Goal: Task Accomplishment & Management: Use online tool/utility

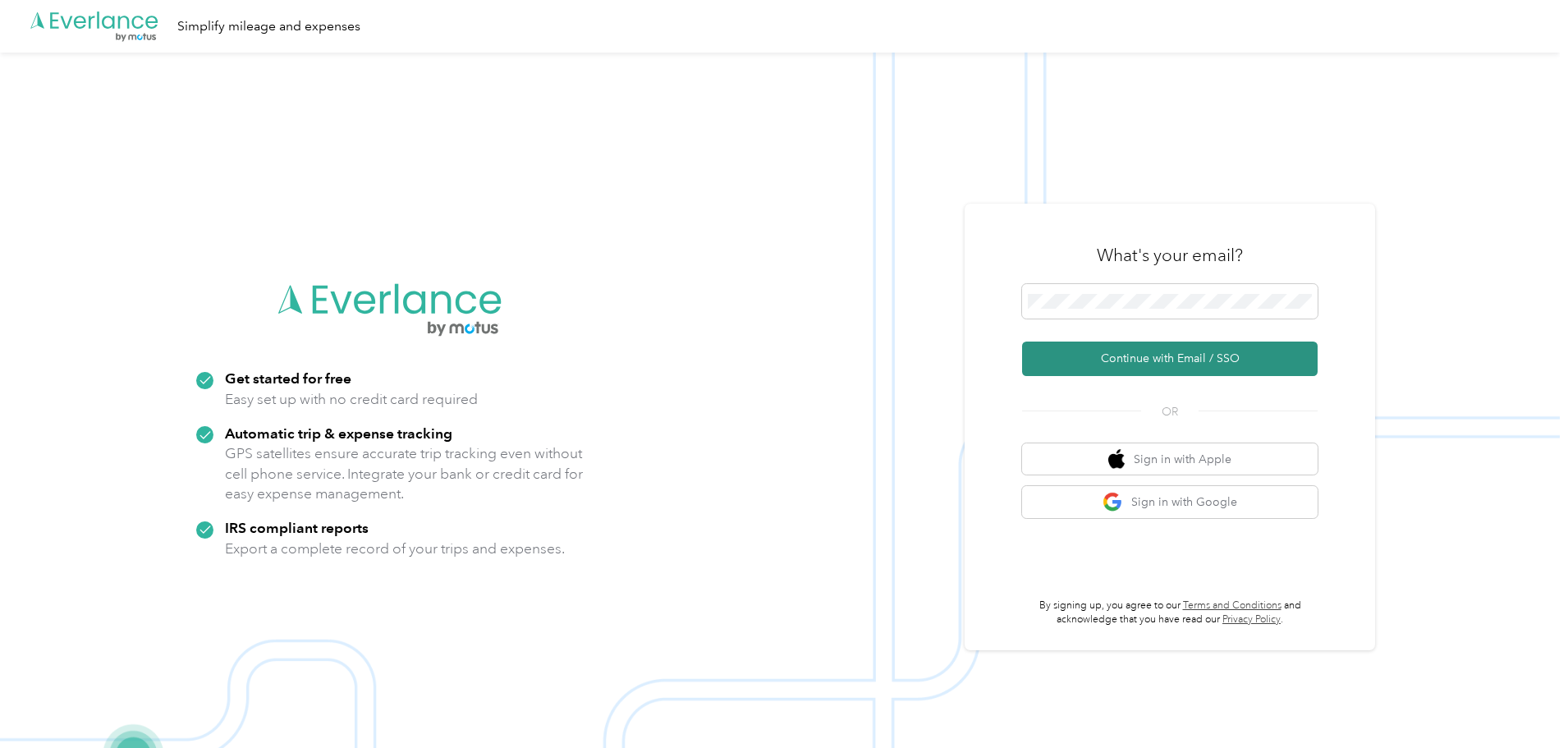
click at [1133, 346] on button "Continue with Email / SSO" at bounding box center [1170, 359] width 296 height 35
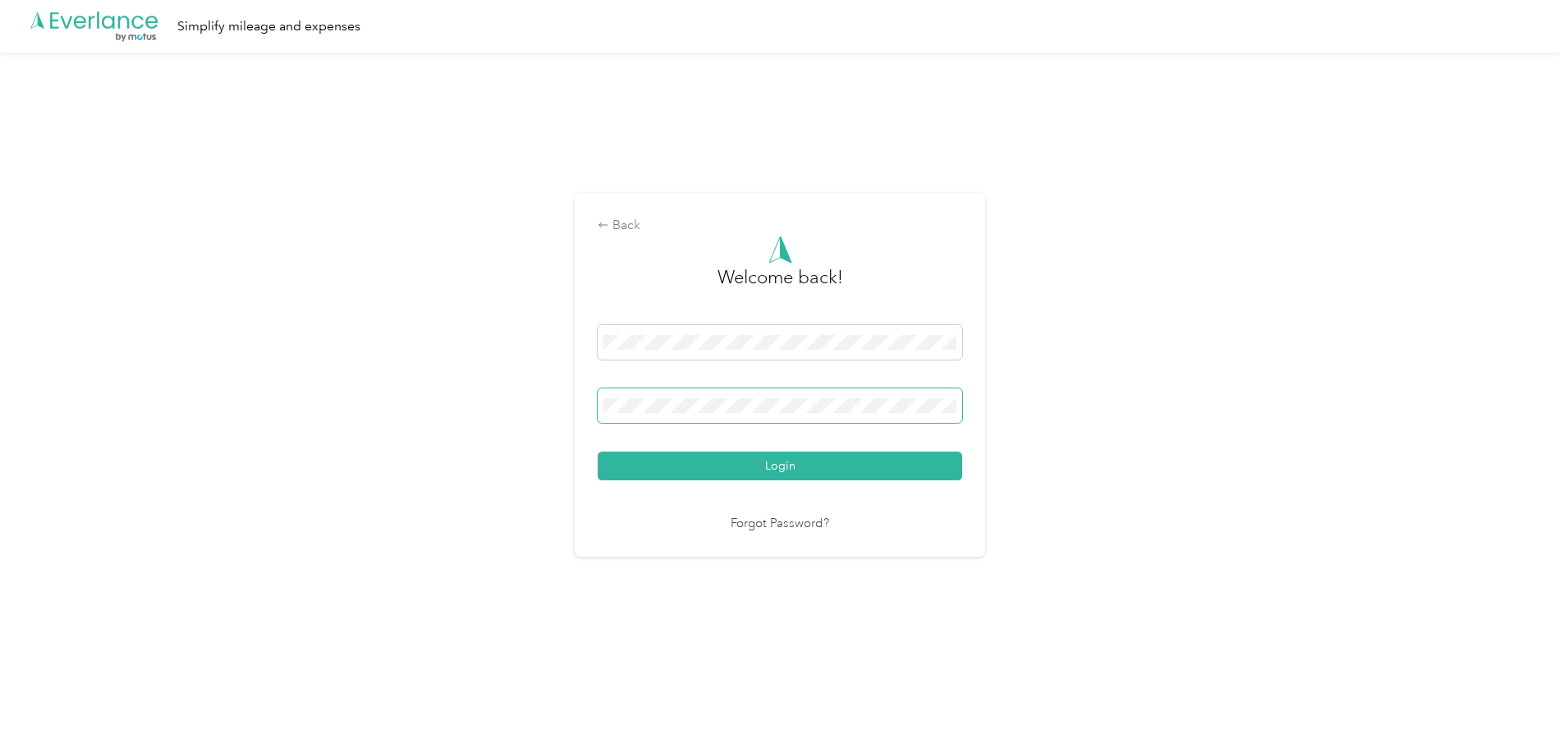
click at [598, 451] on button "Login" at bounding box center [780, 466] width 365 height 28
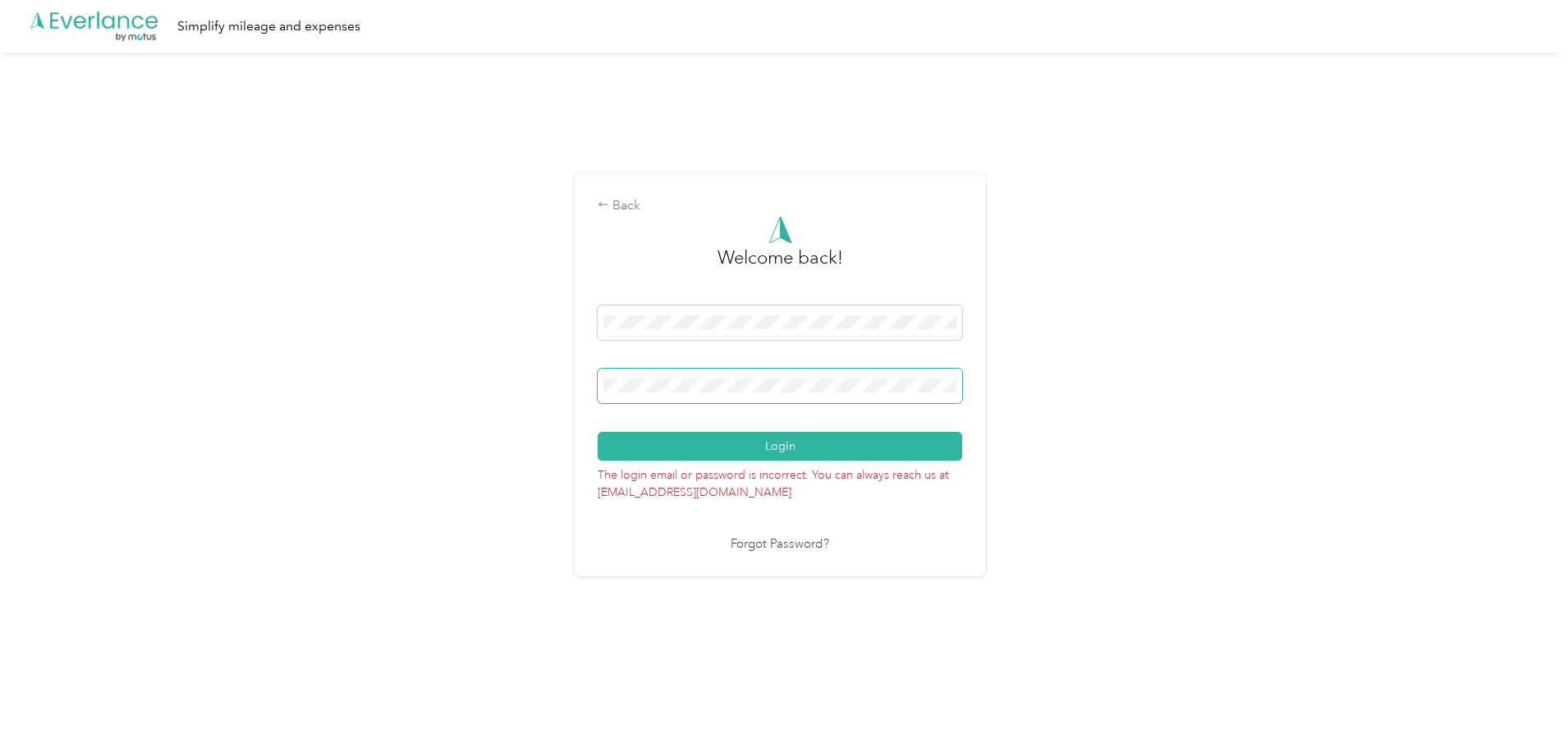
click at [774, 396] on span at bounding box center [780, 386] width 365 height 35
click at [598, 432] on button "Login" at bounding box center [780, 446] width 365 height 28
drag, startPoint x: 817, startPoint y: 397, endPoint x: 577, endPoint y: 384, distance: 240.4
click at [577, 384] on div "Back Welcome back! Login The login email or password is incorrect. You can alwa…" at bounding box center [780, 382] width 1560 height 659
click at [678, 363] on div "Login" at bounding box center [780, 382] width 365 height 155
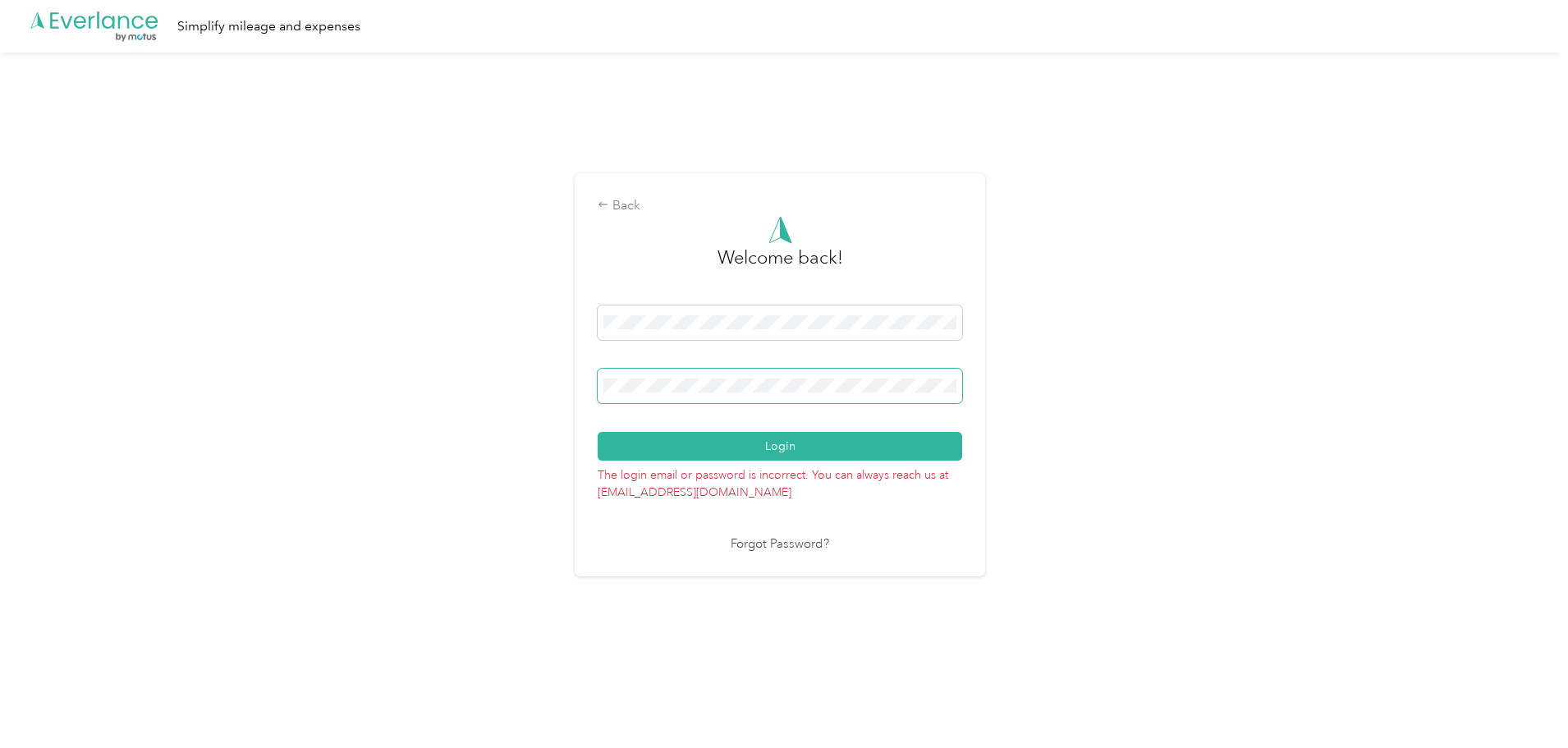
click at [698, 391] on span at bounding box center [780, 386] width 365 height 35
drag, startPoint x: 696, startPoint y: 394, endPoint x: 578, endPoint y: 389, distance: 118.1
click at [578, 389] on div "Back Welcome back! Login The login email or password is incorrect. You can alwa…" at bounding box center [780, 382] width 1560 height 659
click at [553, 395] on div "Back Welcome back! Login The login email or password is incorrect. You can alwa…" at bounding box center [780, 382] width 1560 height 659
click at [598, 432] on button "Login" at bounding box center [780, 446] width 365 height 28
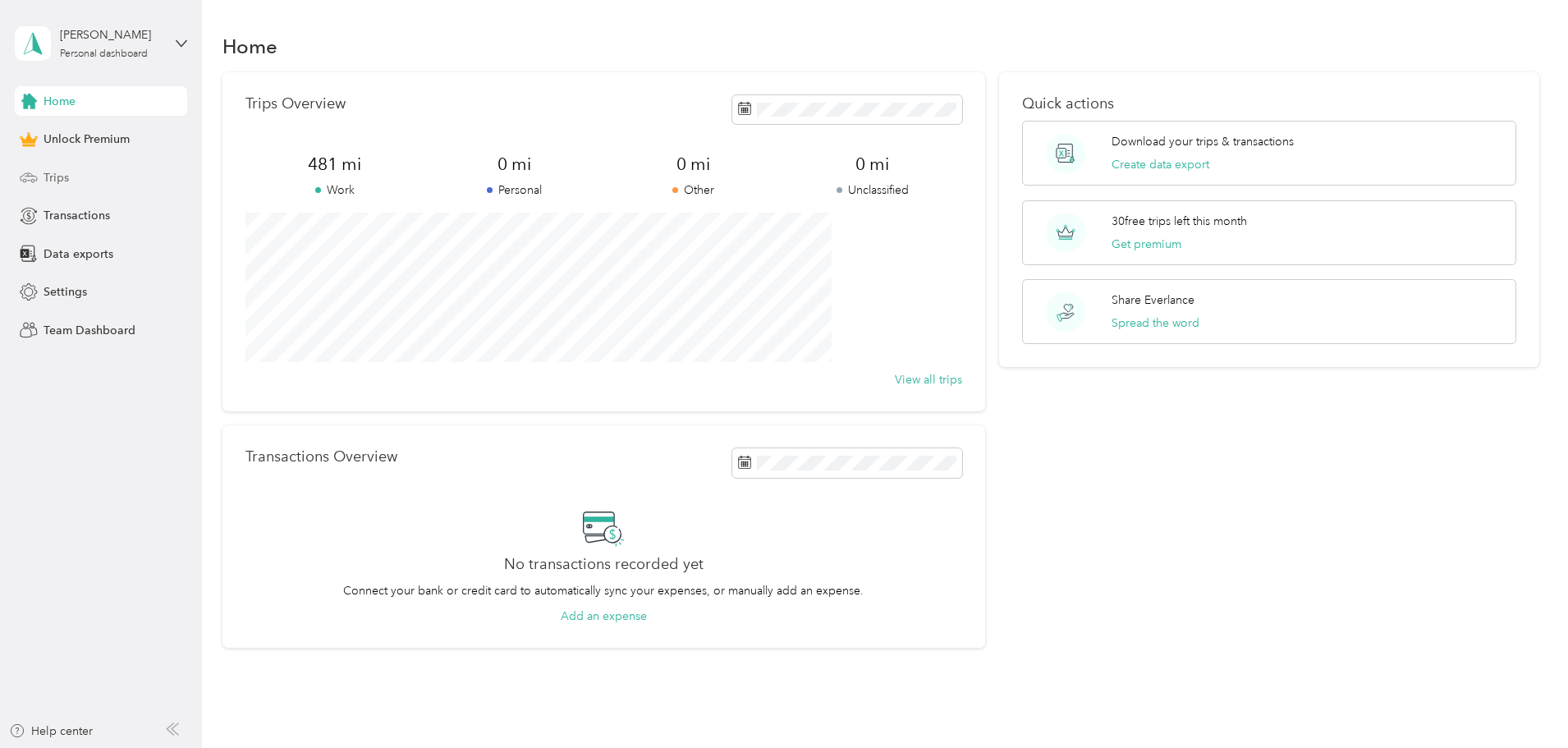
click at [58, 182] on span "Trips" at bounding box center [56, 177] width 26 height 17
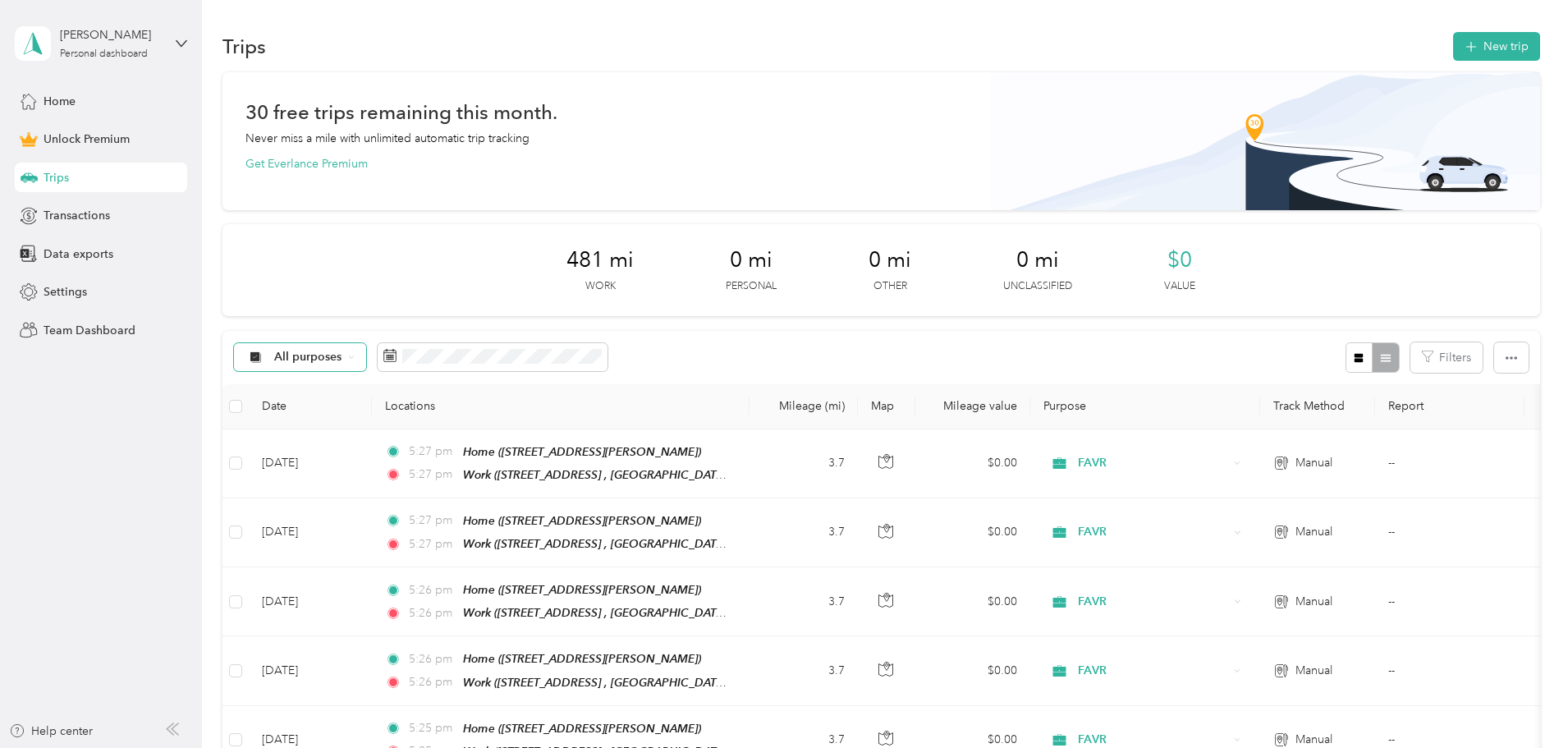
click at [342, 359] on span "All purposes" at bounding box center [308, 357] width 68 height 12
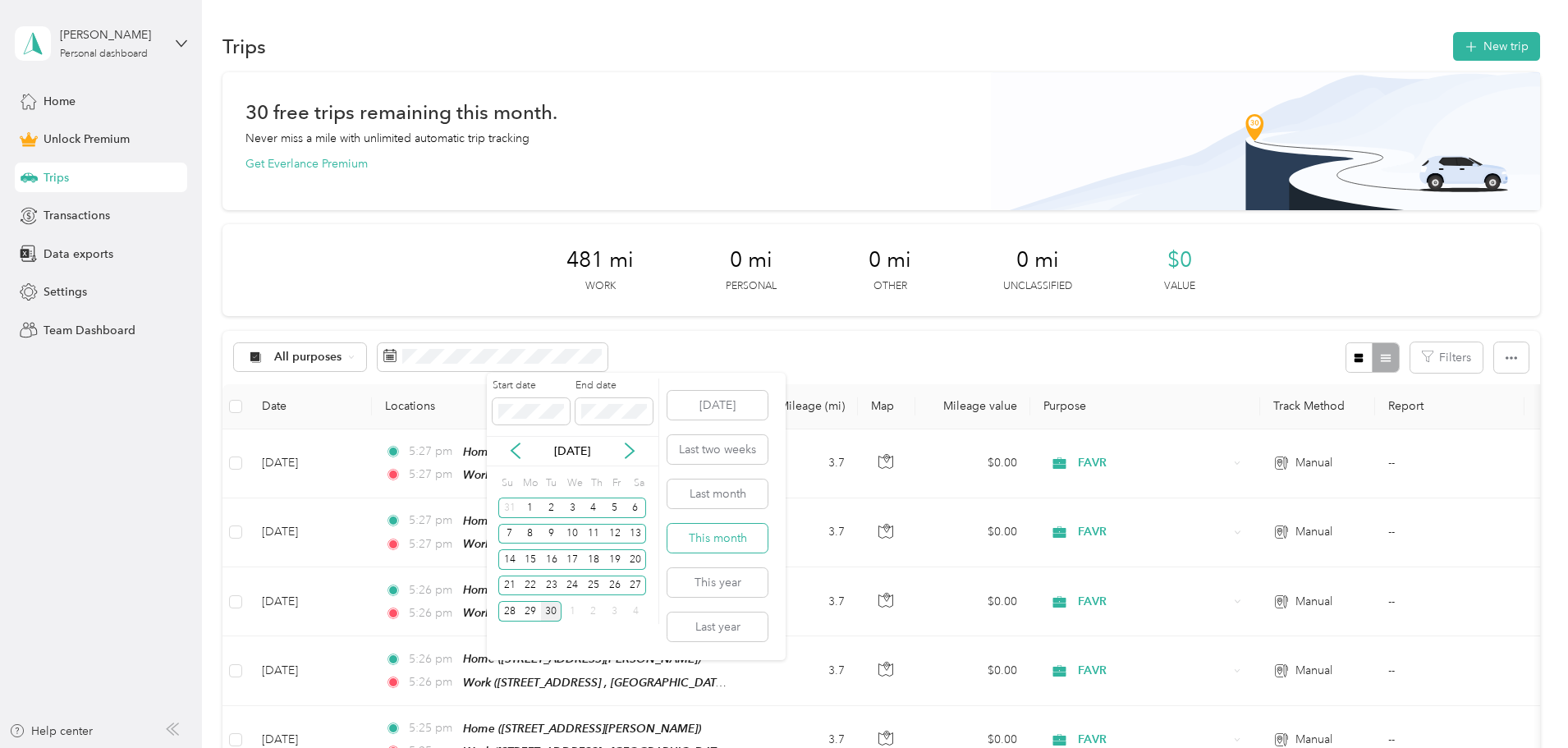
click at [723, 541] on button "This month" at bounding box center [717, 538] width 100 height 28
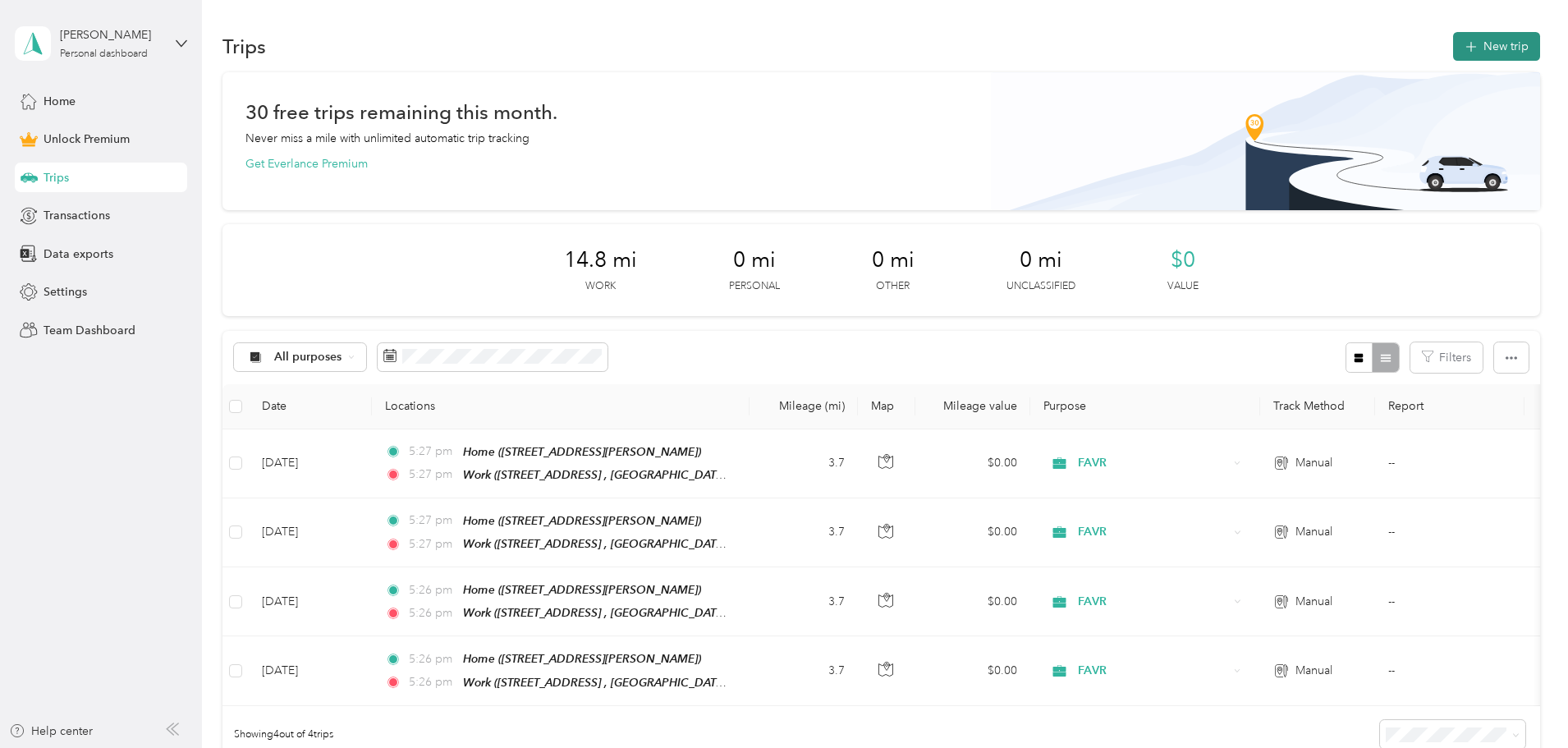
click at [1453, 48] on button "New trip" at bounding box center [1496, 46] width 87 height 28
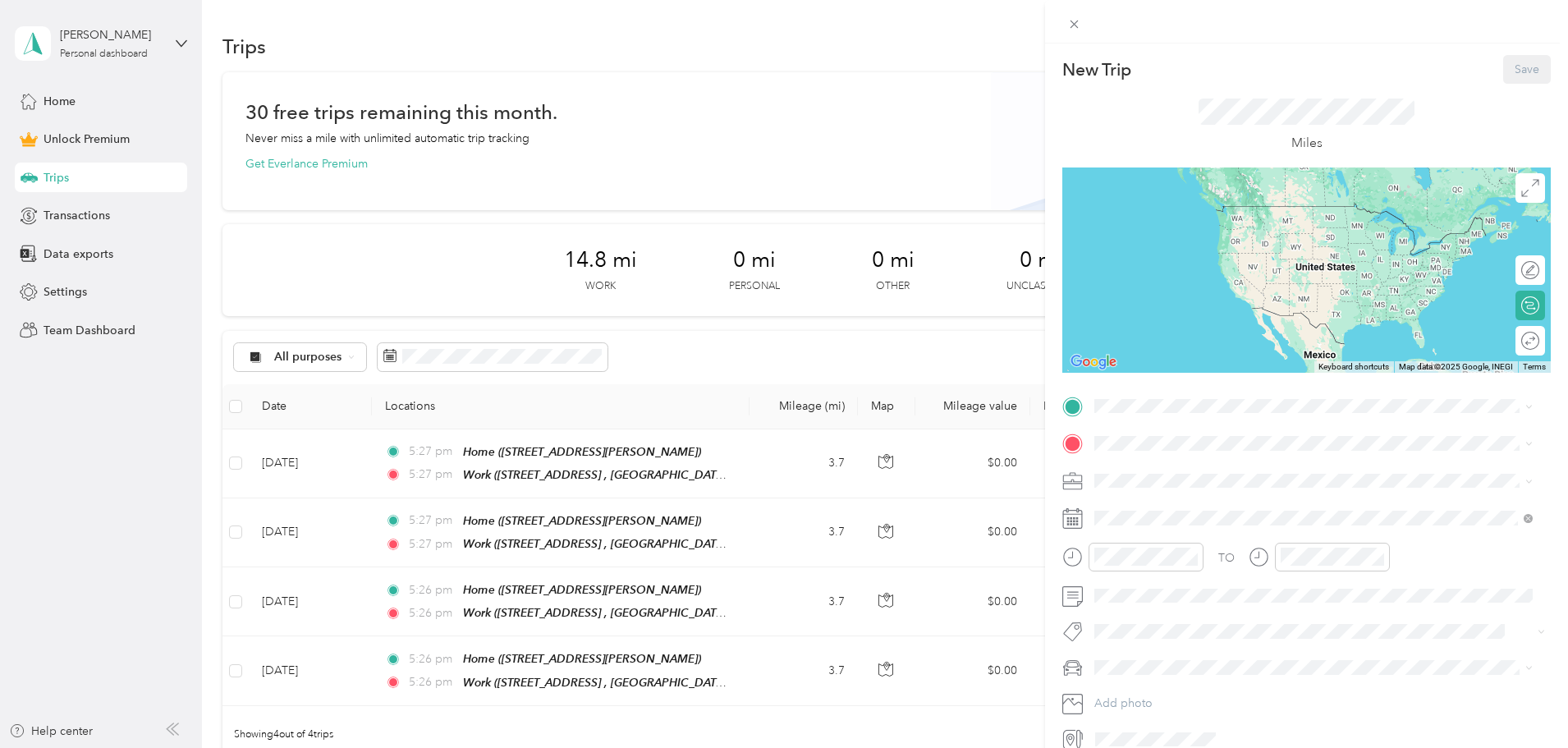
click at [1150, 420] on div "TO Add photo" at bounding box center [1307, 573] width 488 height 359
click at [1201, 483] on span "[STREET_ADDRESS][PERSON_NAME], [GEOGRAPHIC_DATA], [GEOGRAPHIC_DATA], [GEOGRAPHI…" at bounding box center [1287, 498] width 324 height 31
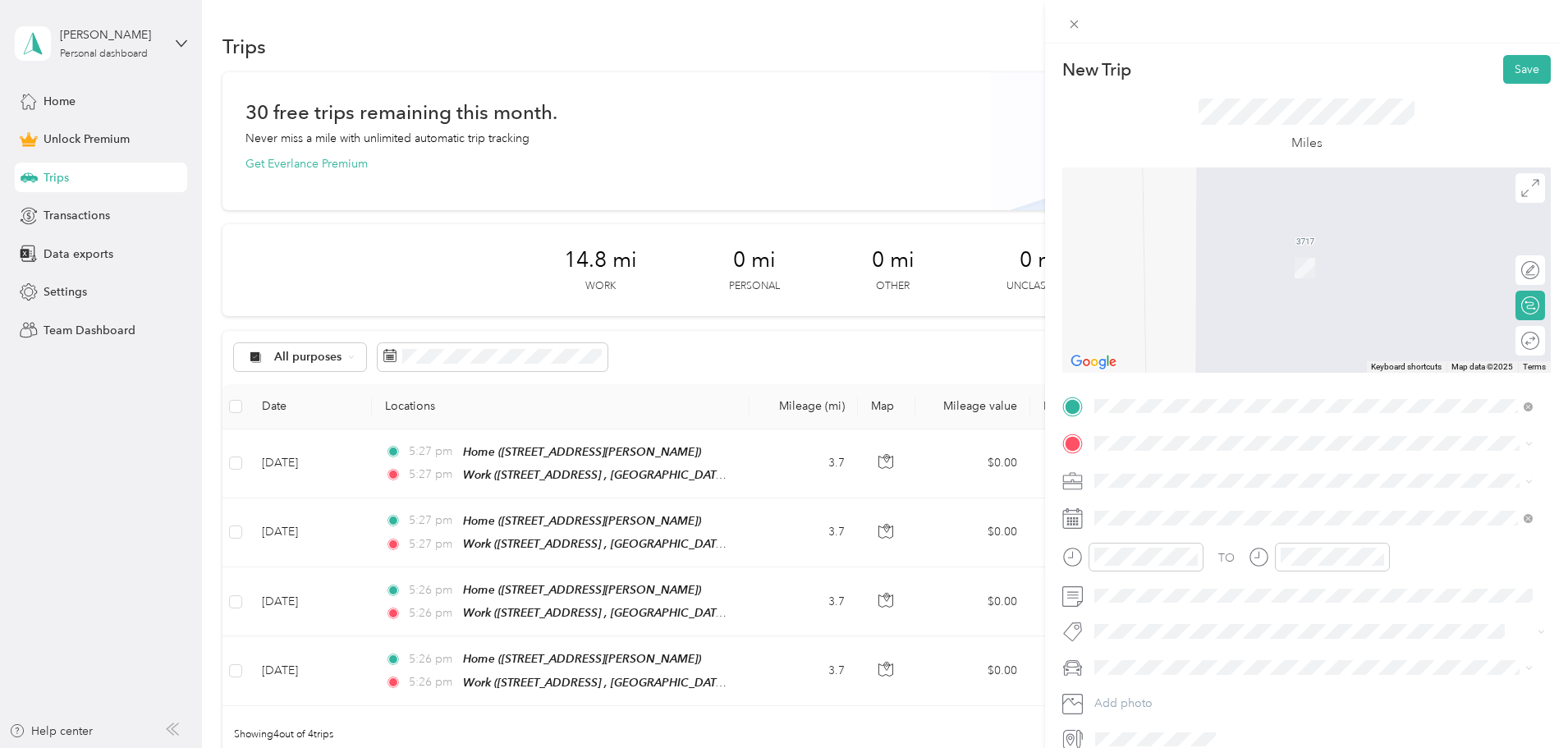
drag, startPoint x: 1203, startPoint y: 582, endPoint x: 1197, endPoint y: 502, distance: 80.2
click at [1202, 580] on div "Work" at bounding box center [1326, 574] width 402 height 15
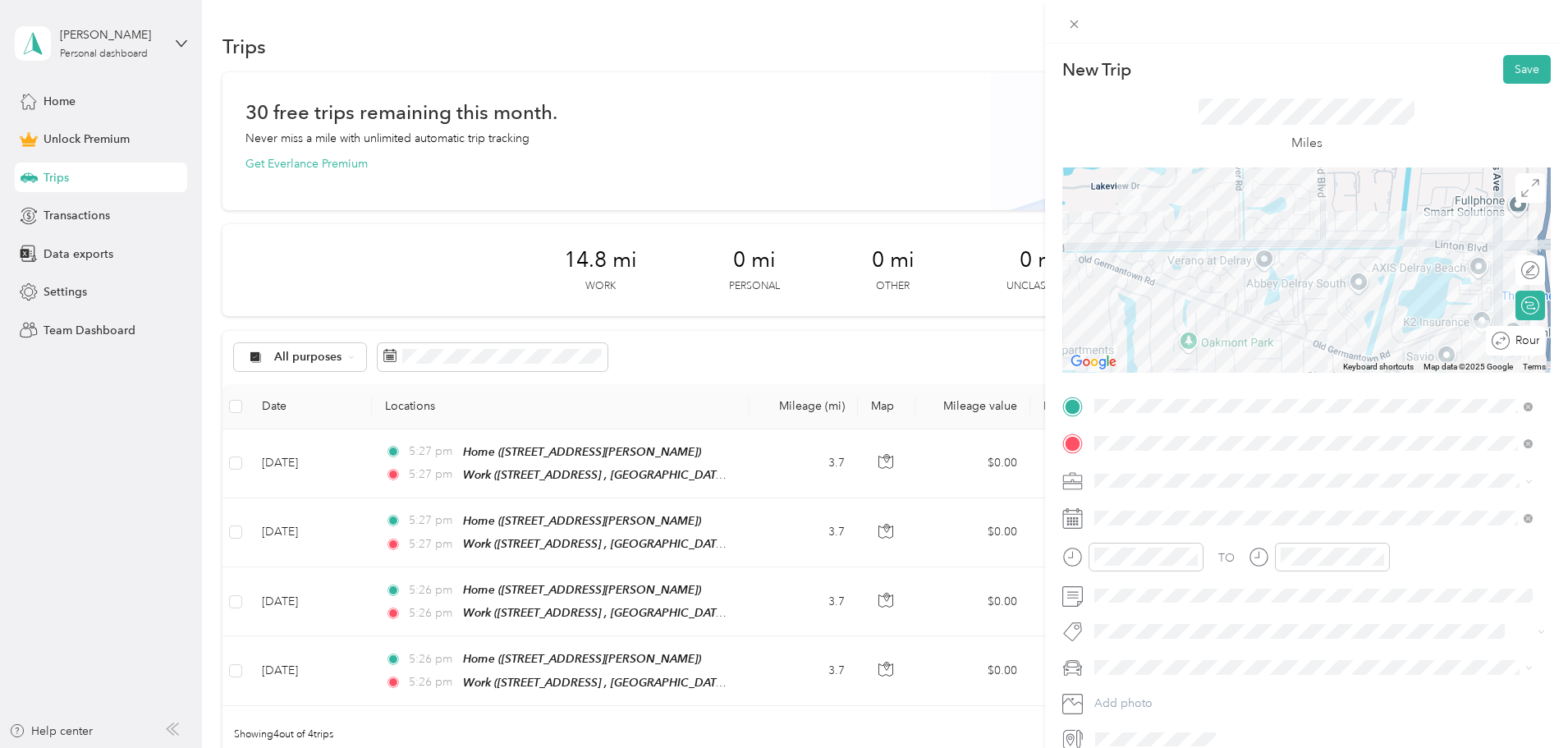
click at [1514, 336] on div "Round trip" at bounding box center [1516, 340] width 59 height 29
click at [1514, 336] on div at bounding box center [1522, 341] width 35 height 17
click at [1133, 562] on div "FAVR" at bounding box center [1313, 567] width 427 height 17
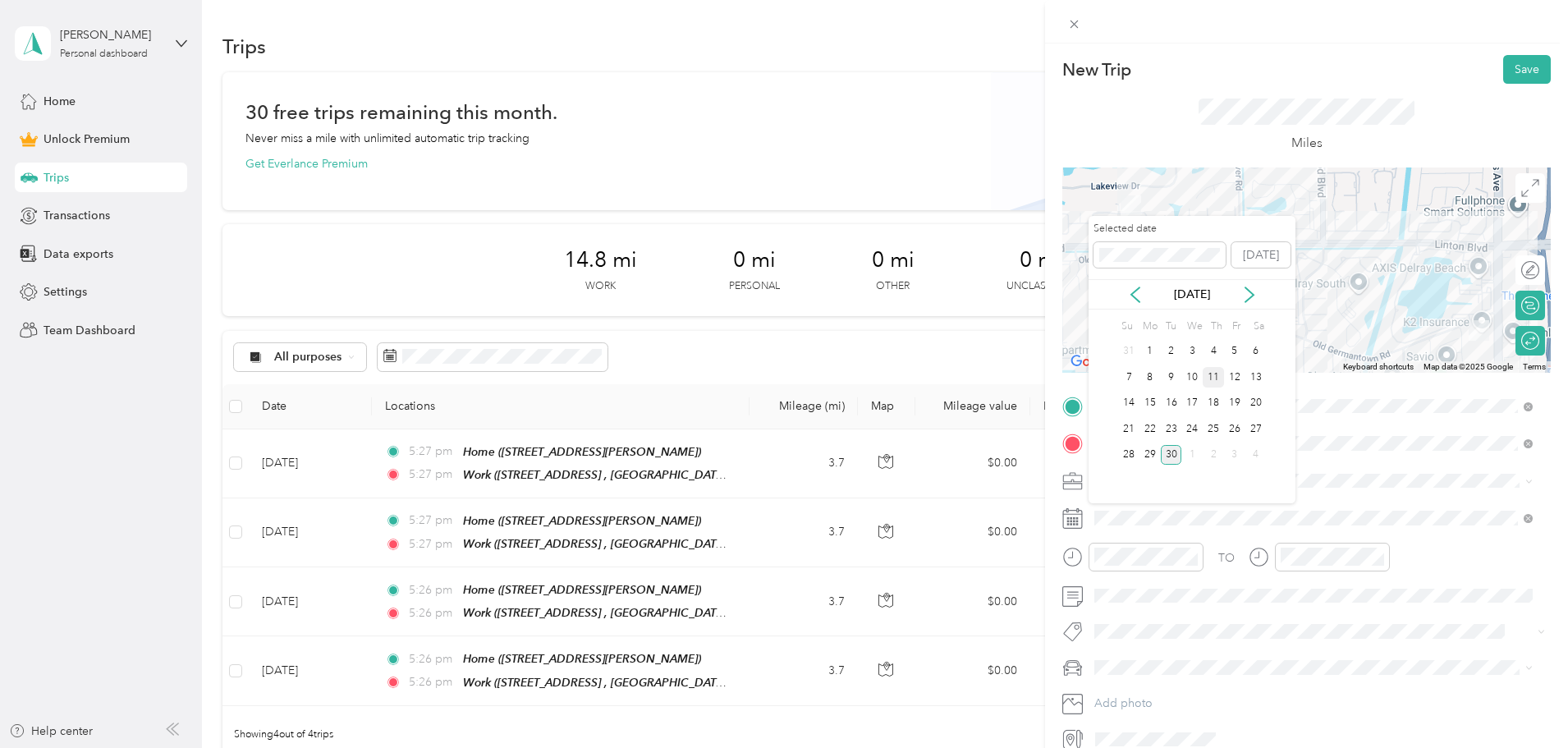
click at [1213, 380] on div "11" at bounding box center [1213, 377] width 21 height 20
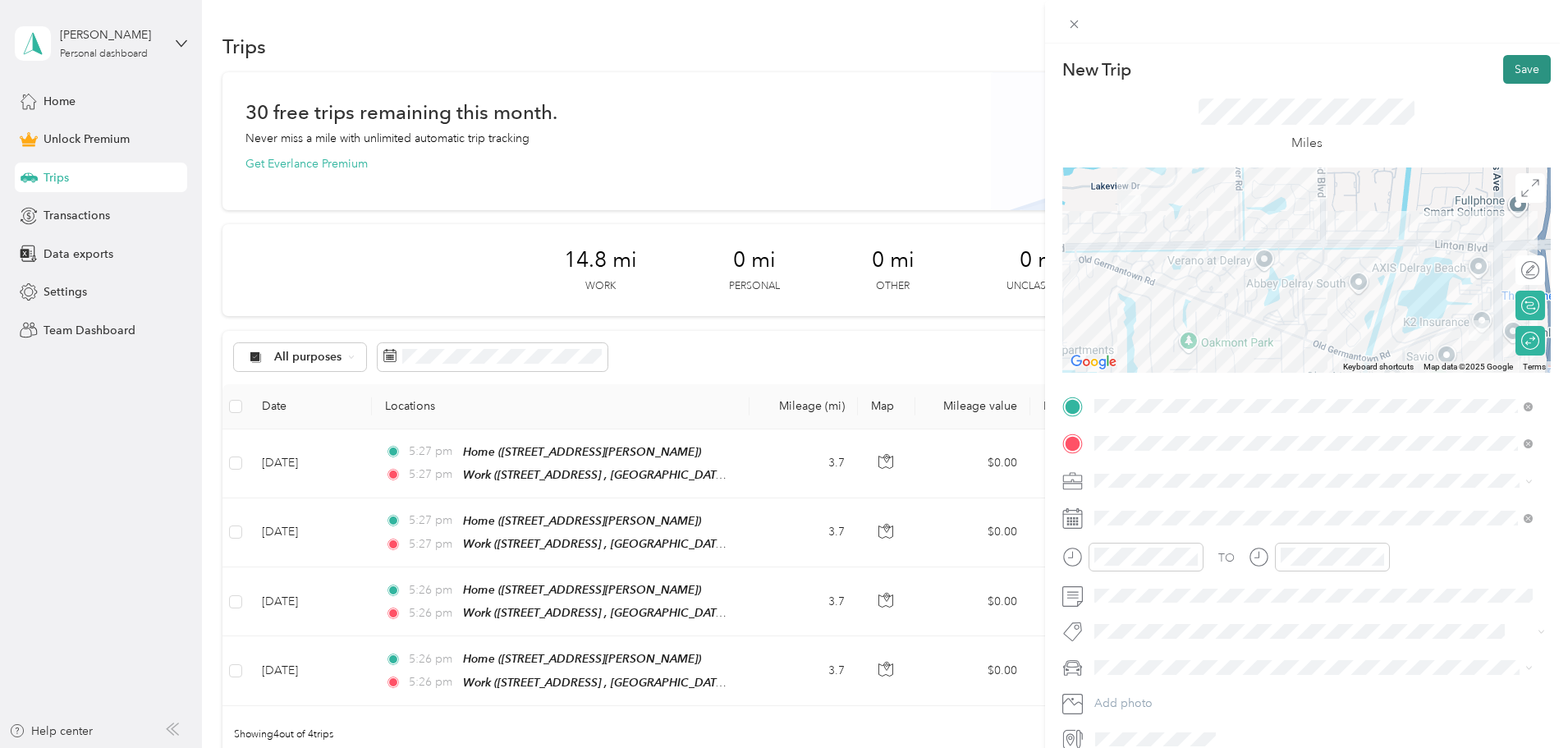
click at [1525, 63] on button "Save" at bounding box center [1527, 69] width 48 height 28
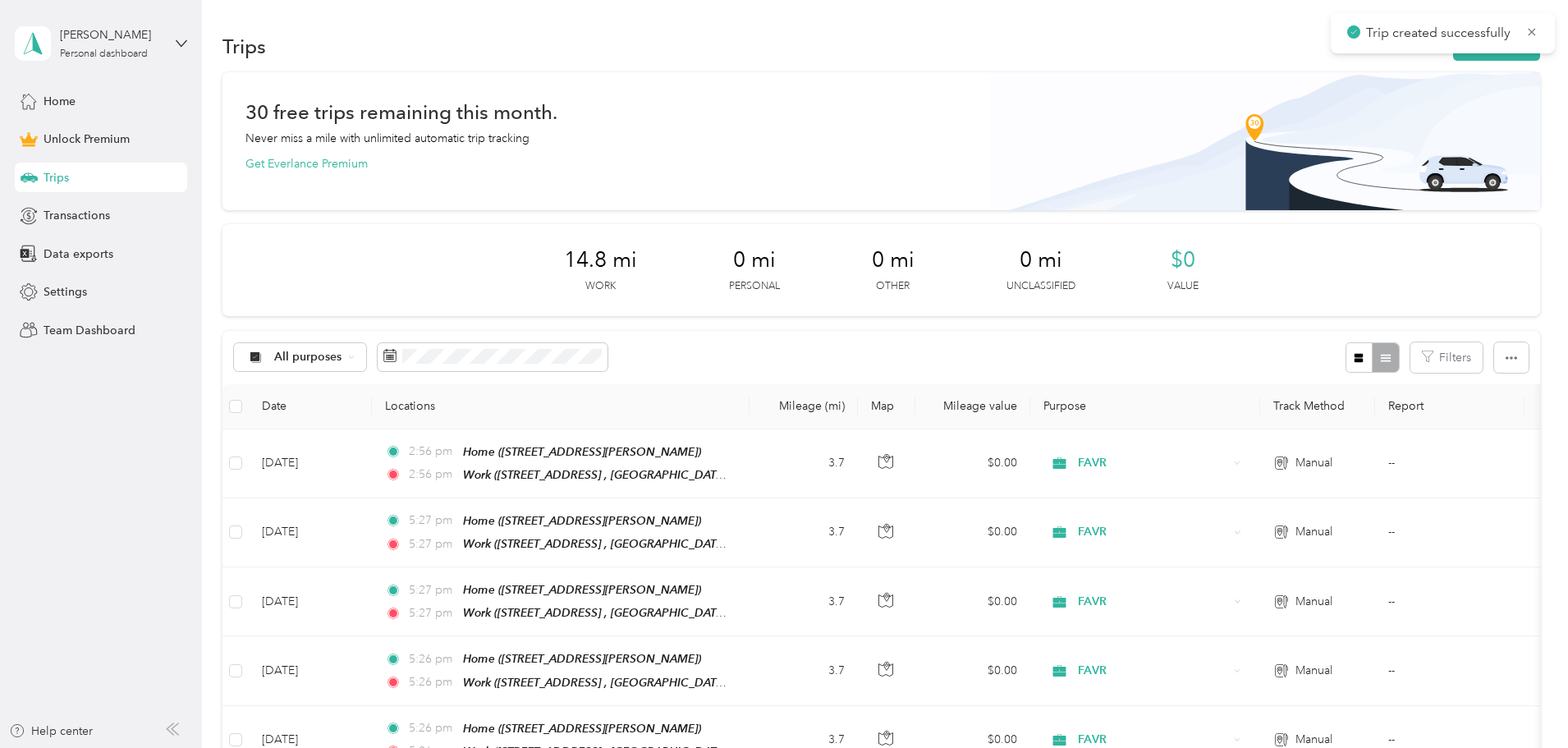
click at [1362, 51] on div "Trip created successfully" at bounding box center [1442, 33] width 224 height 40
click at [1453, 56] on button "New trip" at bounding box center [1496, 46] width 87 height 28
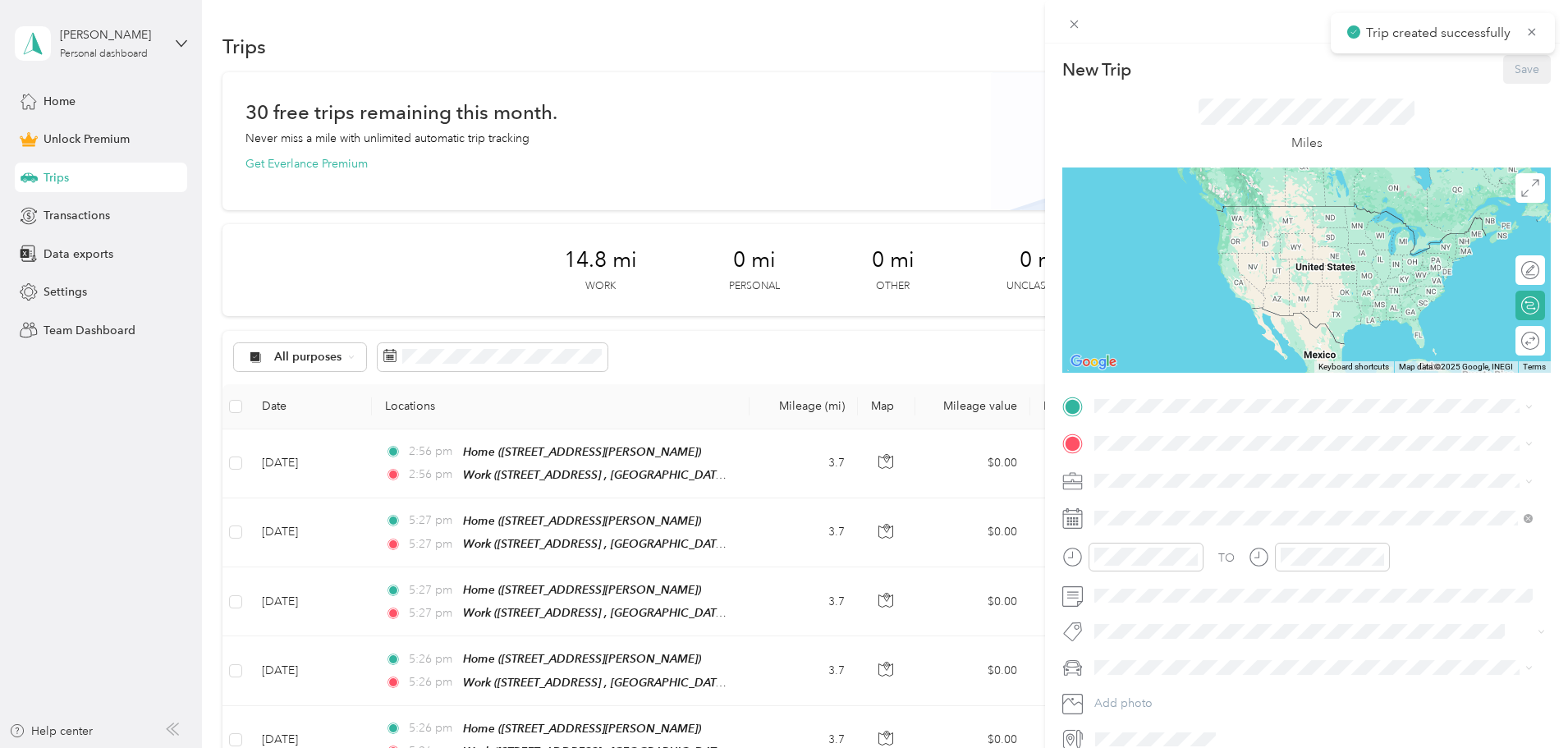
click at [1174, 496] on div "Home [STREET_ADDRESS][PERSON_NAME]" at bounding box center [1326, 489] width 402 height 51
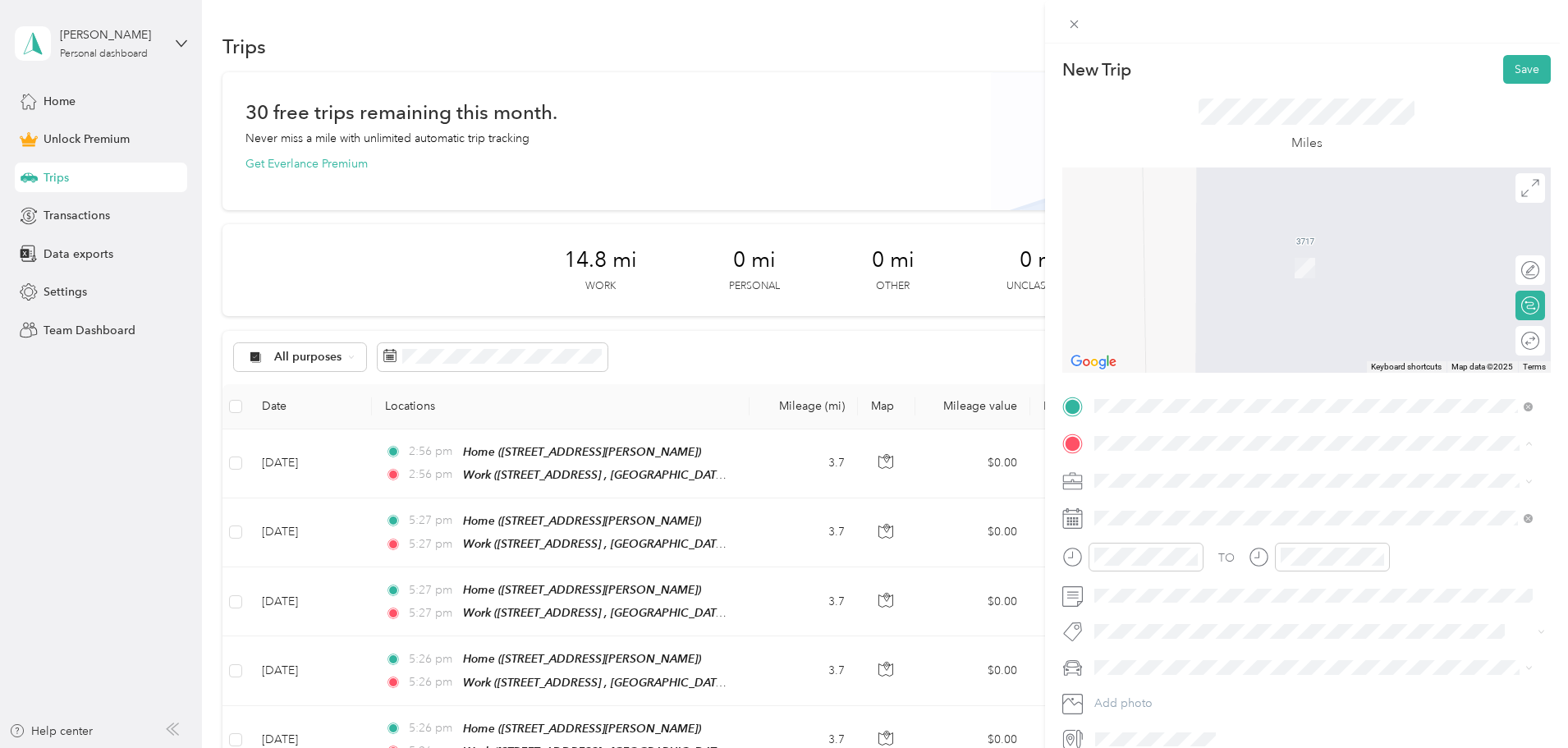
click at [1234, 586] on div "Work [GEOGRAPHIC_DATA][STREET_ADDRESS], [GEOGRAPHIC_DATA], [GEOGRAPHIC_DATA]" at bounding box center [1326, 596] width 402 height 51
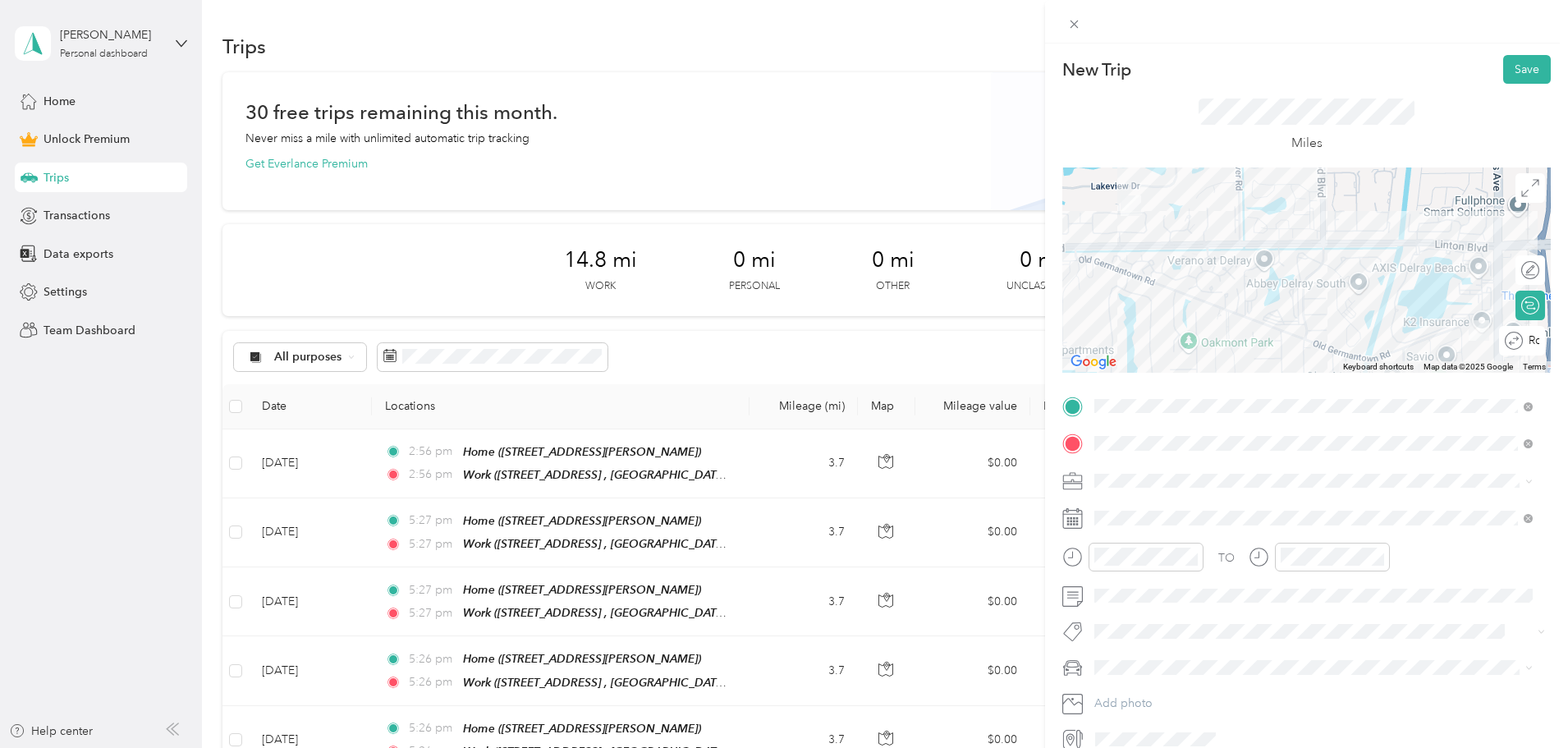
click at [1513, 339] on div "Round trip" at bounding box center [1522, 340] width 46 height 29
click at [1513, 339] on div at bounding box center [1522, 341] width 35 height 17
click at [1141, 564] on div "FAVR" at bounding box center [1313, 565] width 427 height 17
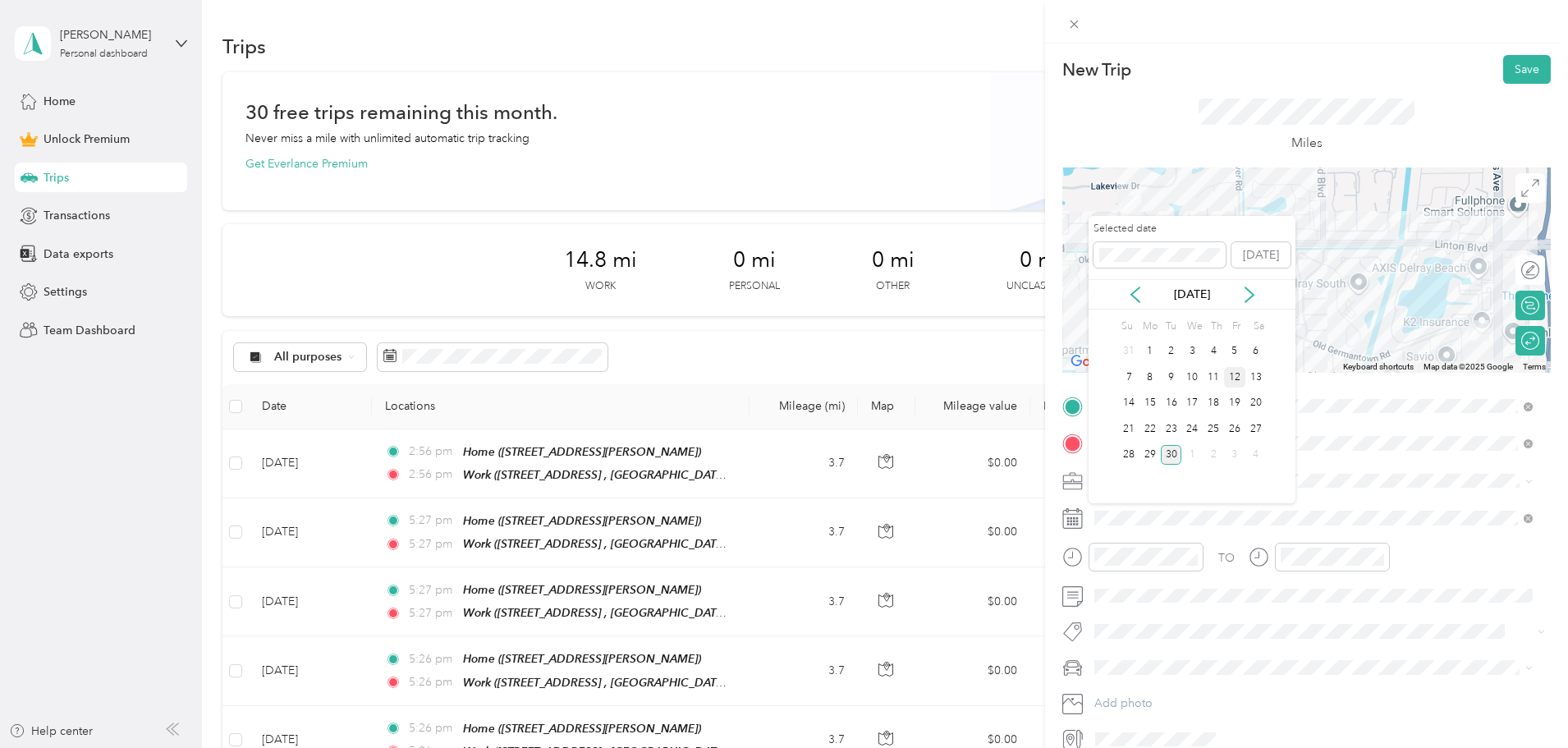
click at [1242, 378] on div "12" at bounding box center [1235, 377] width 21 height 20
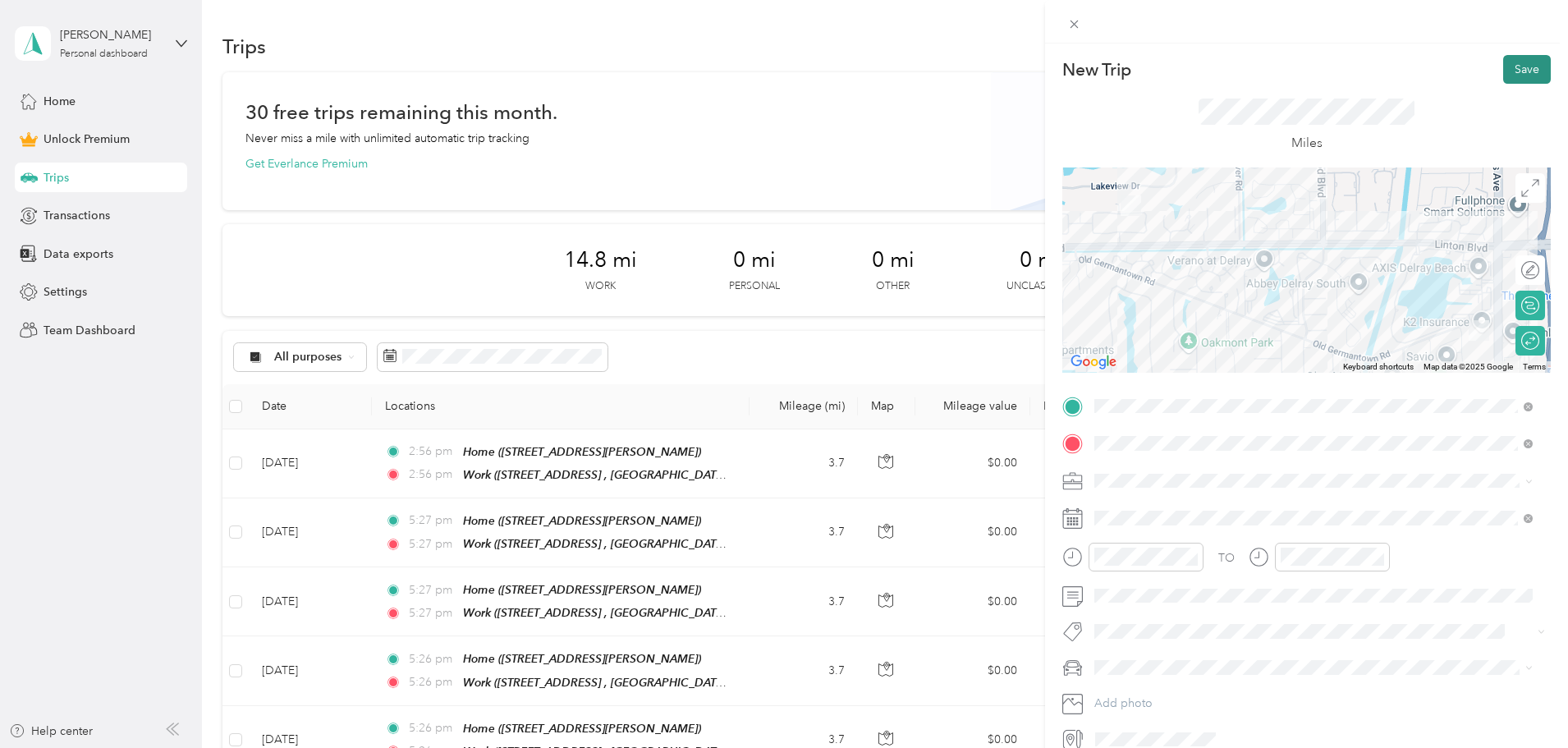
click at [1529, 71] on button "Save" at bounding box center [1527, 69] width 48 height 28
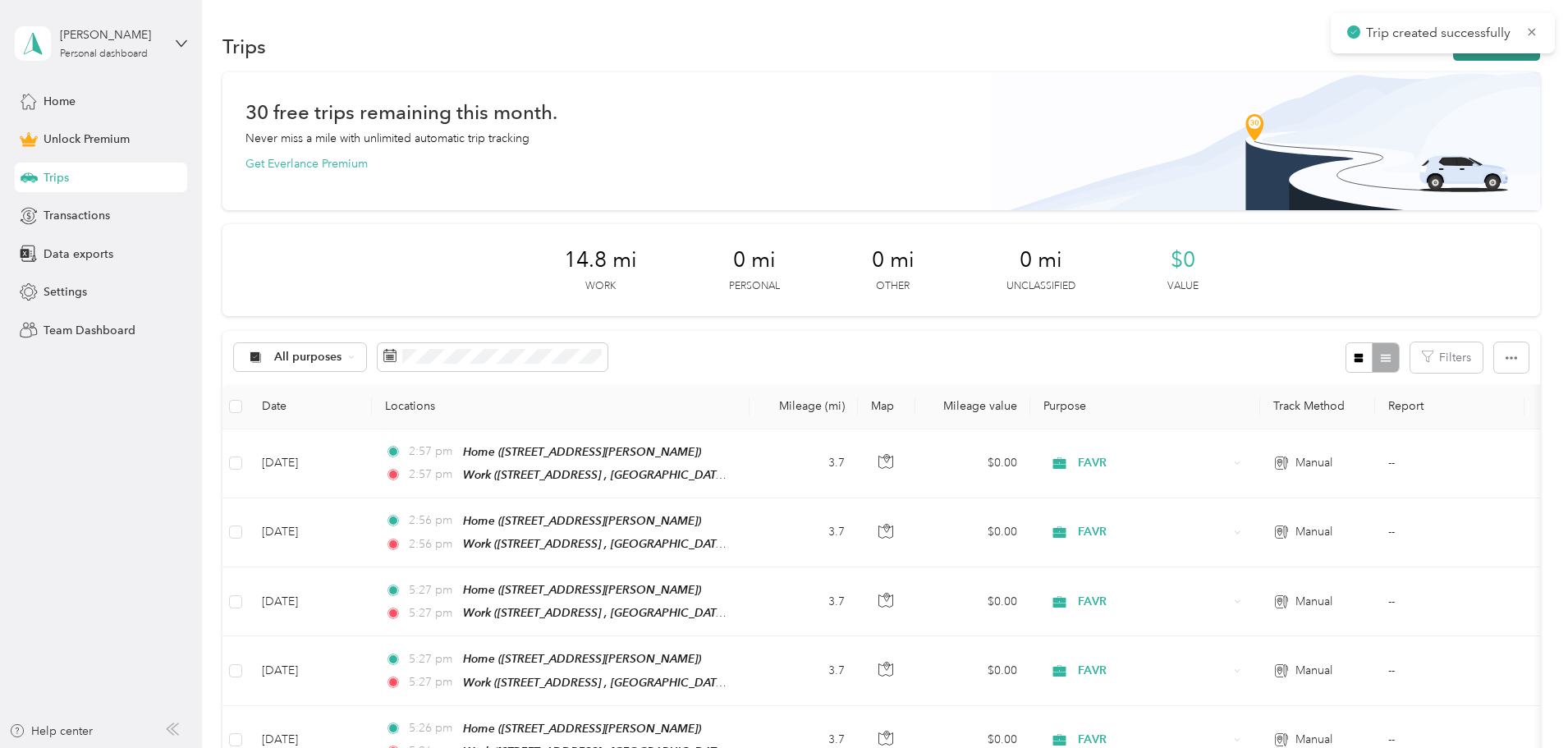
click at [1453, 58] on button "New trip" at bounding box center [1496, 46] width 87 height 28
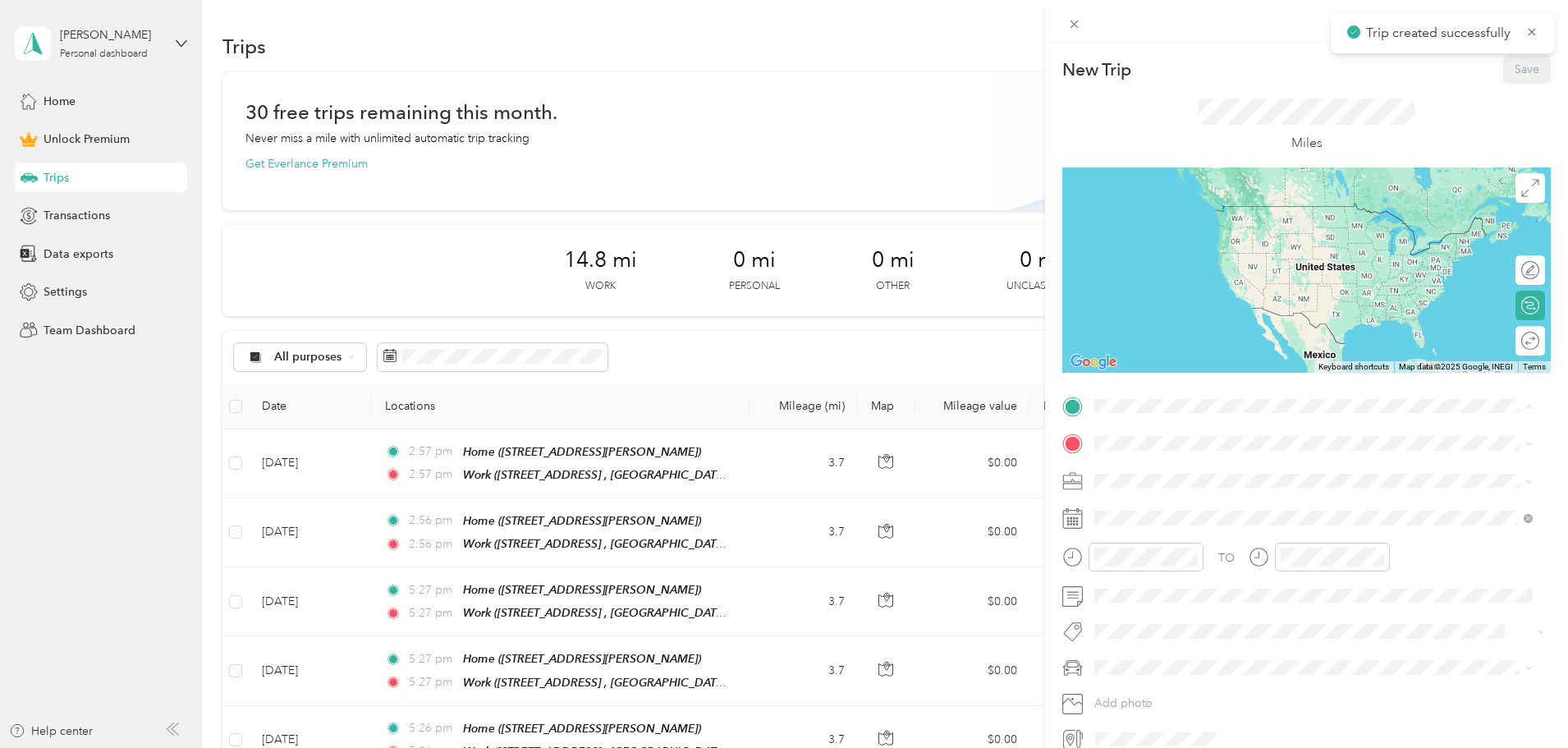
click at [1154, 506] on span "[STREET_ADDRESS][PERSON_NAME], [GEOGRAPHIC_DATA], [GEOGRAPHIC_DATA], [GEOGRAPHI…" at bounding box center [1287, 498] width 324 height 31
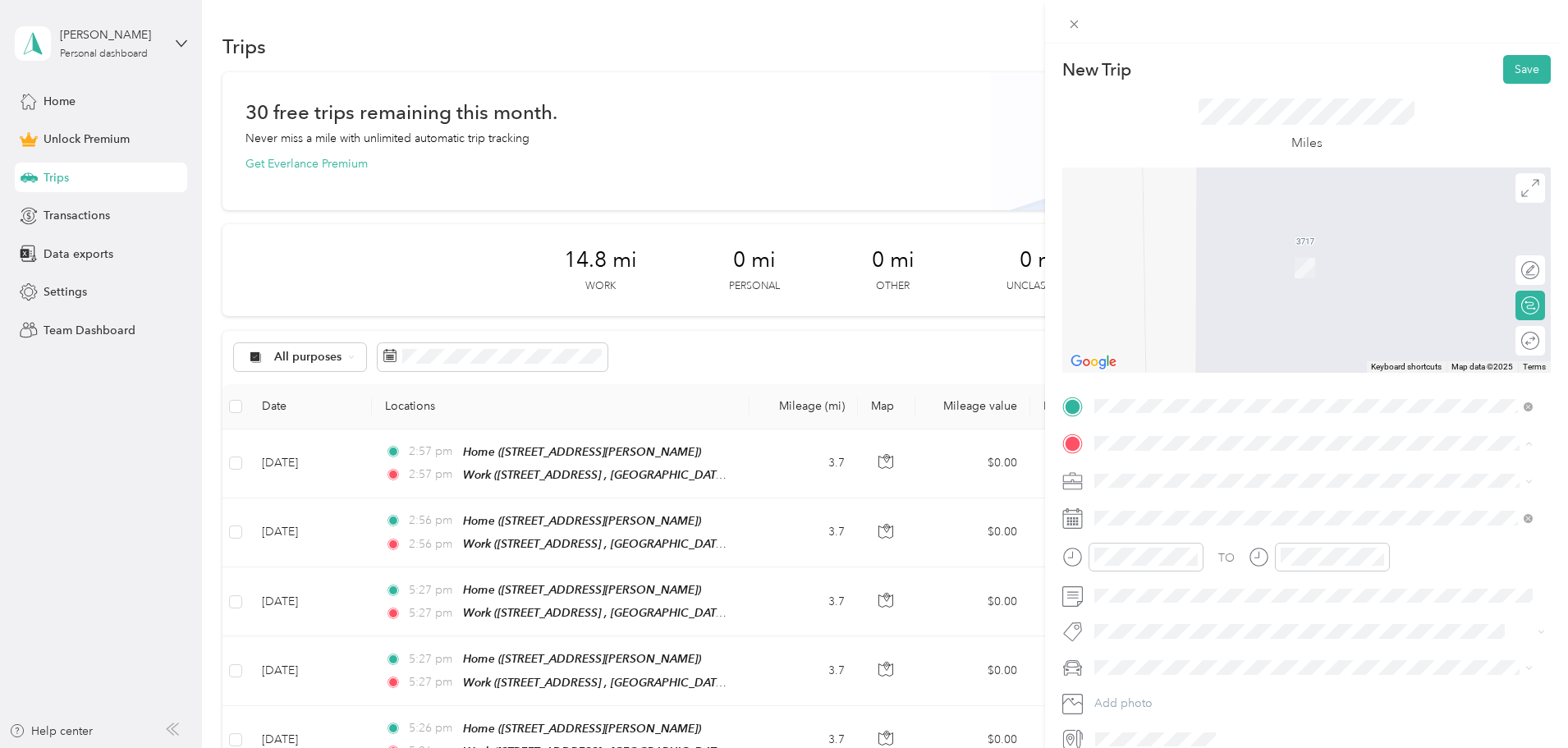
drag, startPoint x: 1152, startPoint y: 568, endPoint x: 1225, endPoint y: 425, distance: 160.6
click at [1152, 567] on div "Work [GEOGRAPHIC_DATA][STREET_ADDRESS], [GEOGRAPHIC_DATA], [GEOGRAPHIC_DATA]" at bounding box center [1313, 596] width 427 height 58
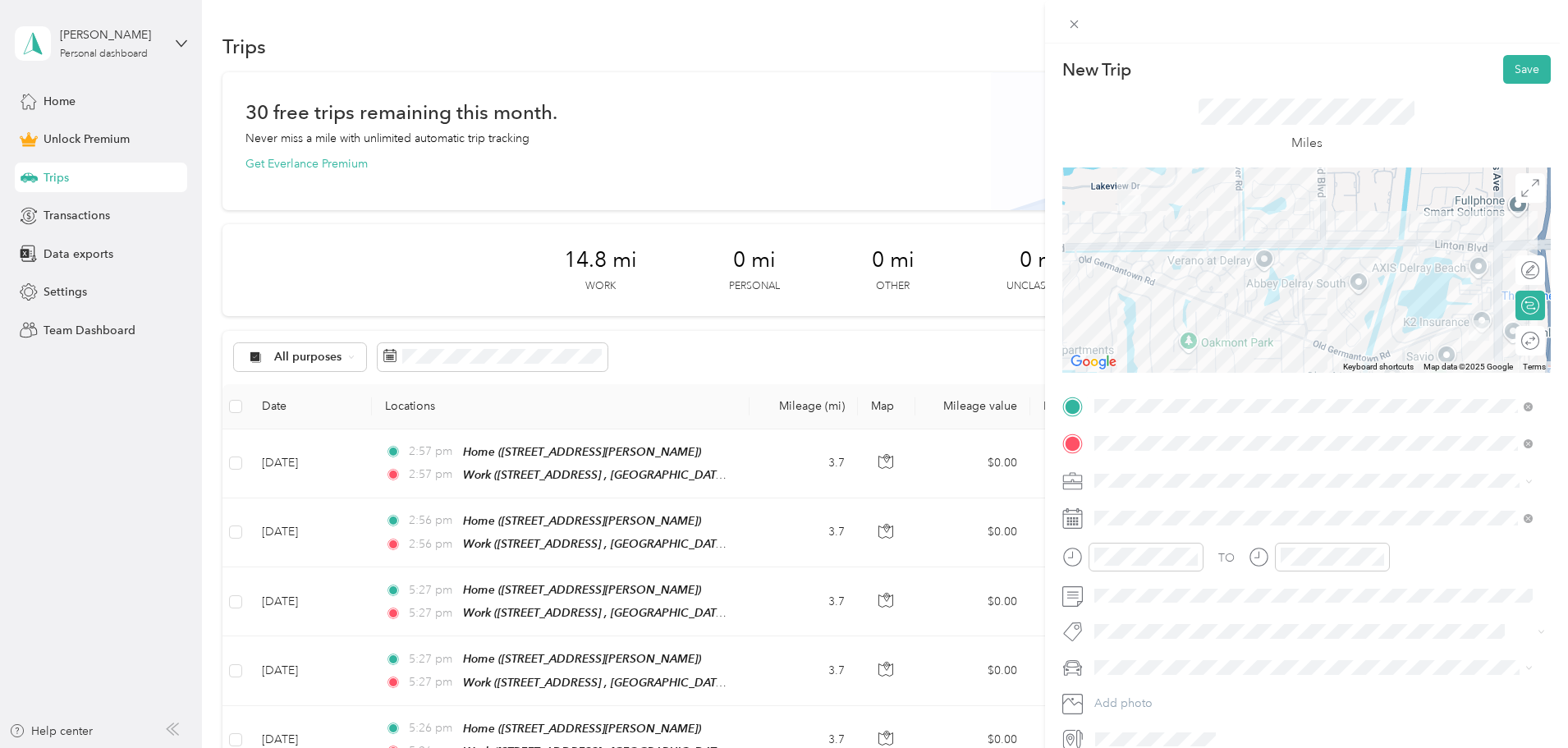
click at [1540, 339] on div "Round trip" at bounding box center [1540, 341] width 0 height 17
click at [1512, 339] on div at bounding box center [1522, 341] width 35 height 17
click at [1134, 559] on div "FAVR" at bounding box center [1313, 567] width 427 height 17
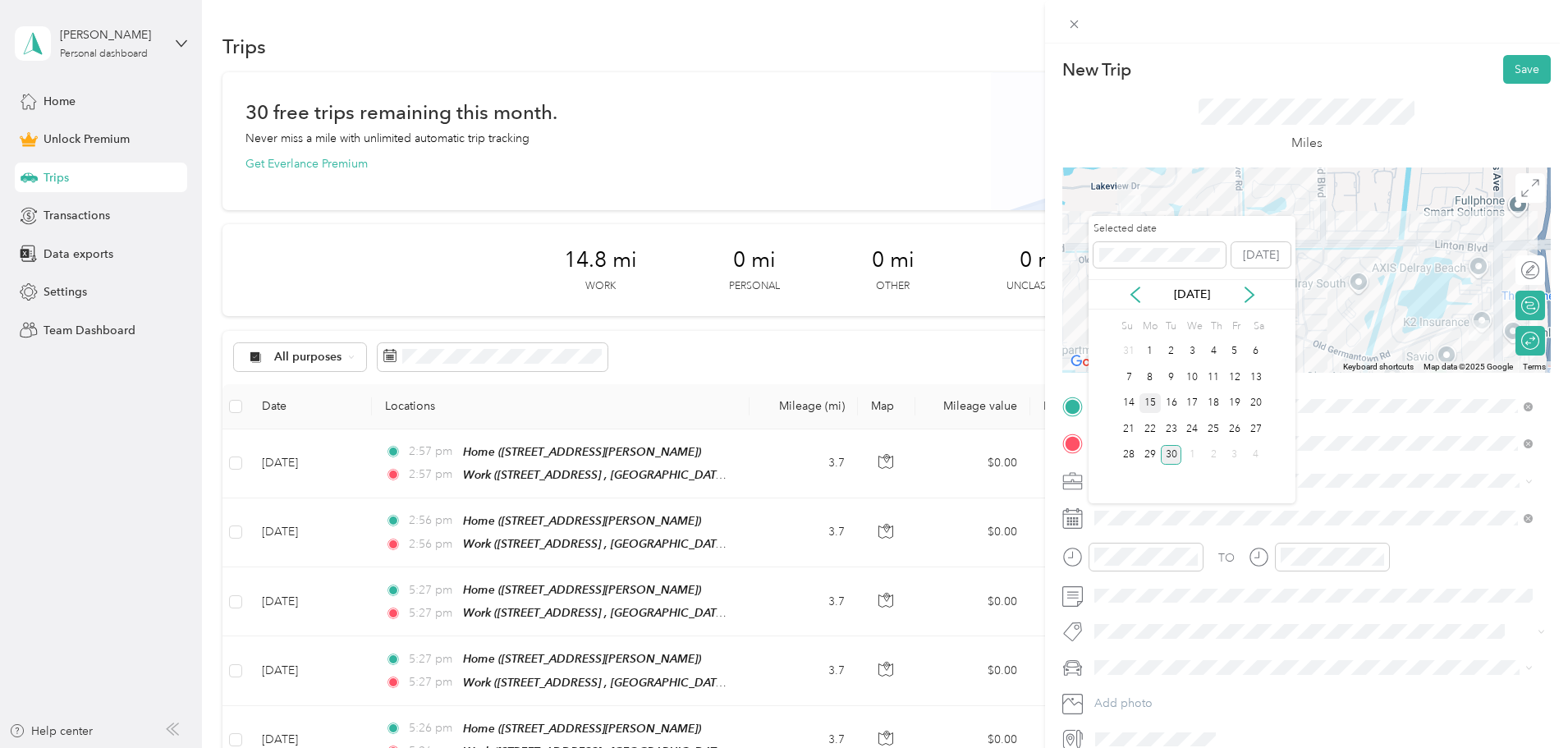
click at [1145, 400] on div "15" at bounding box center [1150, 403] width 21 height 20
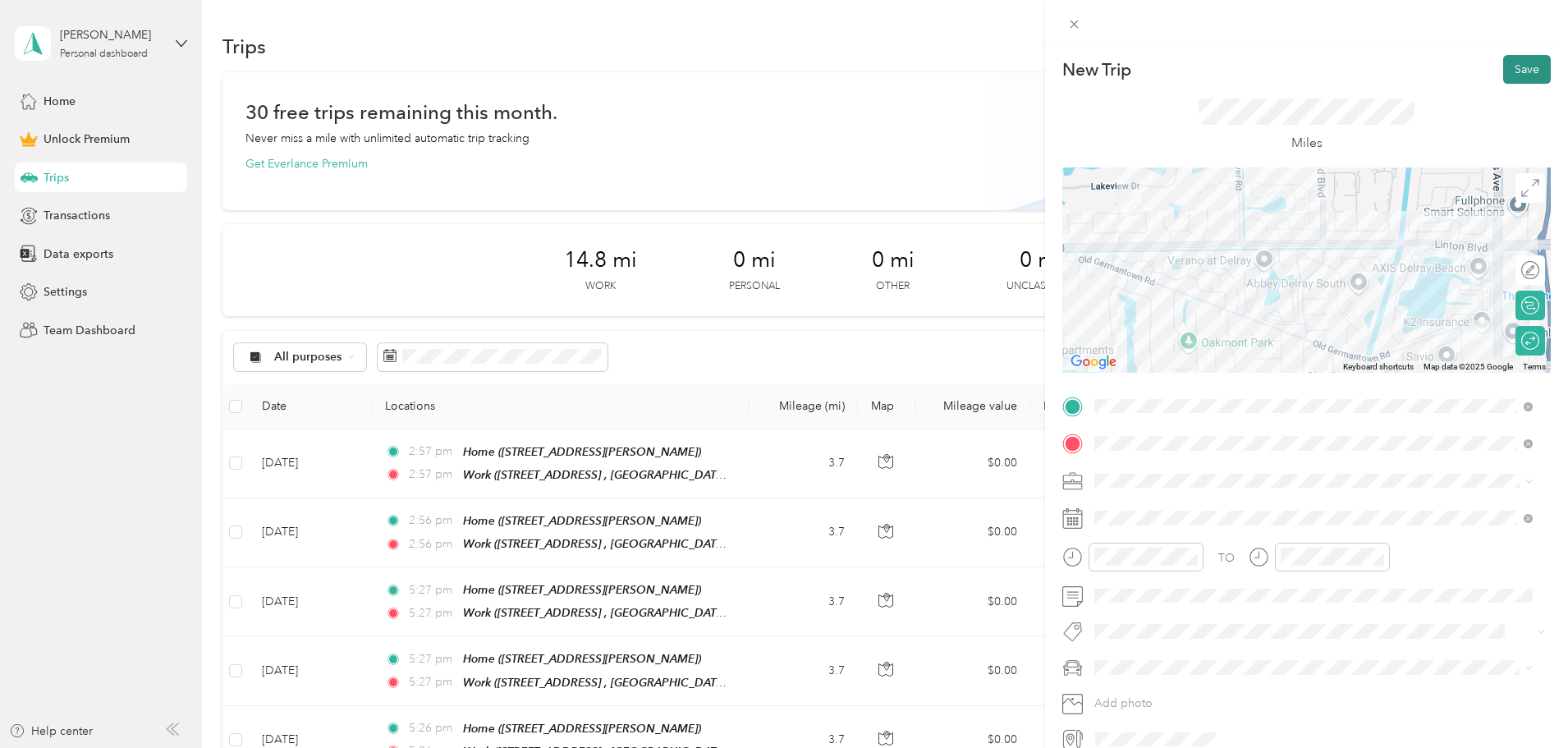
click at [1519, 65] on button "Save" at bounding box center [1527, 69] width 48 height 28
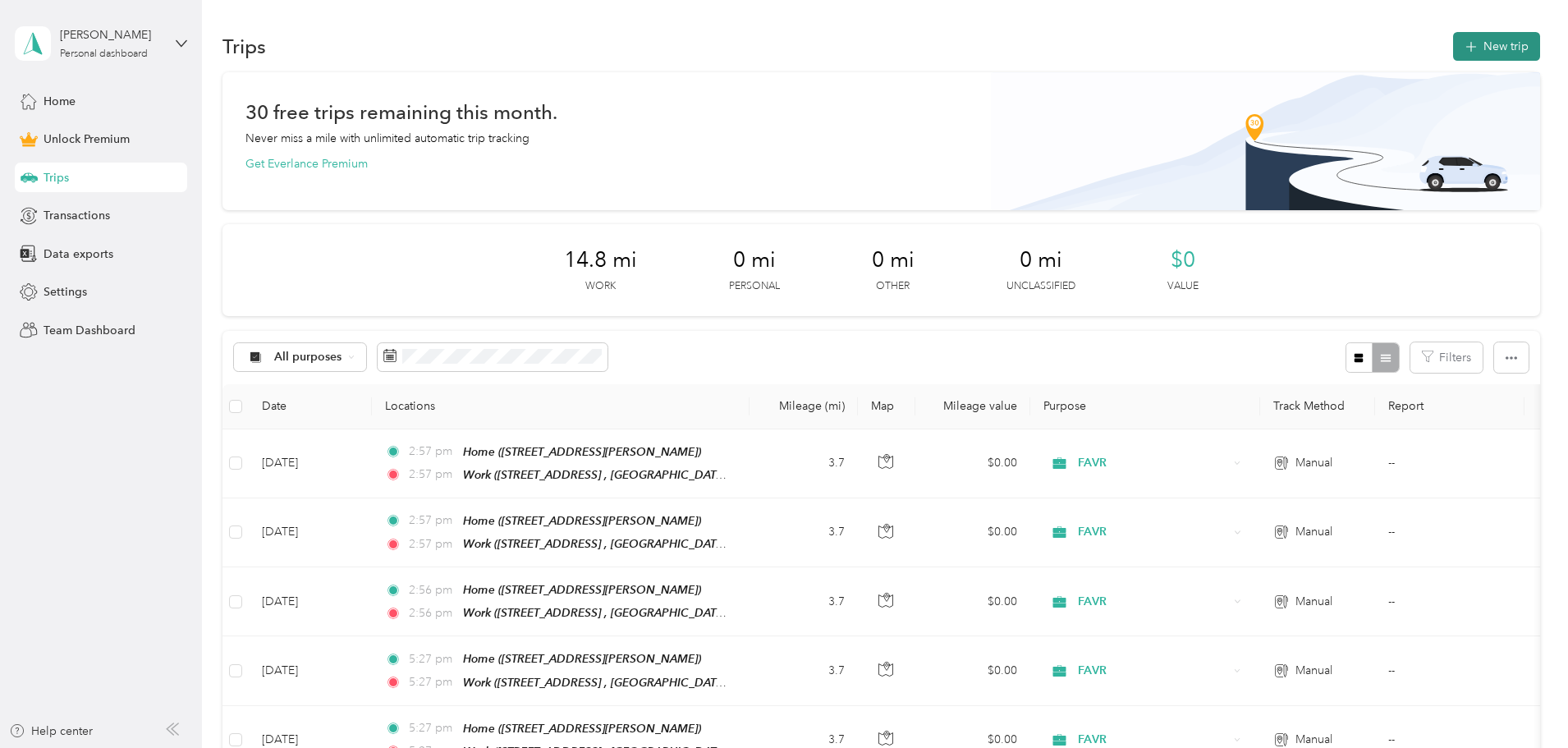
click at [1453, 48] on button "New trip" at bounding box center [1496, 46] width 87 height 28
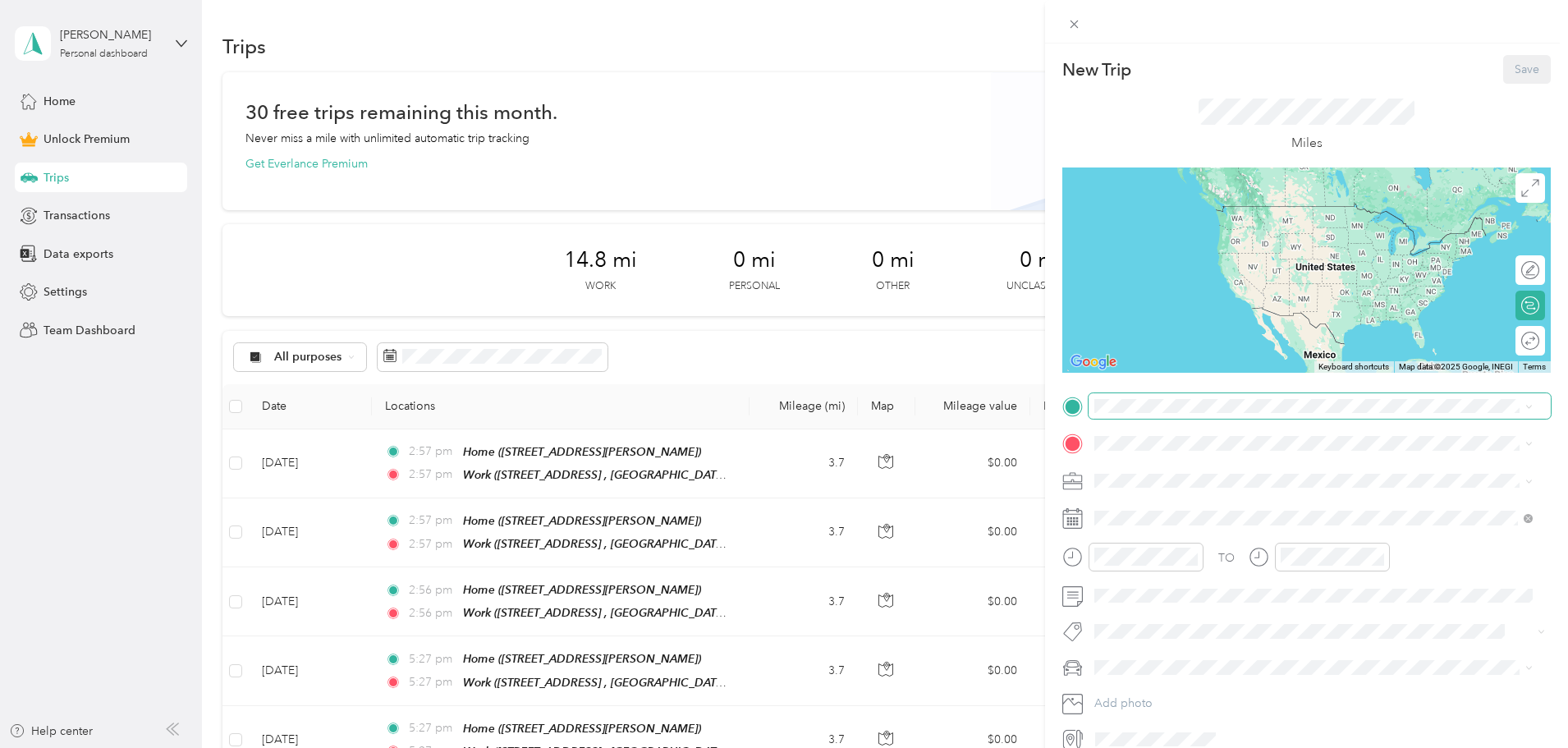
click at [1168, 415] on span at bounding box center [1319, 406] width 462 height 27
click at [1180, 479] on div "Home [STREET_ADDRESS][PERSON_NAME]" at bounding box center [1326, 489] width 402 height 51
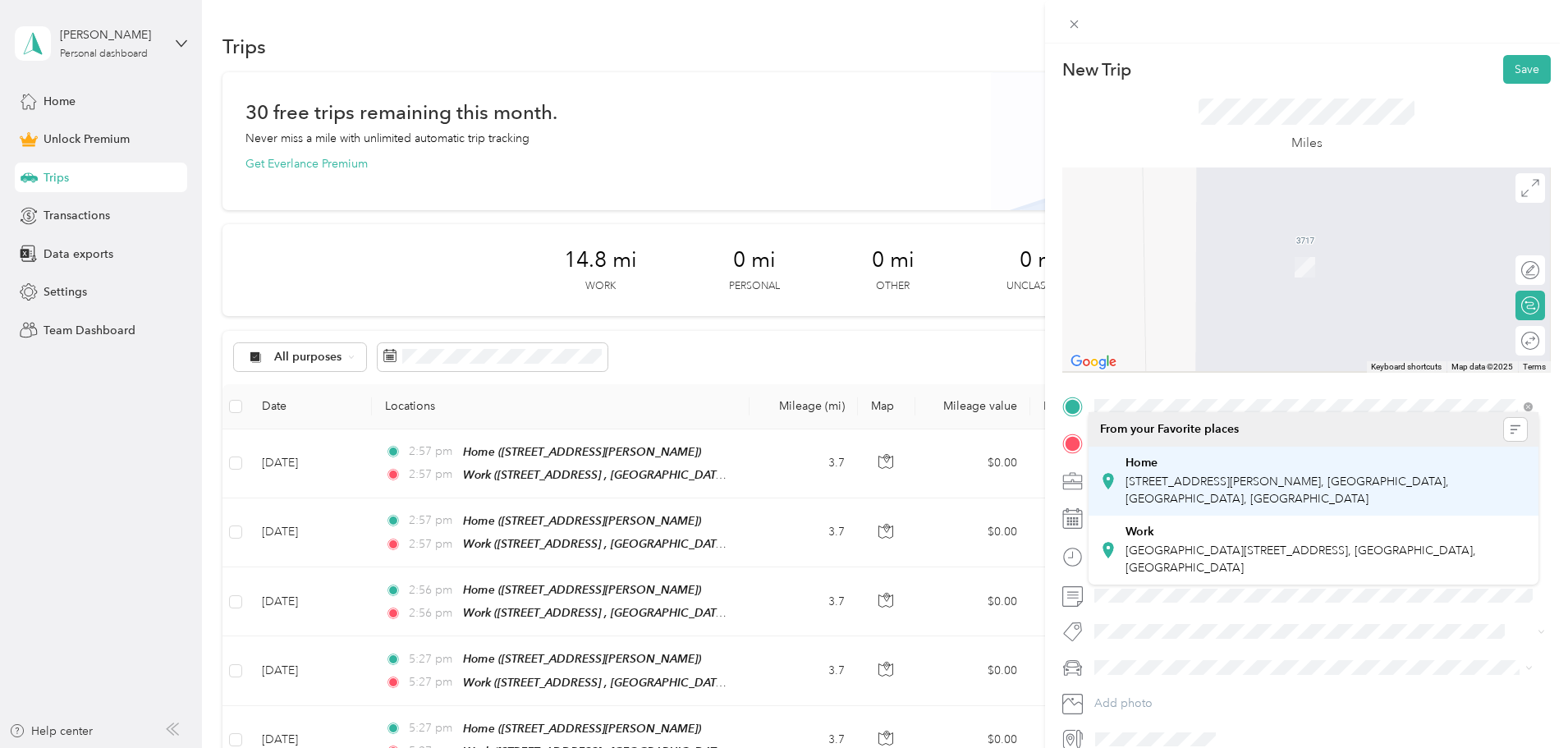
click at [1155, 460] on div "TO Add photo" at bounding box center [1307, 573] width 488 height 359
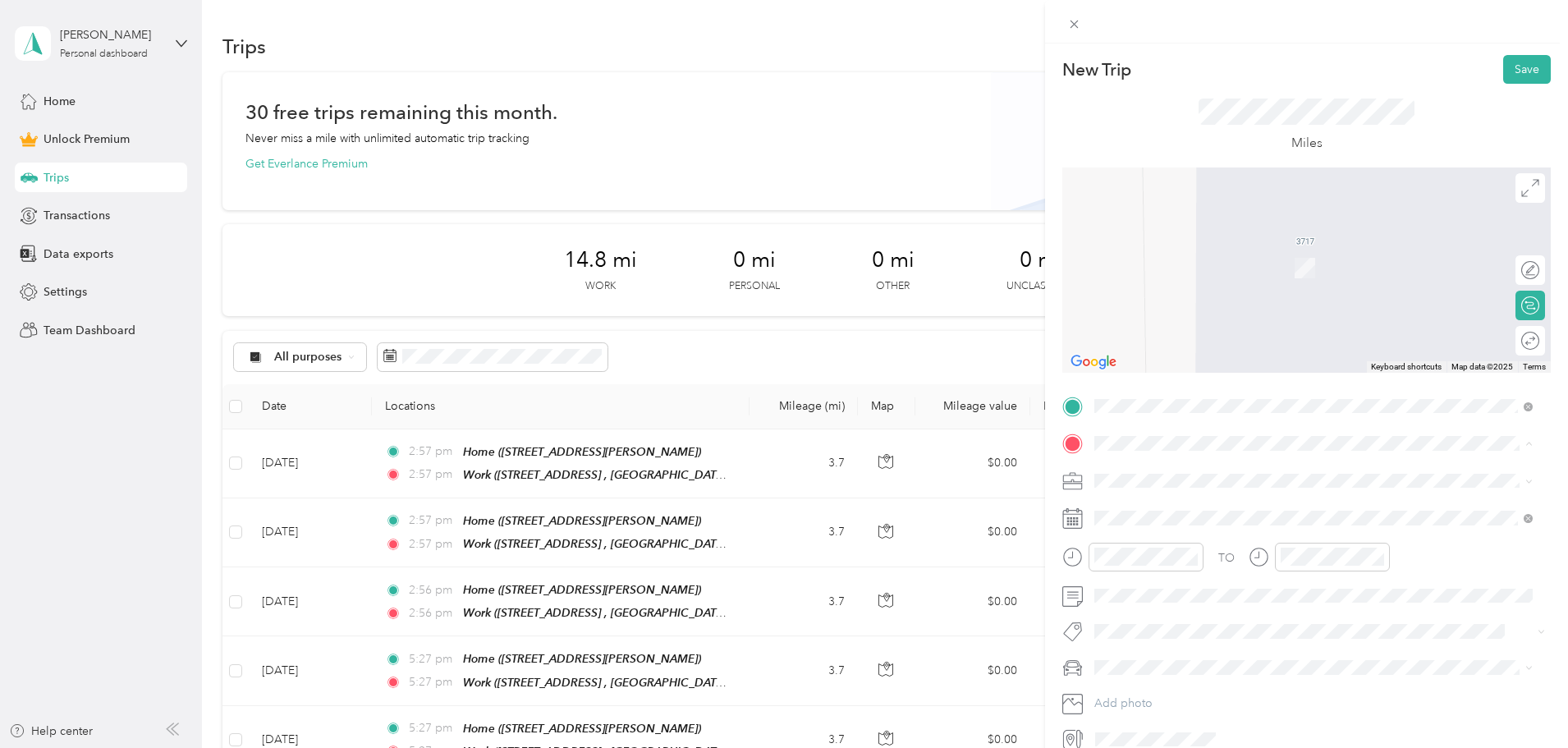
click at [1181, 587] on div "Work [GEOGRAPHIC_DATA][STREET_ADDRESS], [GEOGRAPHIC_DATA], [GEOGRAPHIC_DATA]" at bounding box center [1326, 596] width 402 height 51
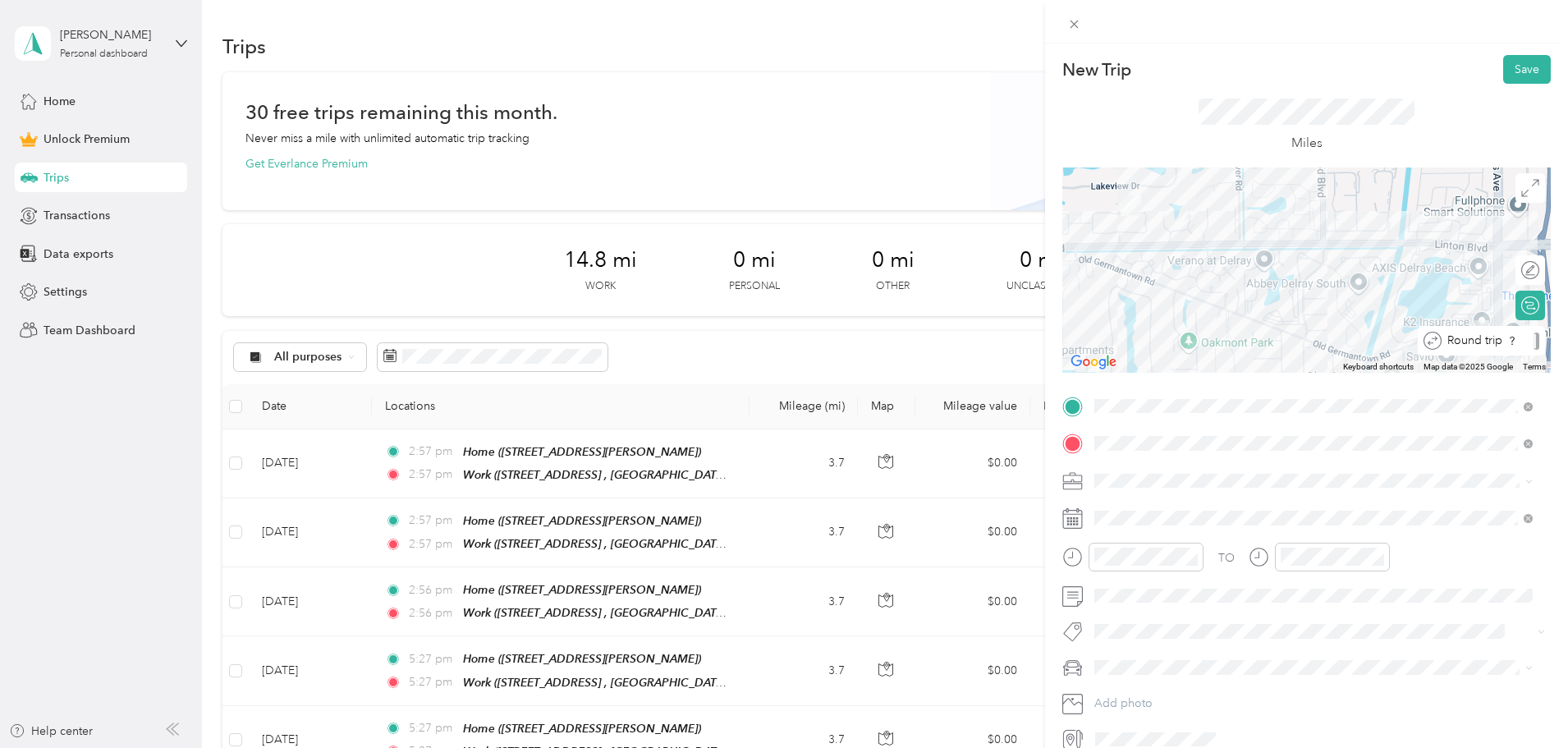
click at [1516, 345] on div "Round trip" at bounding box center [1490, 341] width 97 height 17
click at [1516, 343] on div at bounding box center [1522, 341] width 35 height 17
click at [1134, 559] on div "FAVR" at bounding box center [1313, 567] width 427 height 17
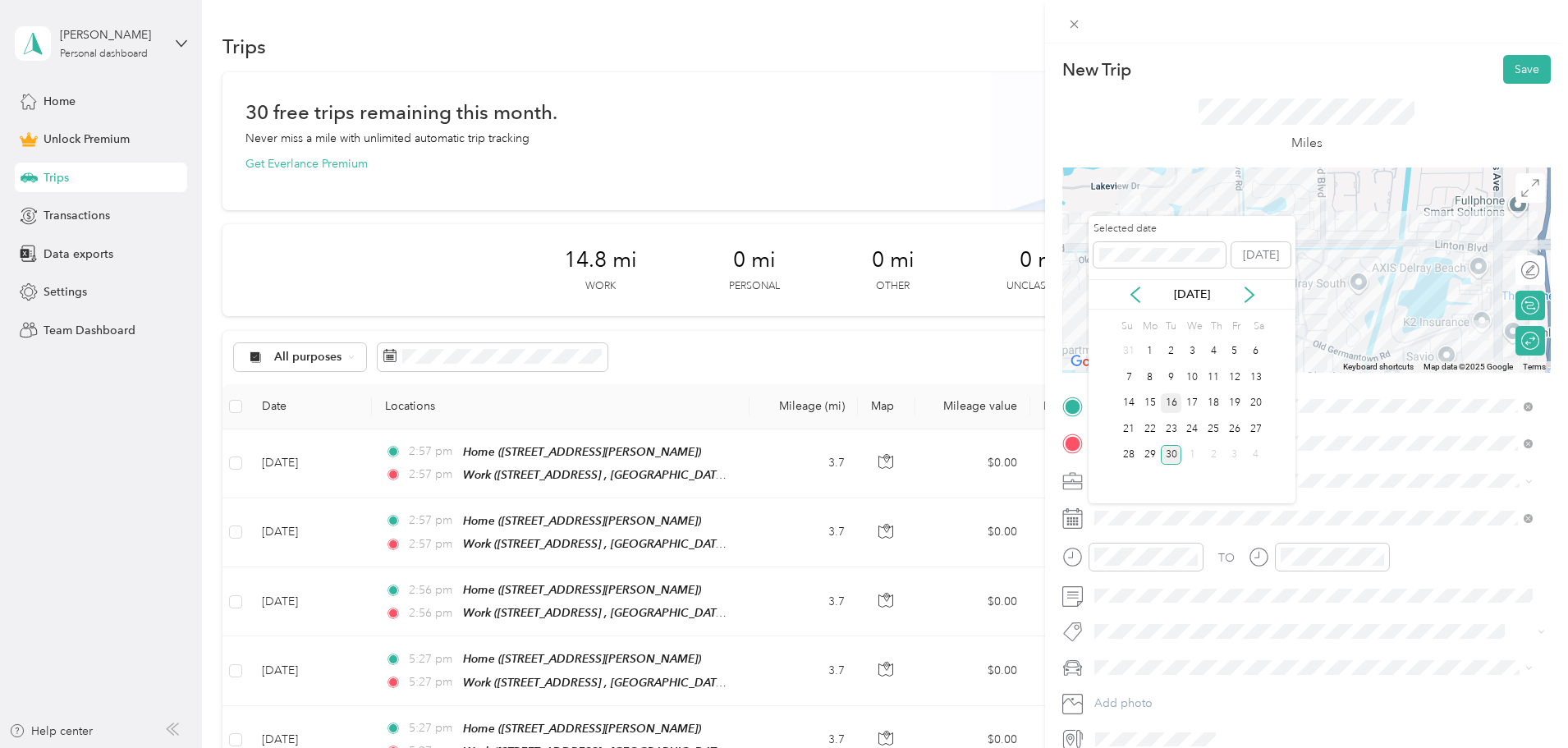
click at [1172, 403] on div "16" at bounding box center [1172, 403] width 21 height 20
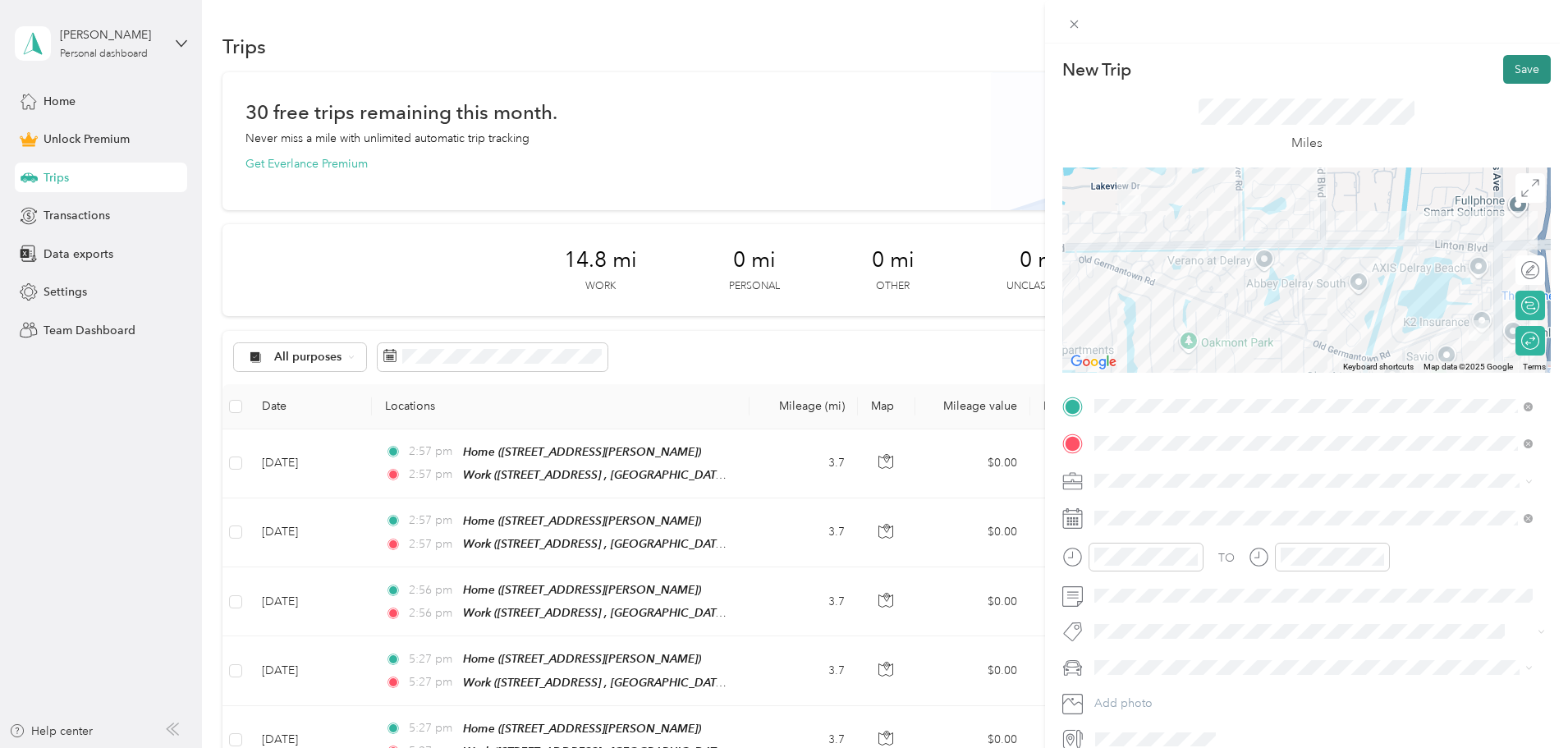
click at [1510, 75] on button "Save" at bounding box center [1527, 69] width 48 height 28
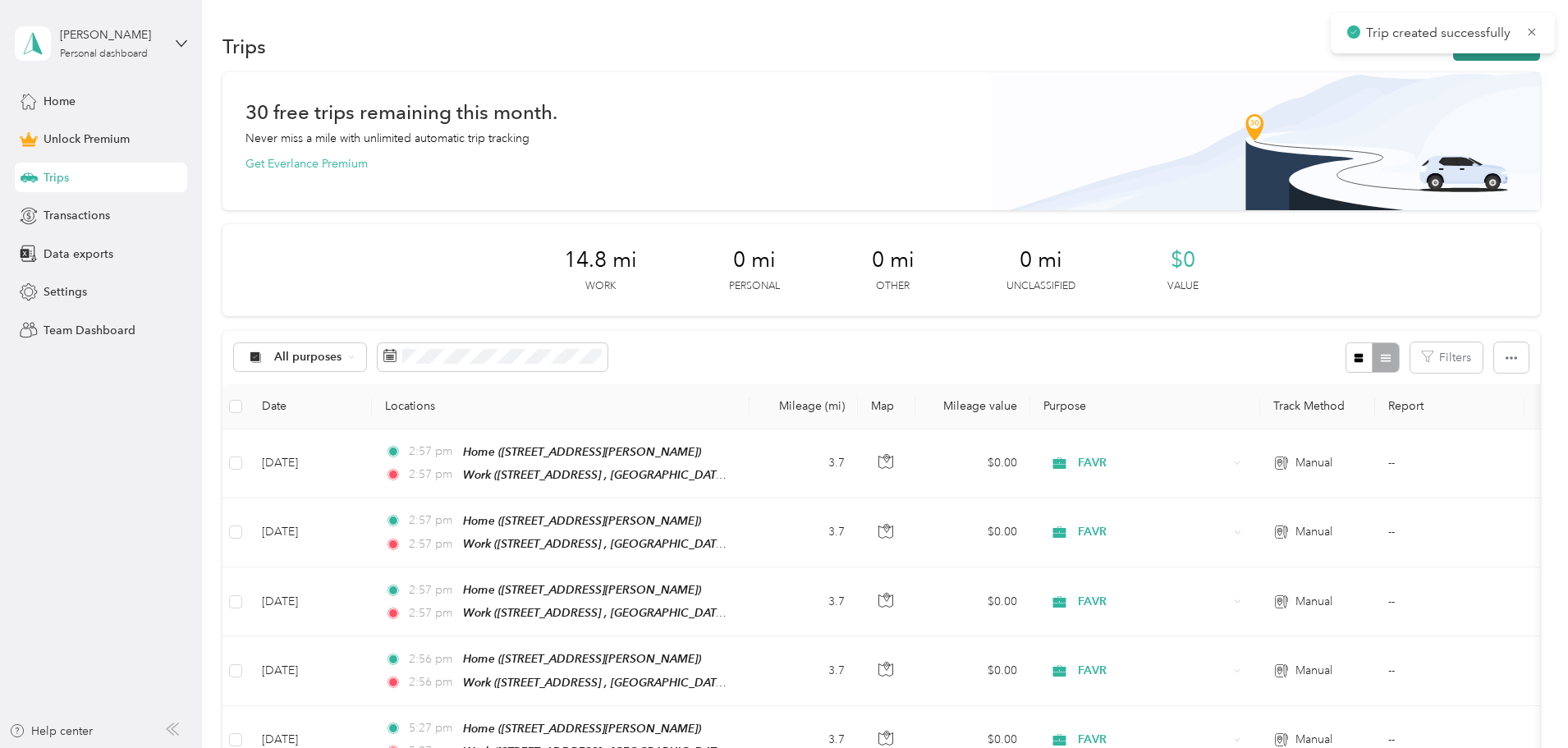
click at [1453, 57] on button "New trip" at bounding box center [1496, 46] width 87 height 28
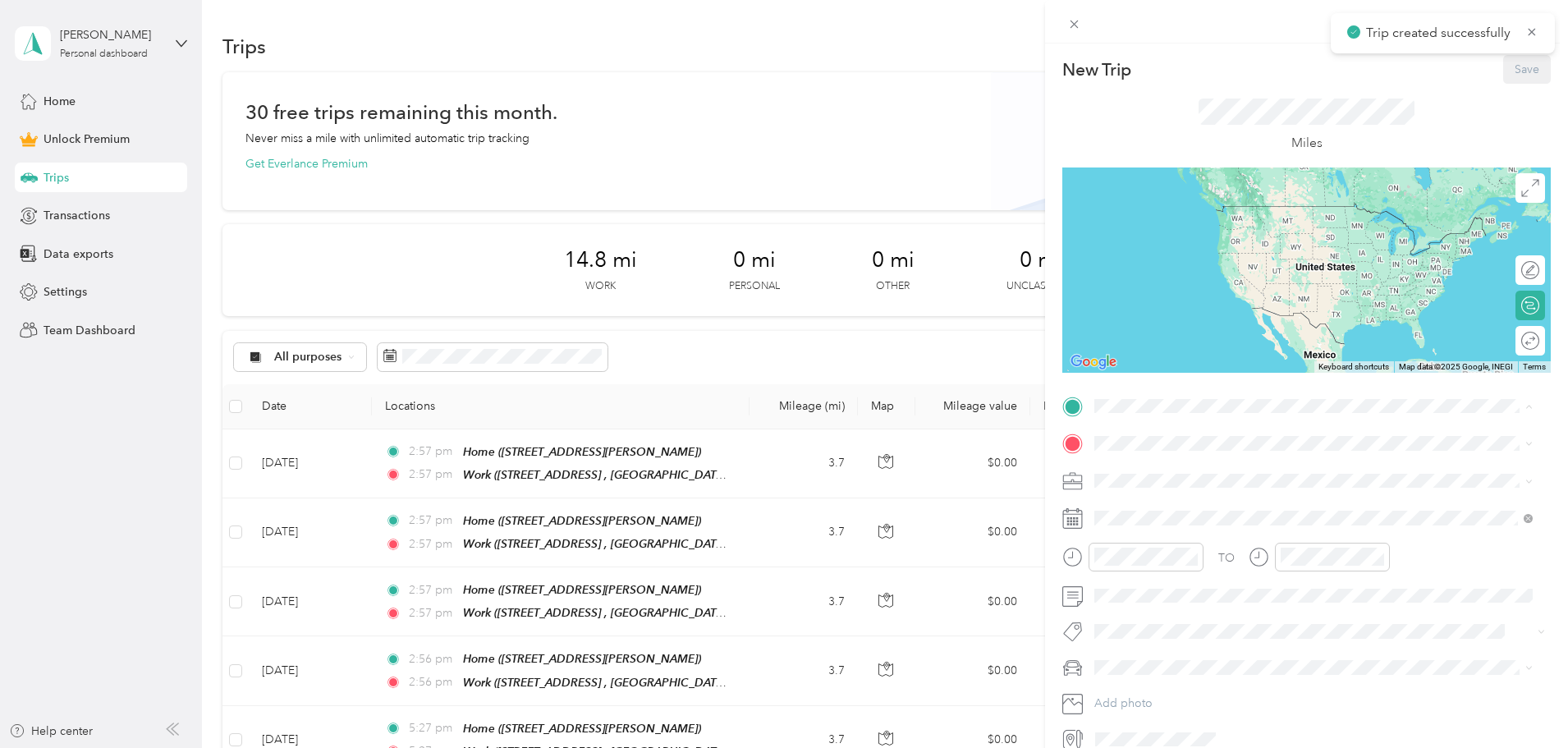
click at [1194, 489] on span "[STREET_ADDRESS][PERSON_NAME], [GEOGRAPHIC_DATA], [GEOGRAPHIC_DATA], [GEOGRAPHI…" at bounding box center [1287, 498] width 324 height 31
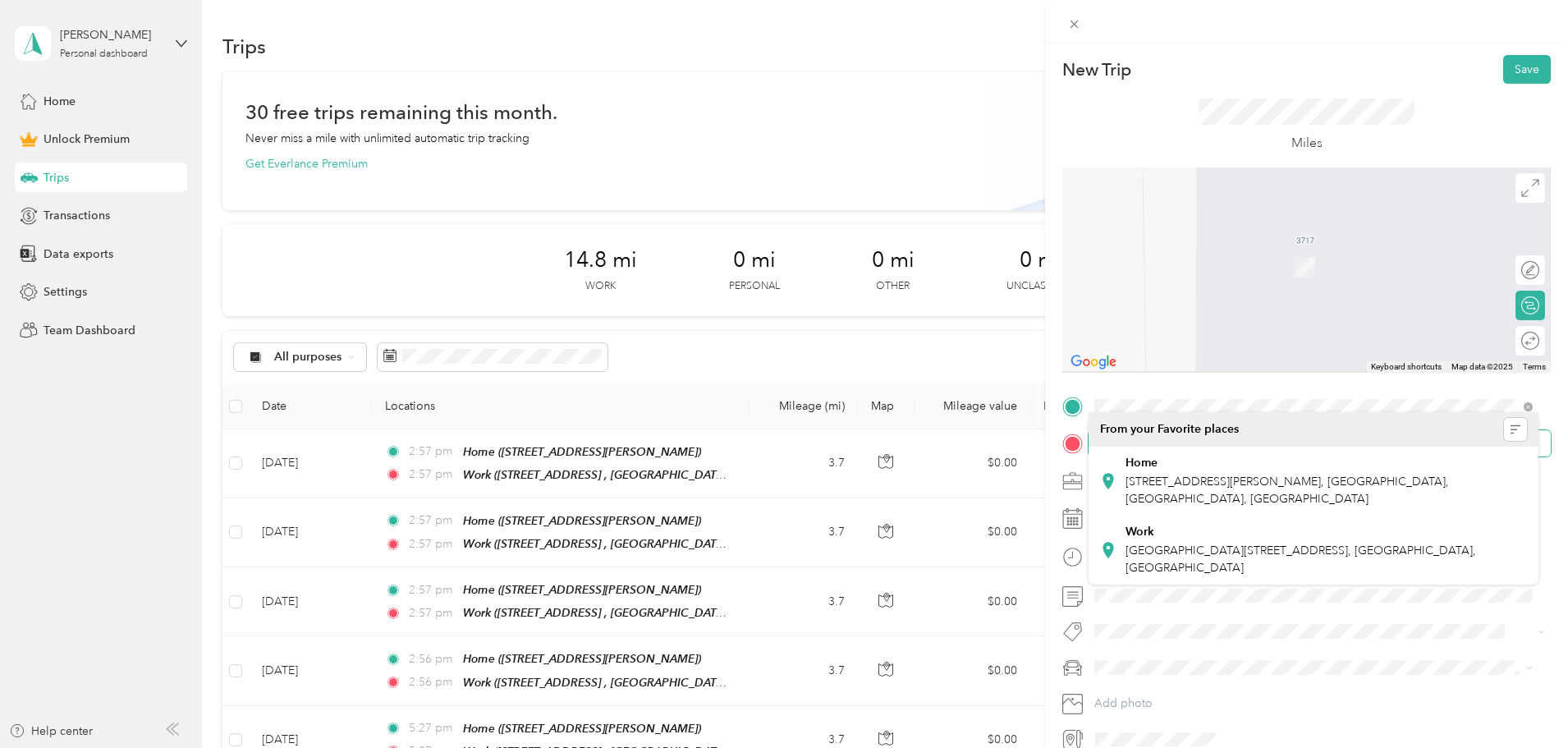
click at [1142, 456] on span at bounding box center [1319, 443] width 462 height 27
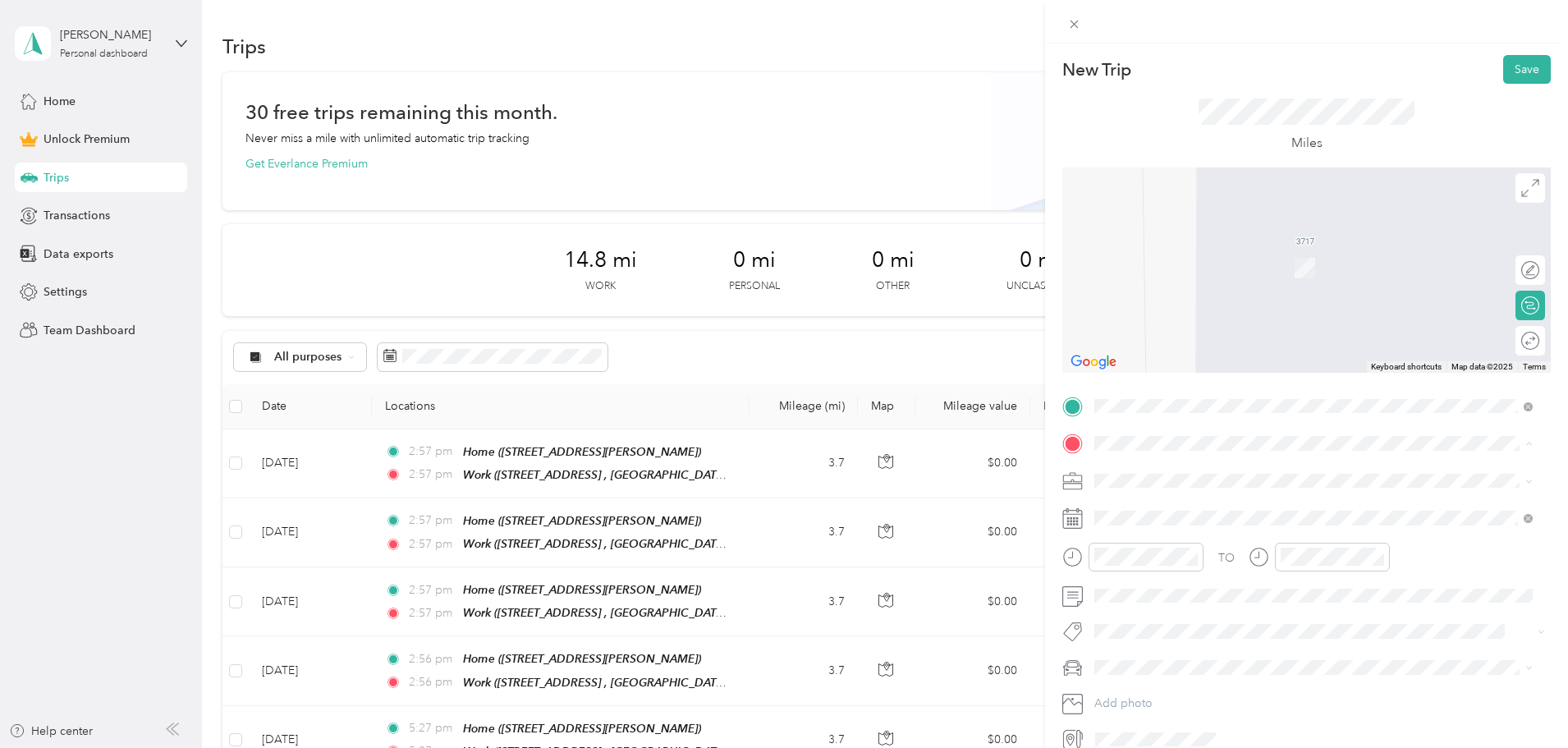
click at [1183, 570] on div "Work" at bounding box center [1326, 577] width 402 height 15
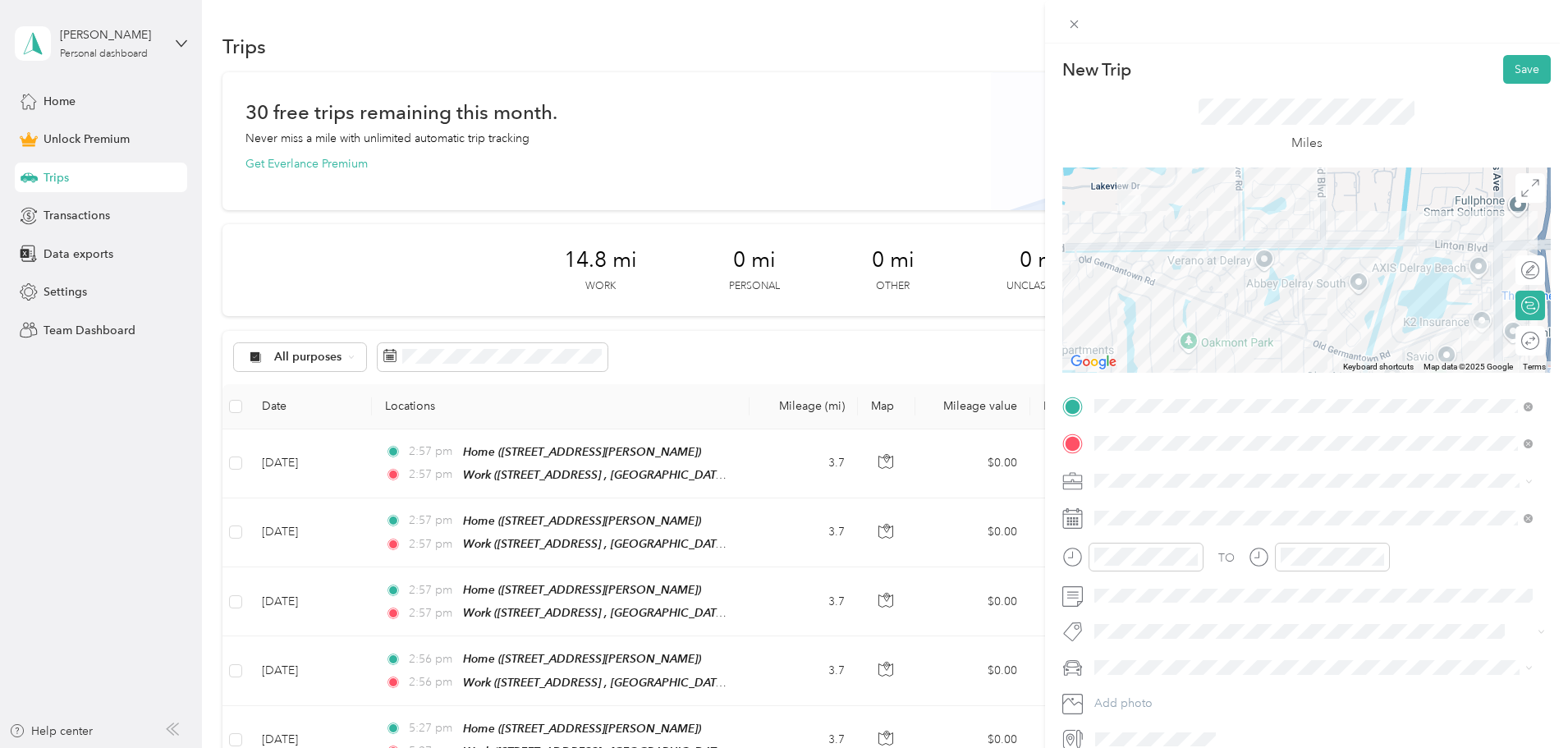
click at [1521, 344] on icon at bounding box center [1530, 341] width 18 height 18
click at [1517, 340] on div at bounding box center [1522, 341] width 35 height 17
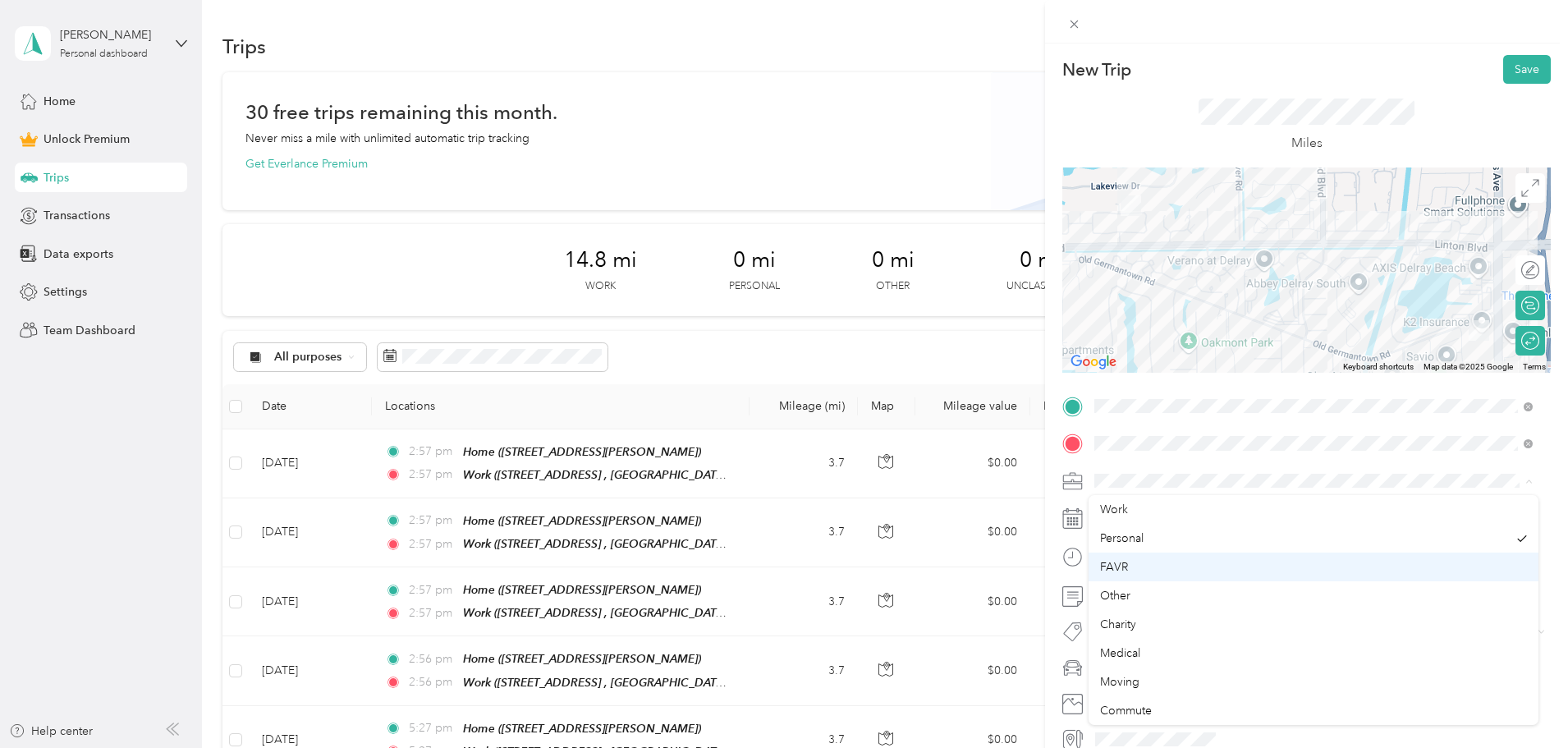
click at [1134, 569] on div "FAVR" at bounding box center [1313, 567] width 427 height 17
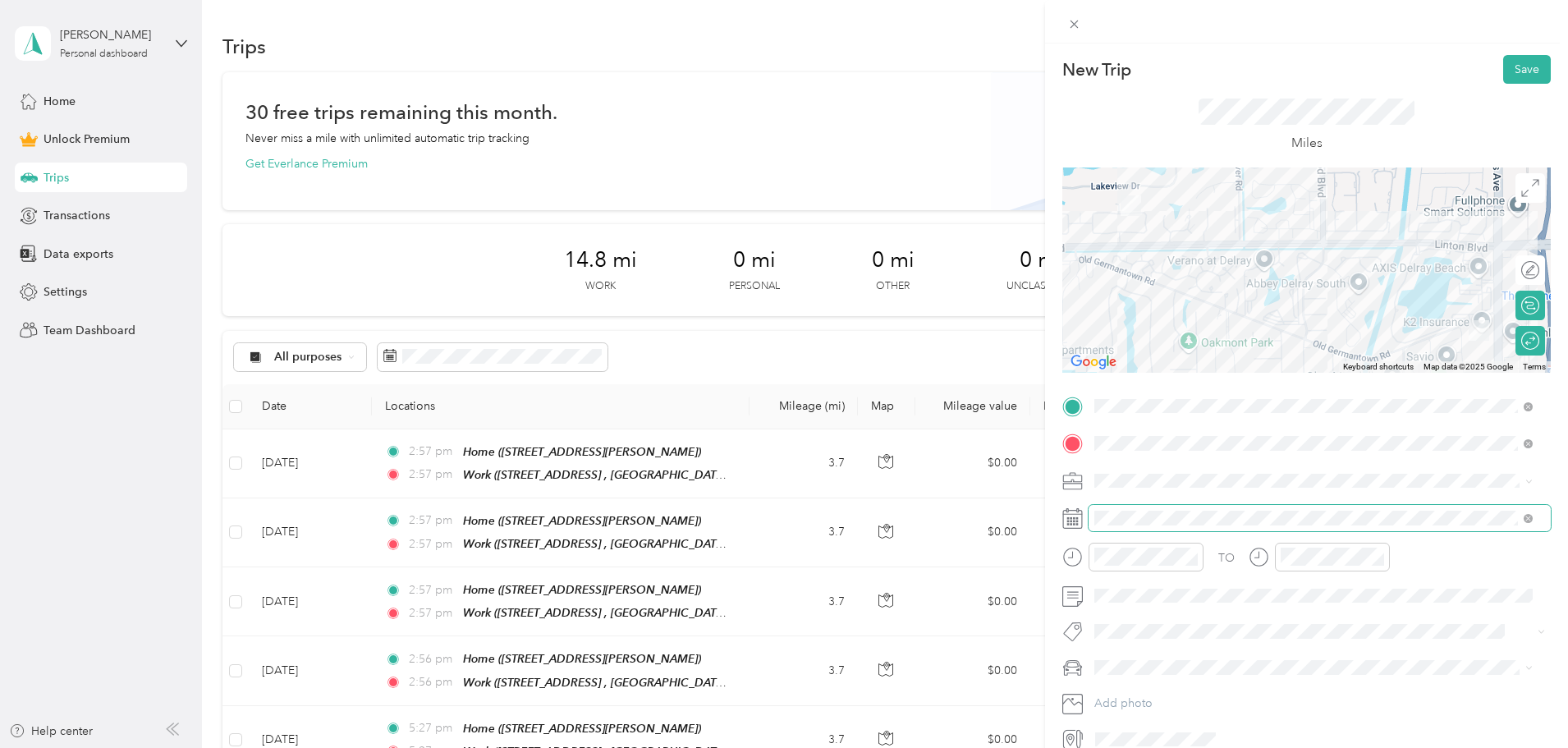
click at [1161, 505] on span at bounding box center [1319, 519] width 462 height 27
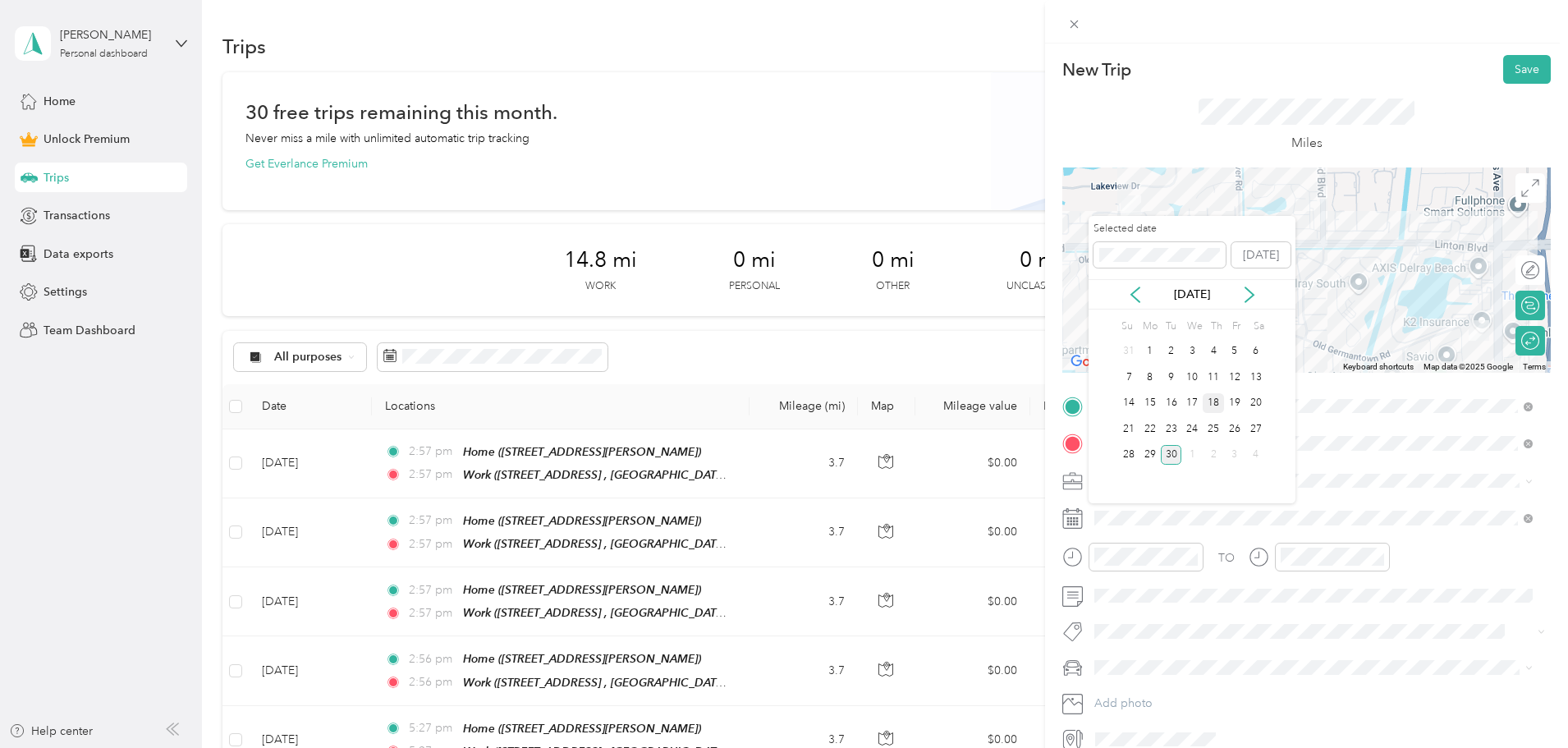
click at [1215, 400] on div "18" at bounding box center [1213, 403] width 21 height 20
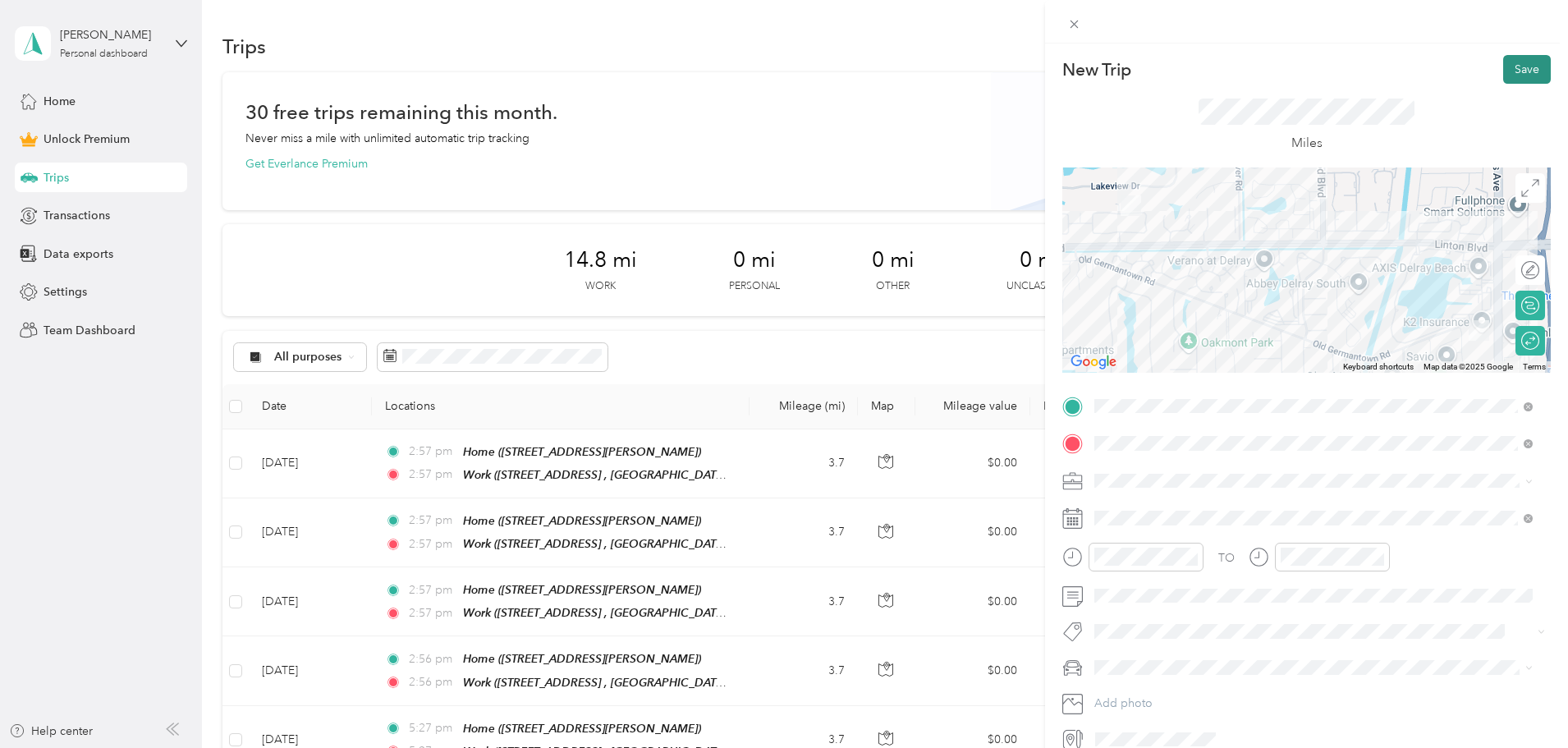
click at [1523, 68] on button "Save" at bounding box center [1527, 69] width 48 height 28
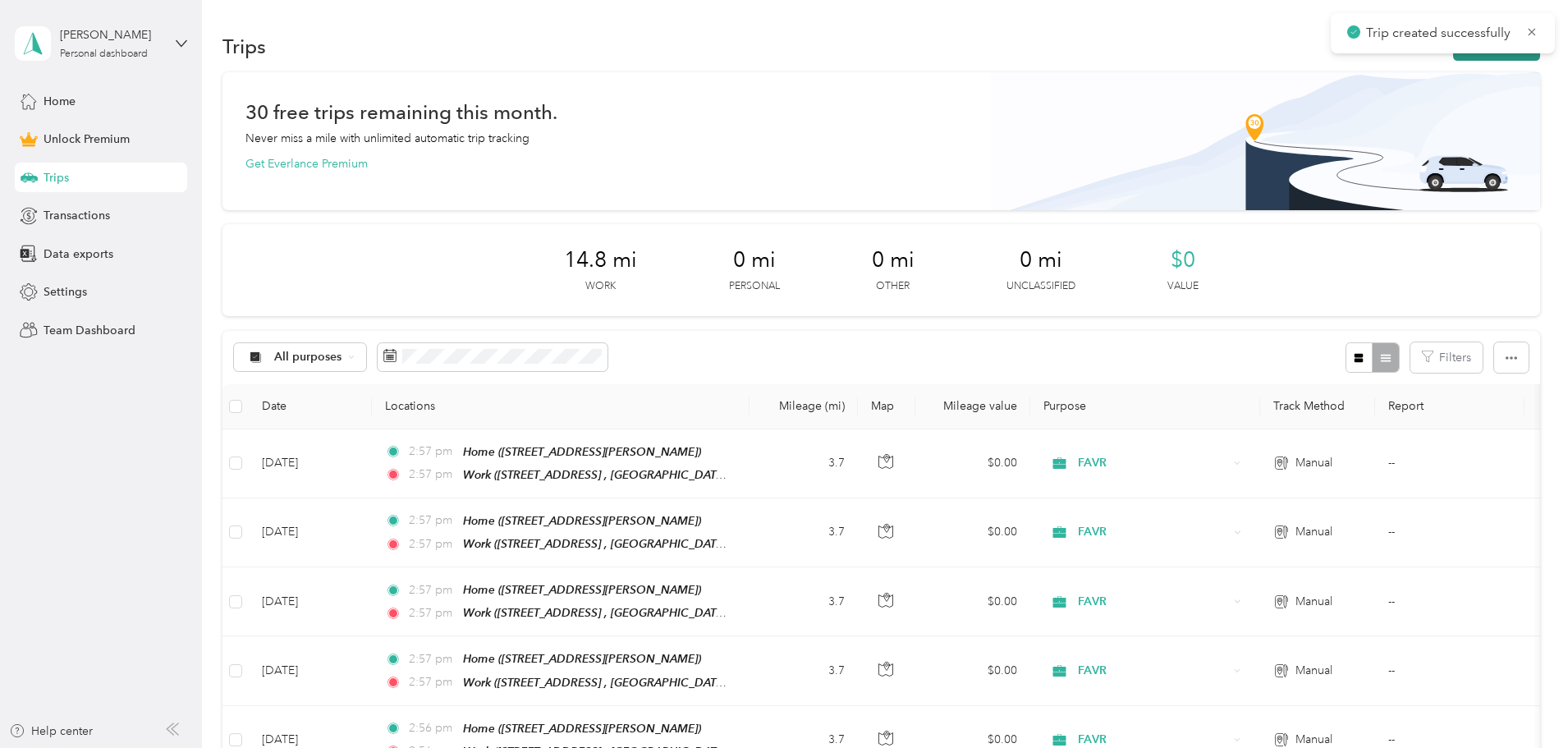
click at [1453, 56] on button "New trip" at bounding box center [1496, 46] width 87 height 28
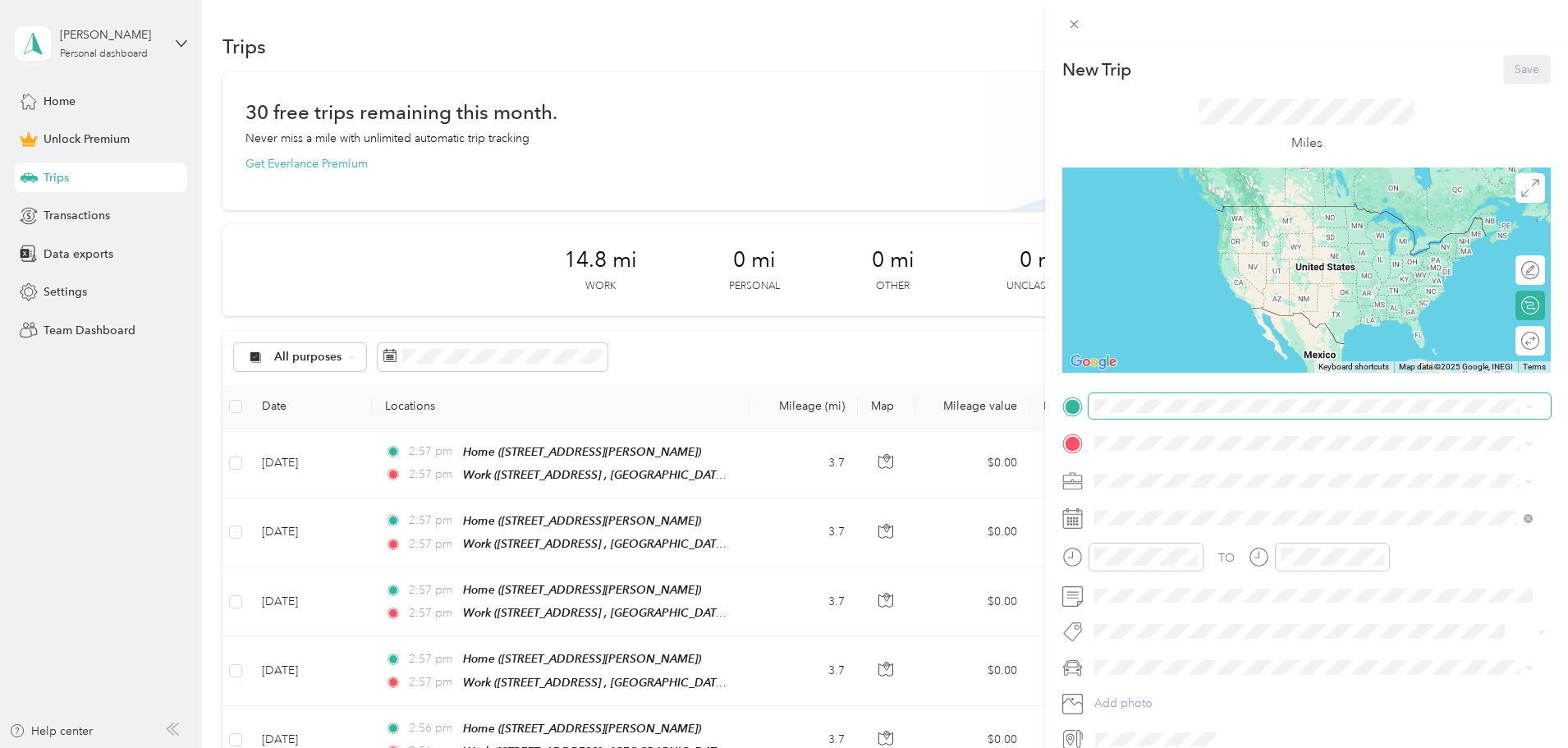
click at [1138, 414] on span at bounding box center [1319, 406] width 462 height 27
drag, startPoint x: 1159, startPoint y: 496, endPoint x: 1145, endPoint y: 443, distance: 54.8
click at [1159, 493] on span "[STREET_ADDRESS][PERSON_NAME], [GEOGRAPHIC_DATA], [GEOGRAPHIC_DATA], [GEOGRAPHI…" at bounding box center [1287, 498] width 324 height 31
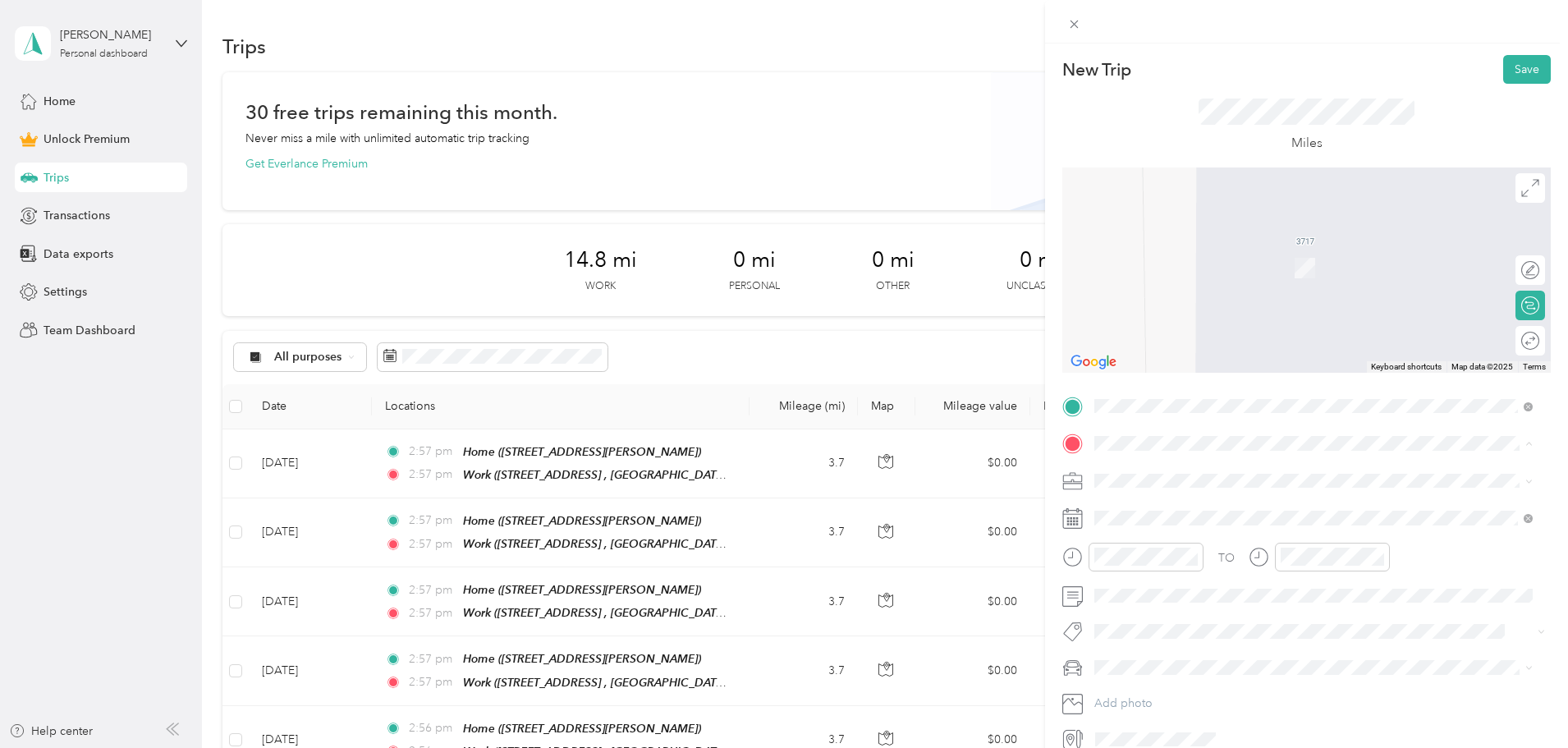
click at [1158, 579] on div "Work" at bounding box center [1326, 577] width 402 height 15
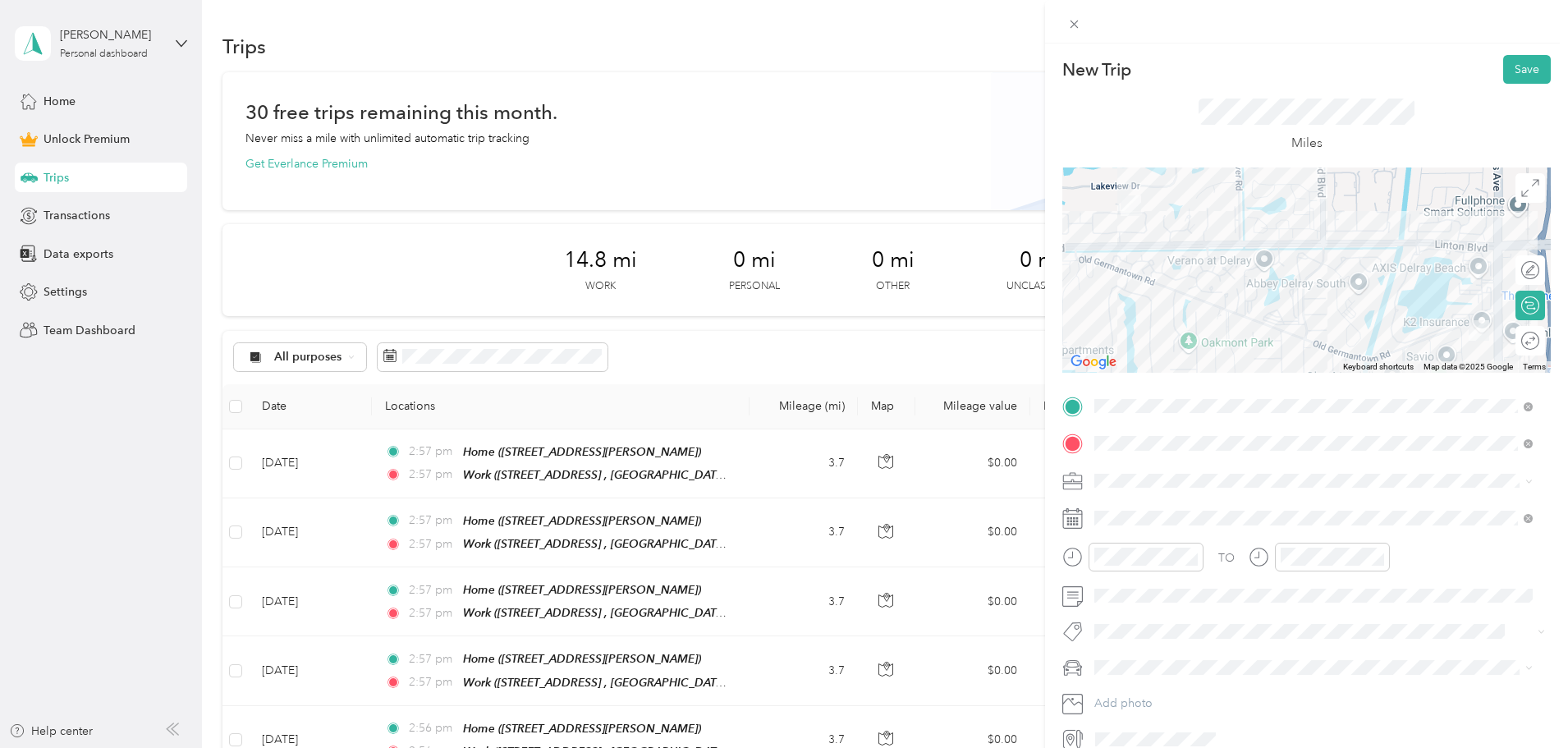
click at [1540, 342] on div "Round trip" at bounding box center [1540, 341] width 0 height 17
click at [1513, 342] on div at bounding box center [1522, 341] width 35 height 17
click at [1141, 568] on div "FAVR" at bounding box center [1313, 567] width 427 height 17
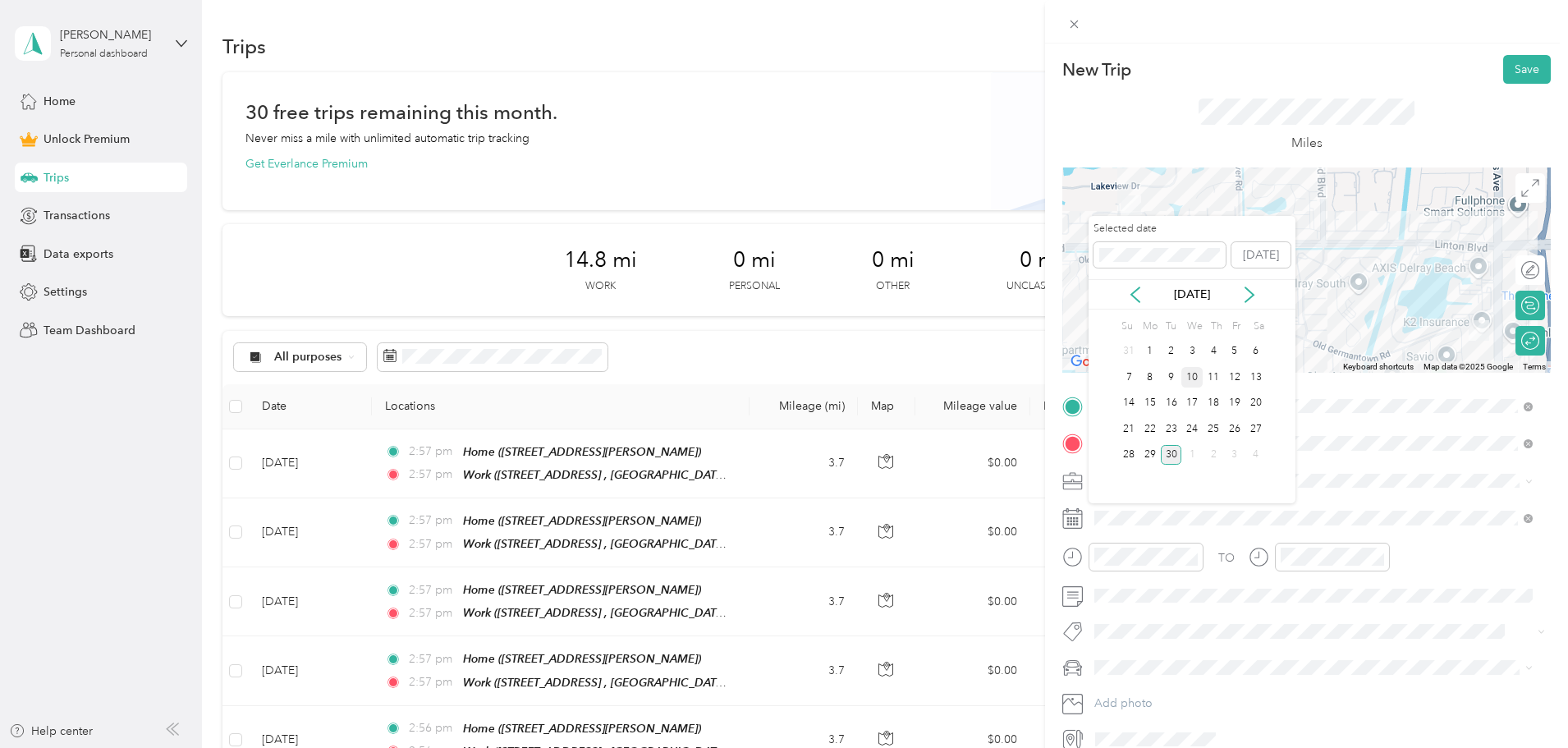
click at [1202, 377] on div "10" at bounding box center [1192, 377] width 21 height 20
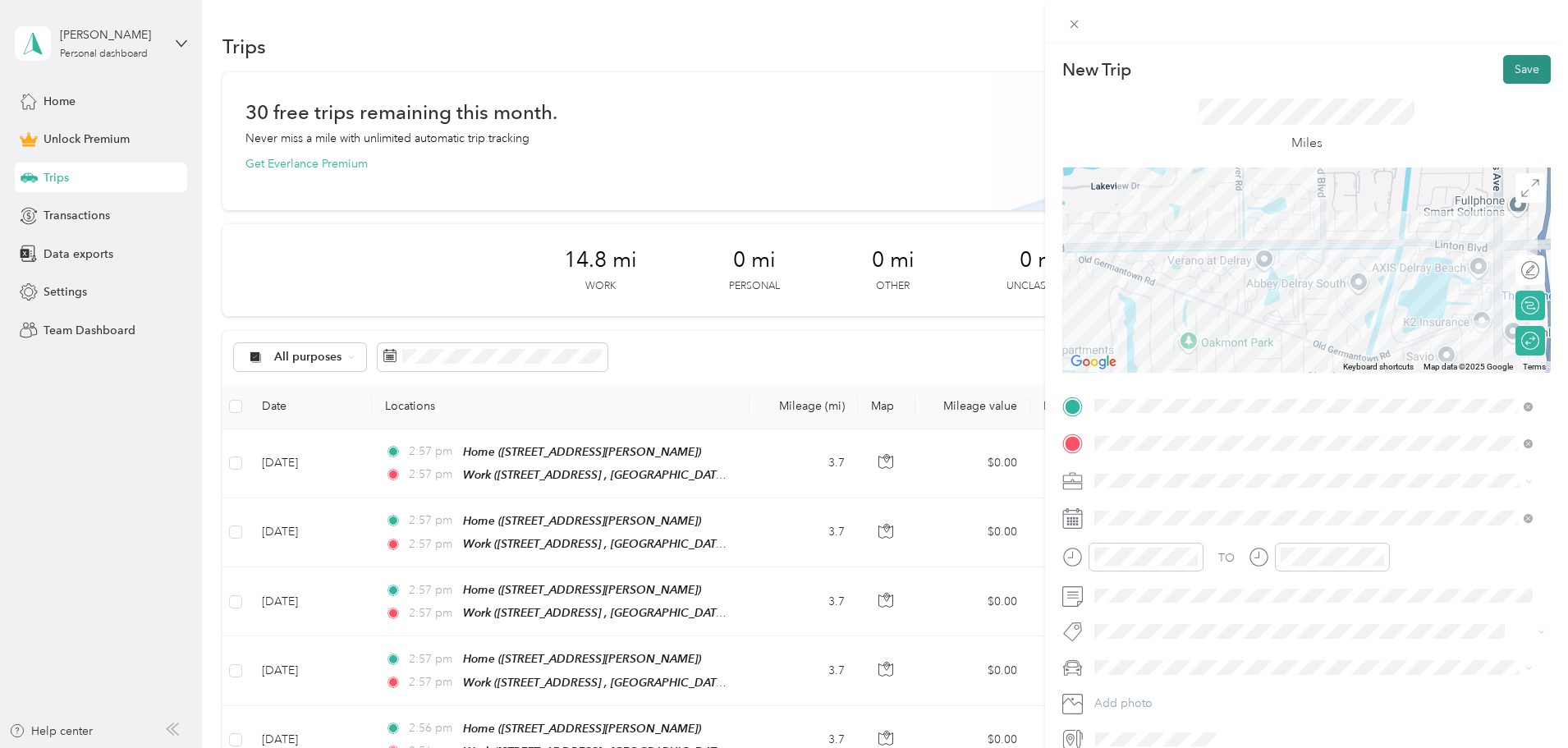
click at [1521, 65] on button "Save" at bounding box center [1527, 69] width 48 height 28
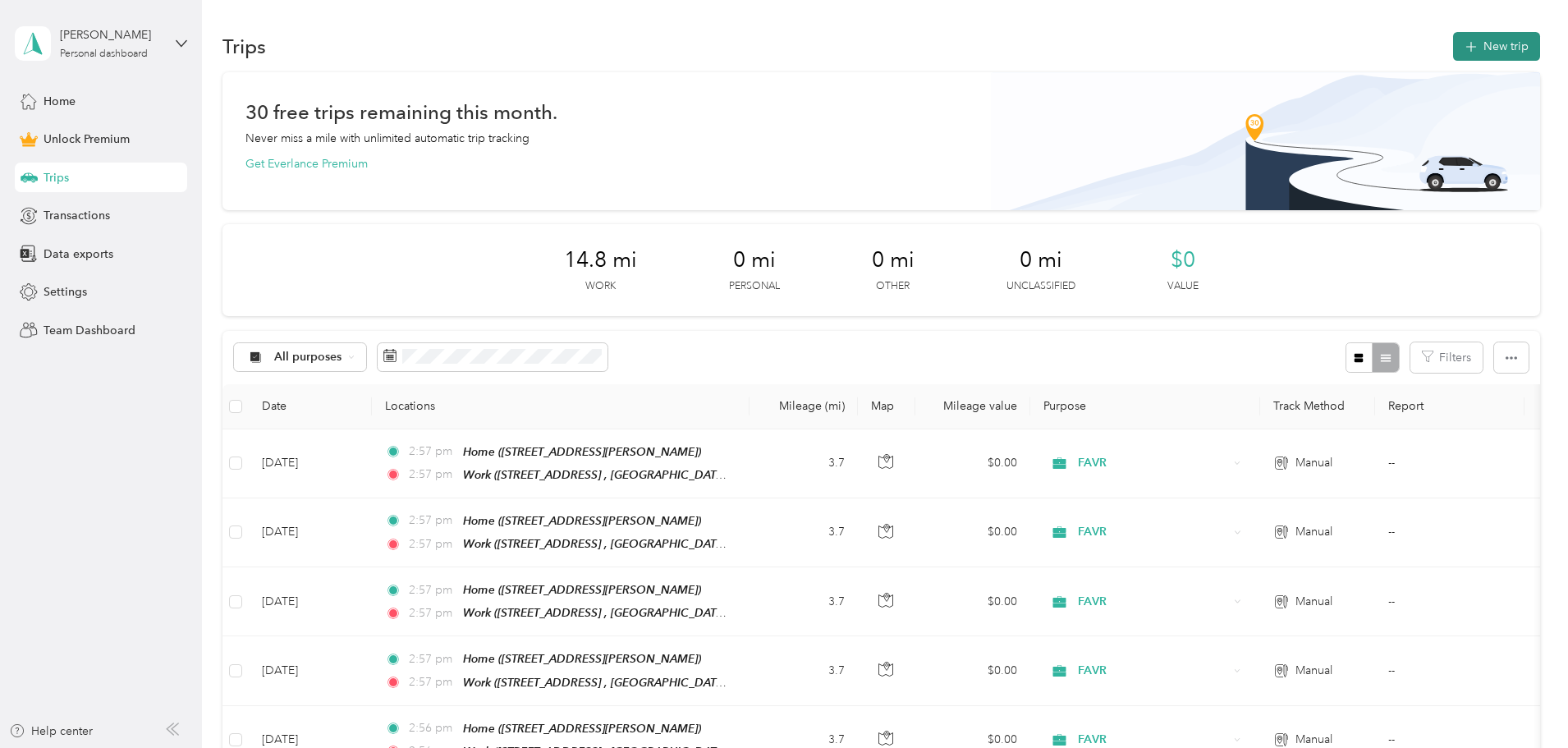
click at [1453, 35] on button "New trip" at bounding box center [1496, 46] width 87 height 28
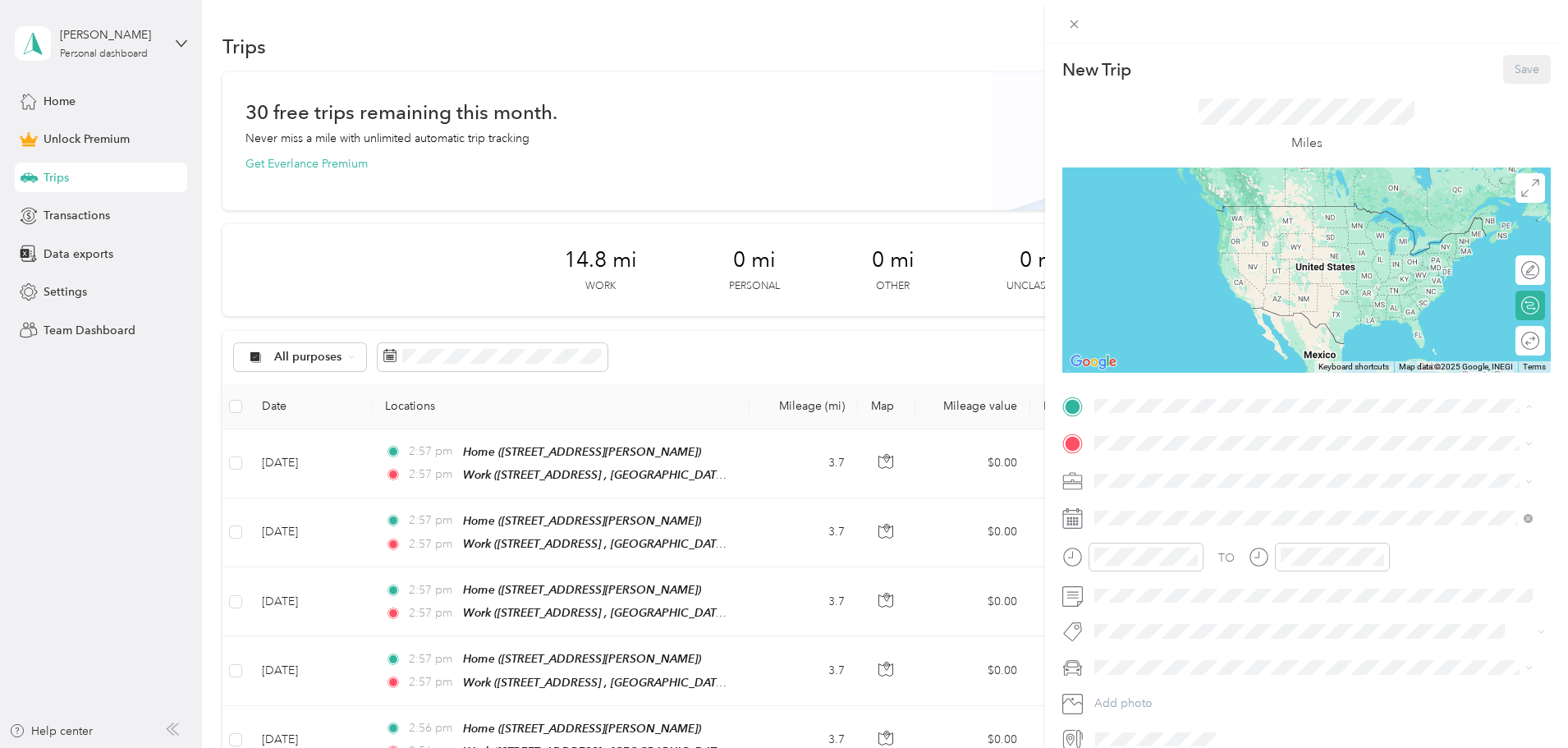
click at [1202, 506] on div "Home [STREET_ADDRESS][PERSON_NAME]" at bounding box center [1326, 490] width 402 height 51
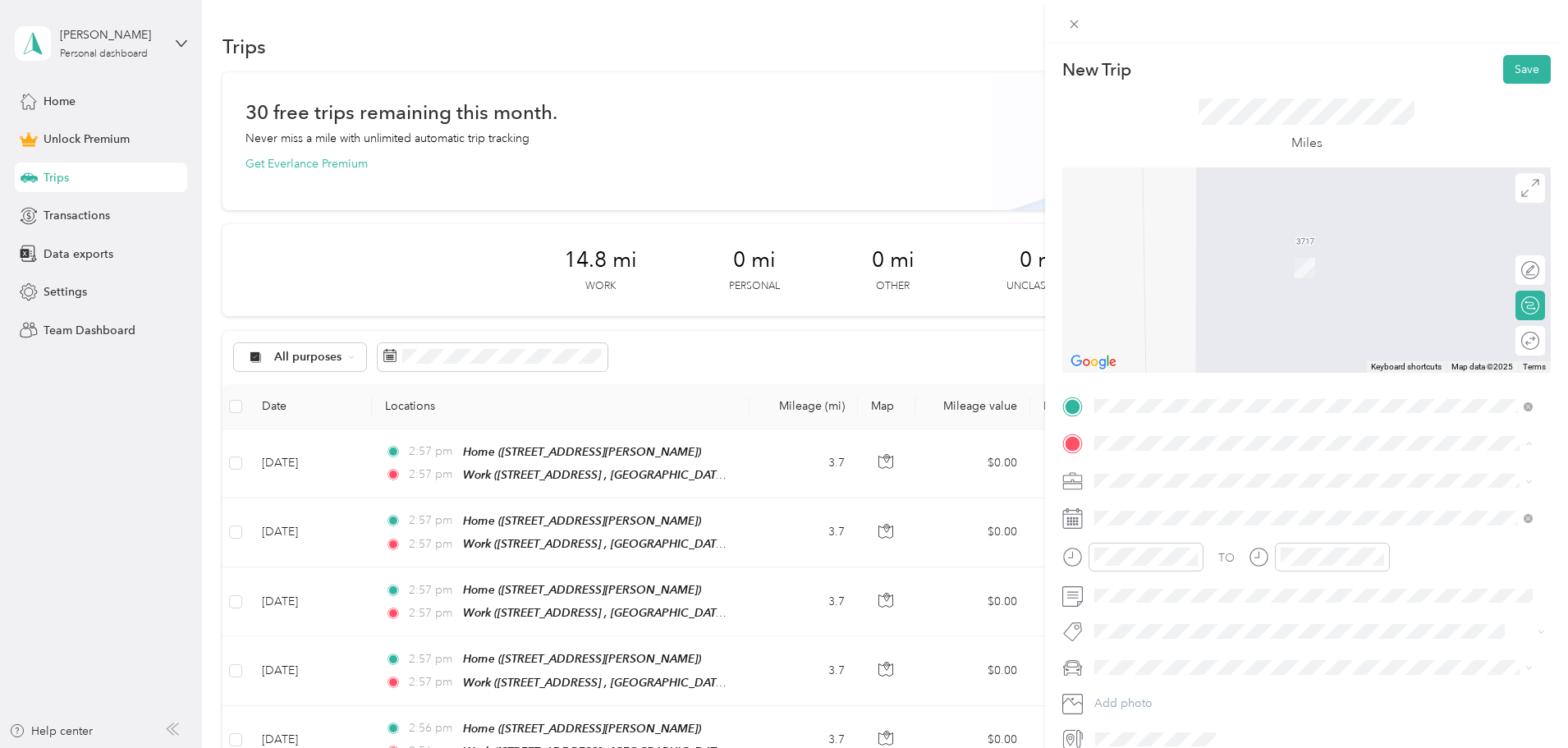
click at [1168, 553] on div "Home [STREET_ADDRESS][PERSON_NAME]" at bounding box center [1313, 527] width 427 height 58
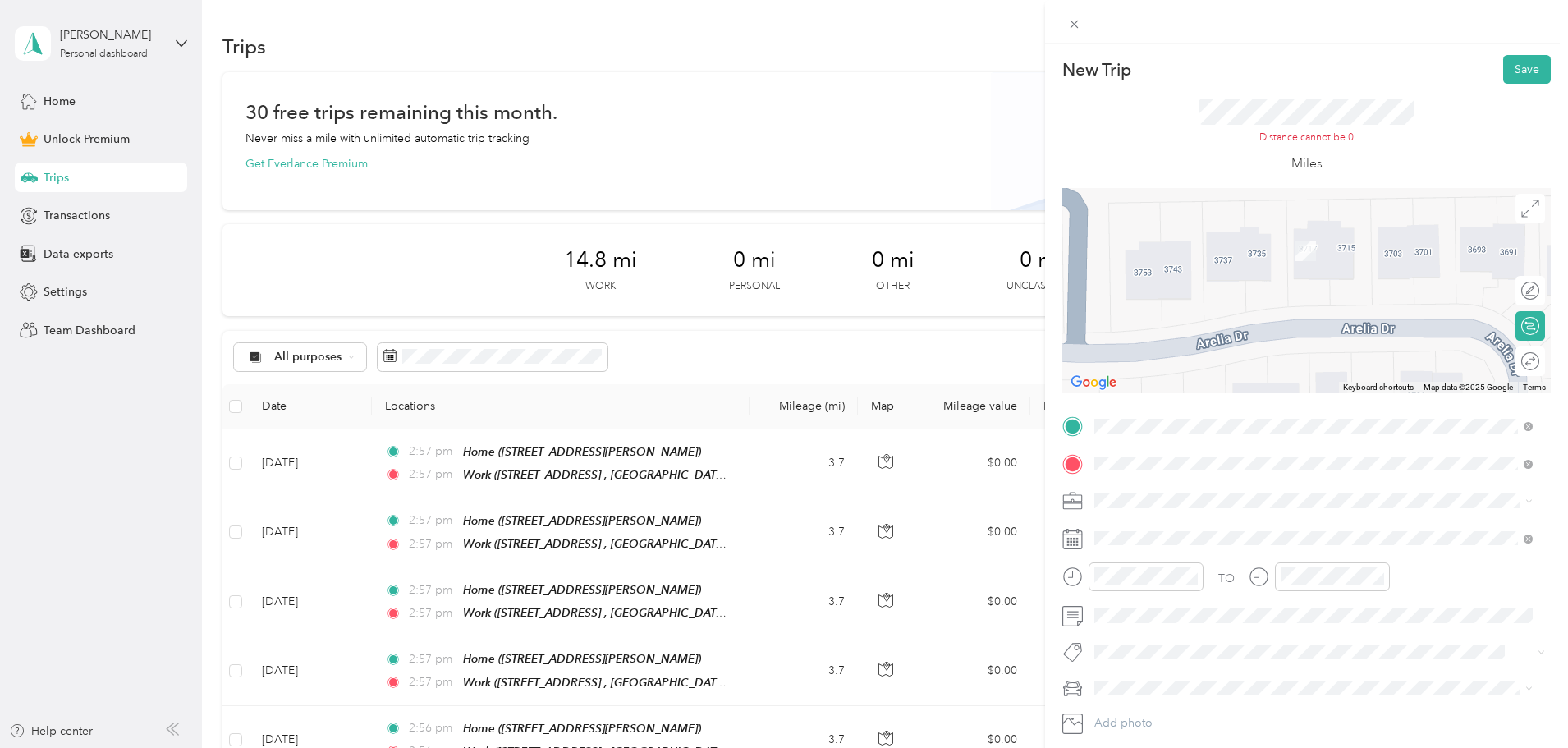
click at [1194, 599] on div "Work" at bounding box center [1326, 598] width 402 height 15
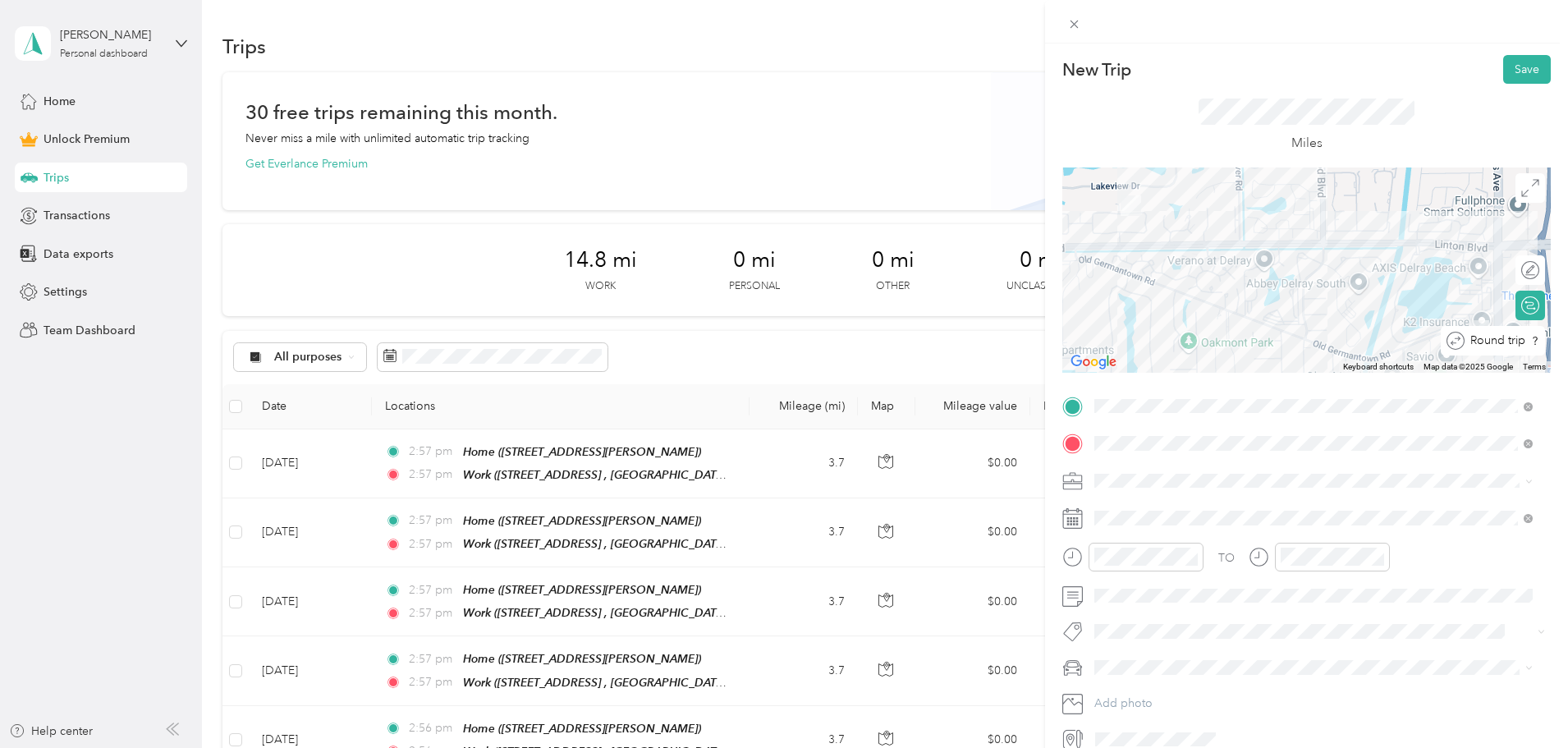
click at [1518, 341] on div "Round trip" at bounding box center [1502, 341] width 74 height 17
click at [1518, 341] on div at bounding box center [1522, 341] width 35 height 17
click at [1140, 560] on div "FAVR" at bounding box center [1313, 567] width 427 height 17
click at [1132, 532] on div "TO Add photo" at bounding box center [1307, 573] width 488 height 359
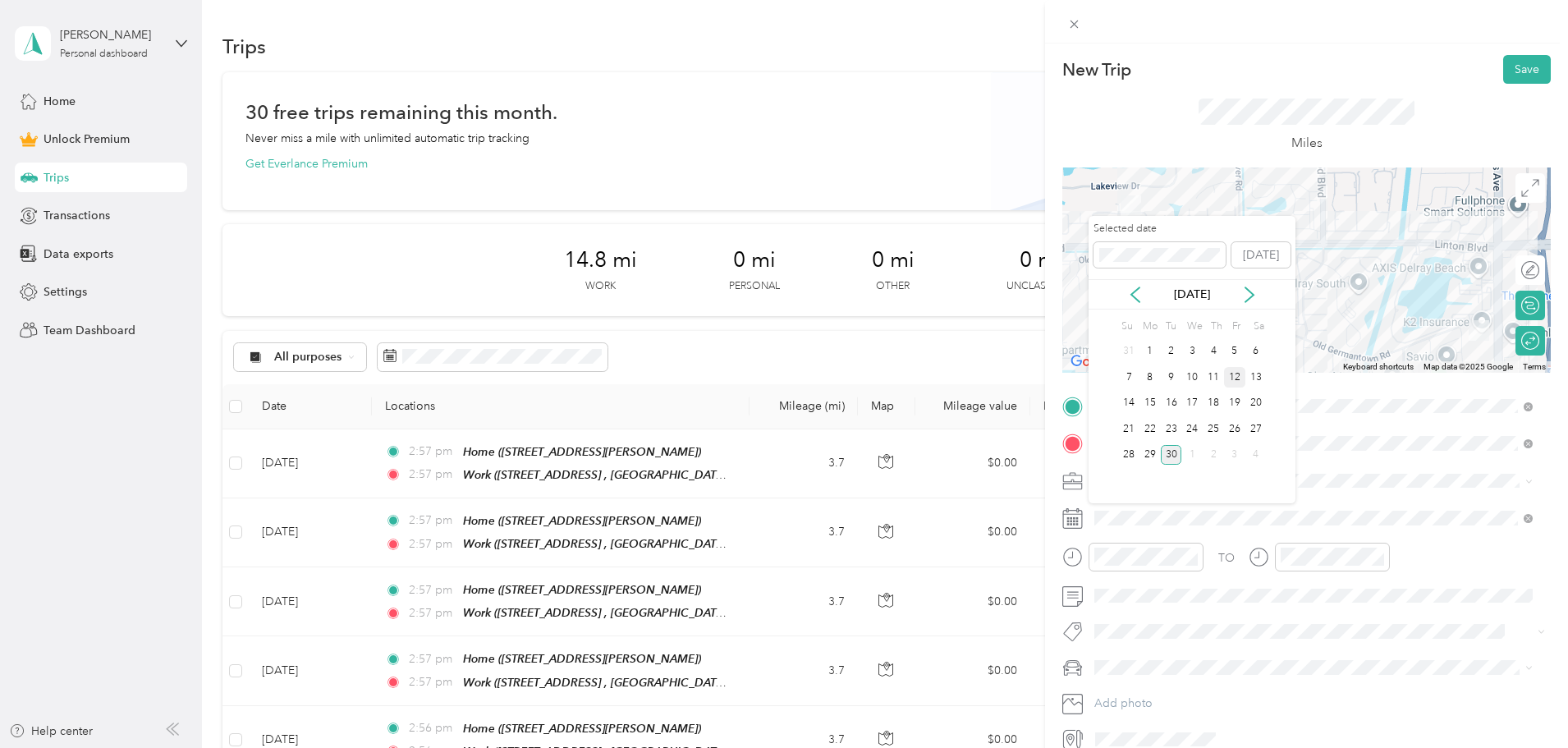
click at [1236, 379] on div "12" at bounding box center [1235, 377] width 21 height 20
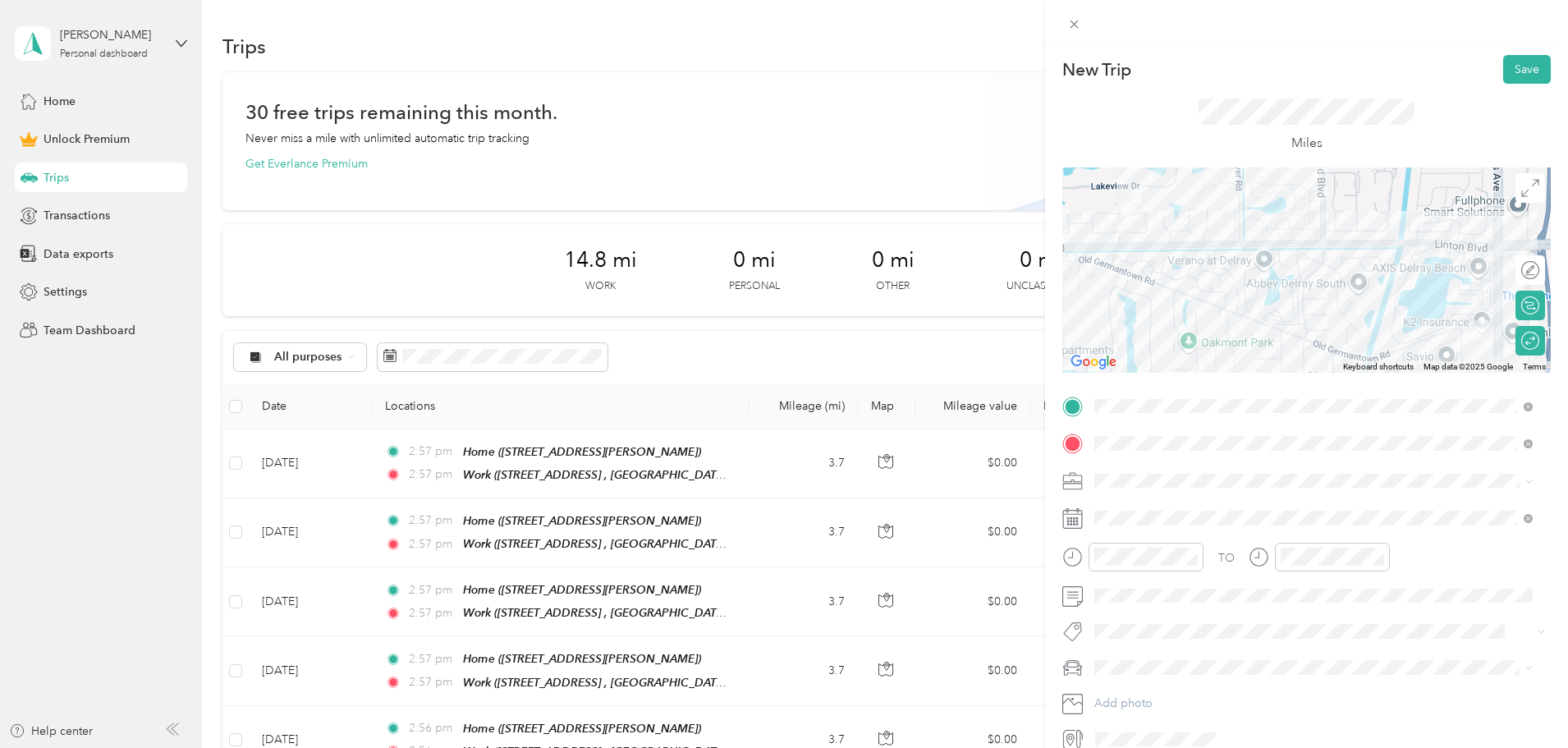
click at [1145, 505] on div "TO Add photo" at bounding box center [1307, 573] width 488 height 359
click at [1149, 511] on span at bounding box center [1319, 519] width 462 height 27
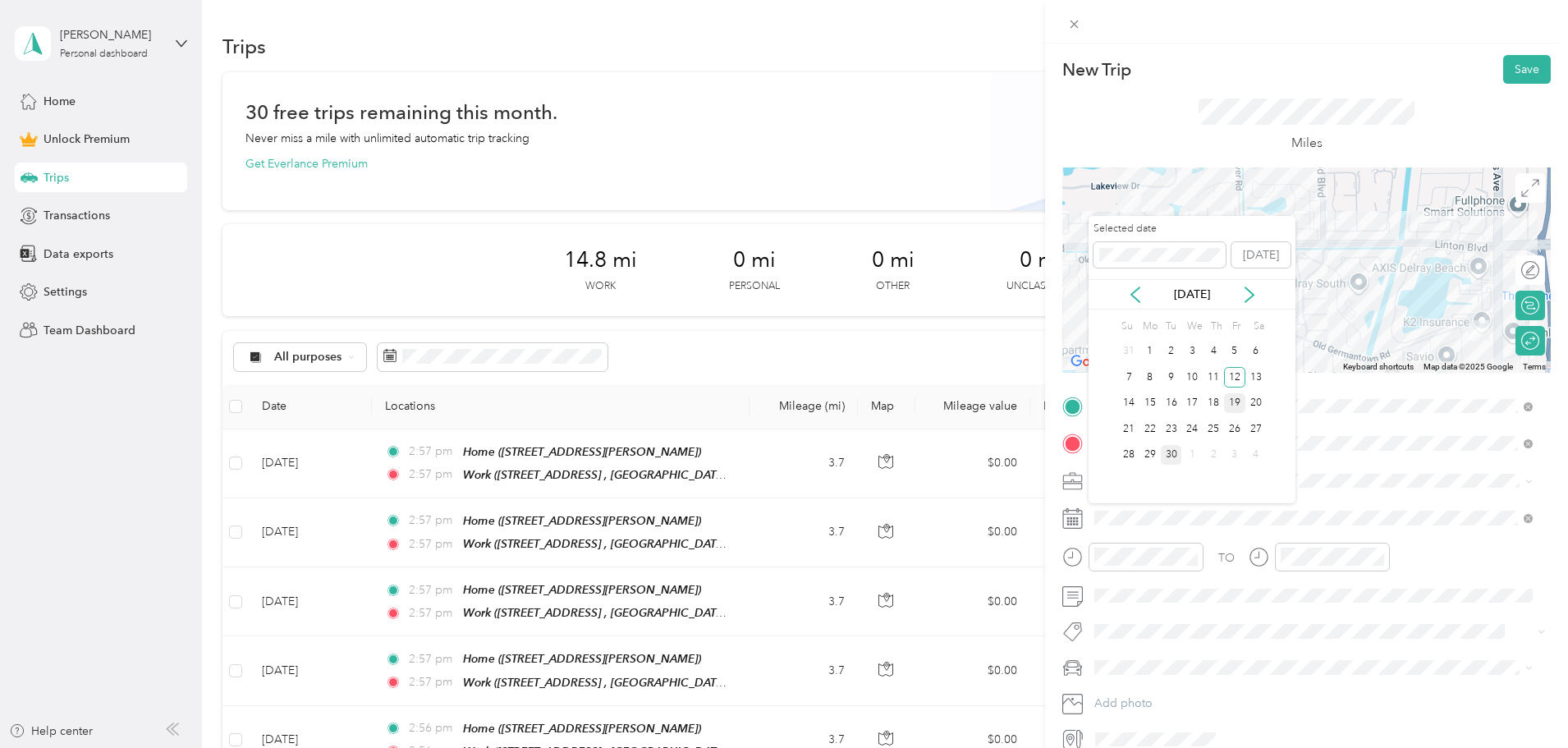
click at [1239, 405] on div "19" at bounding box center [1235, 403] width 21 height 20
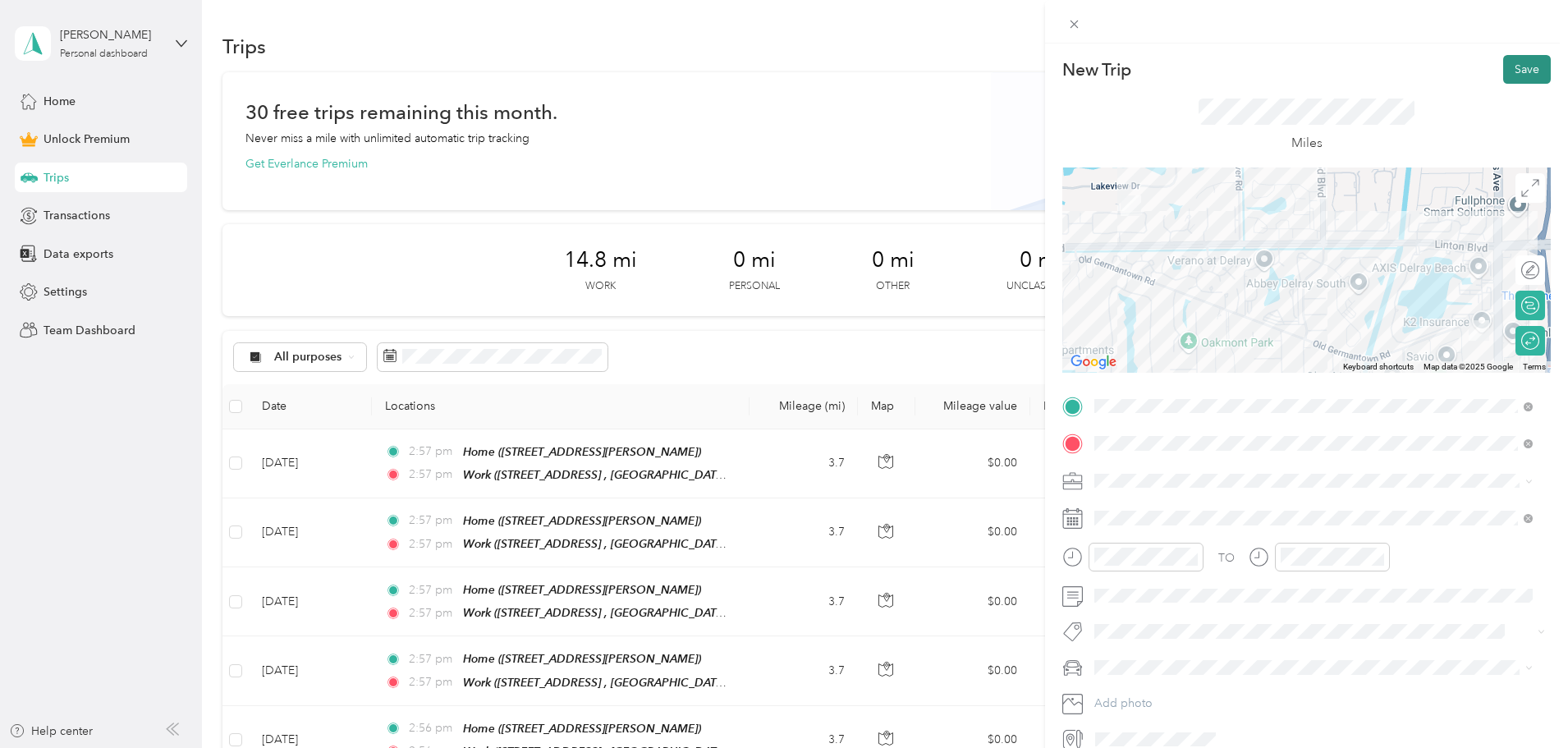
click at [1508, 81] on button "Save" at bounding box center [1527, 69] width 48 height 28
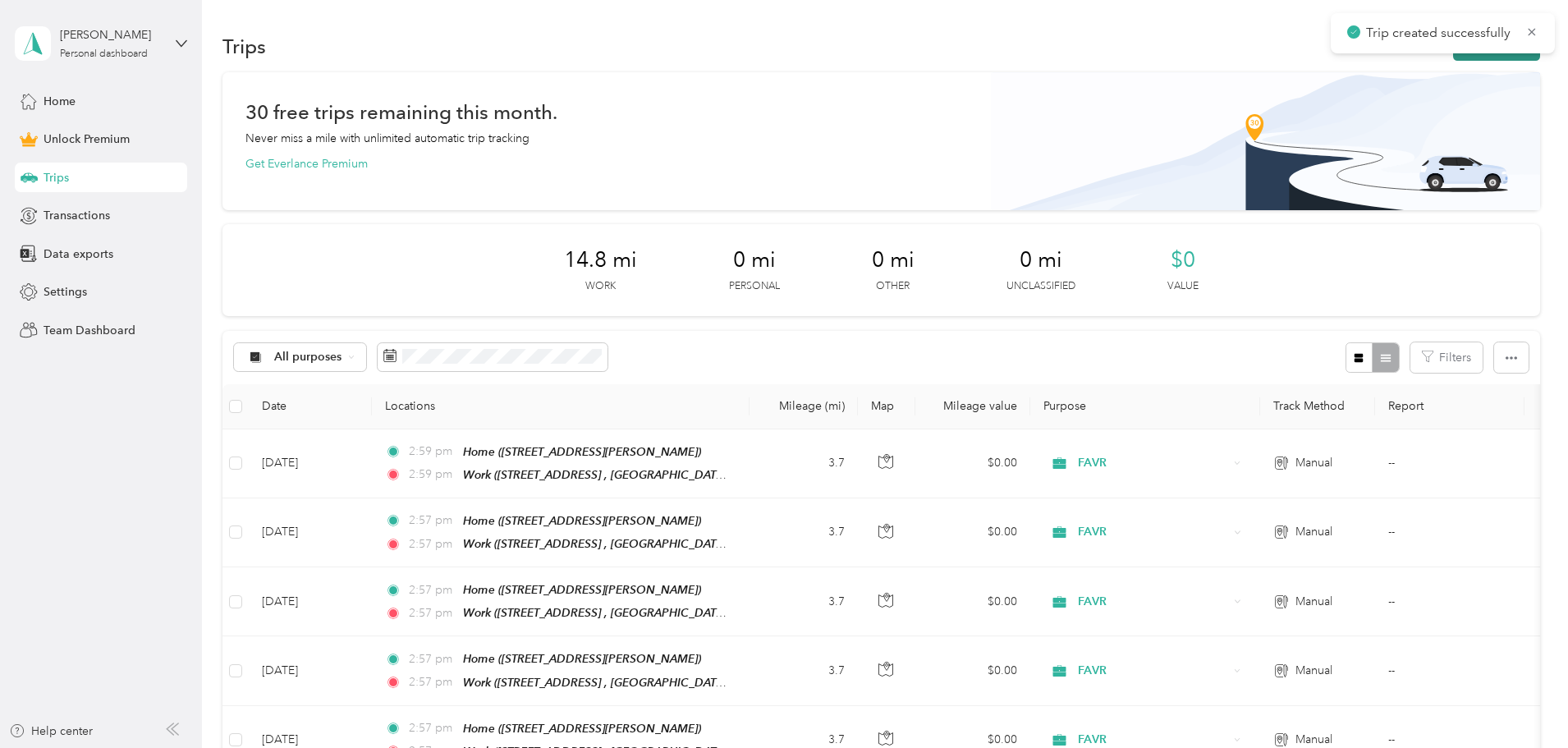
click at [1453, 59] on button "New trip" at bounding box center [1496, 46] width 87 height 28
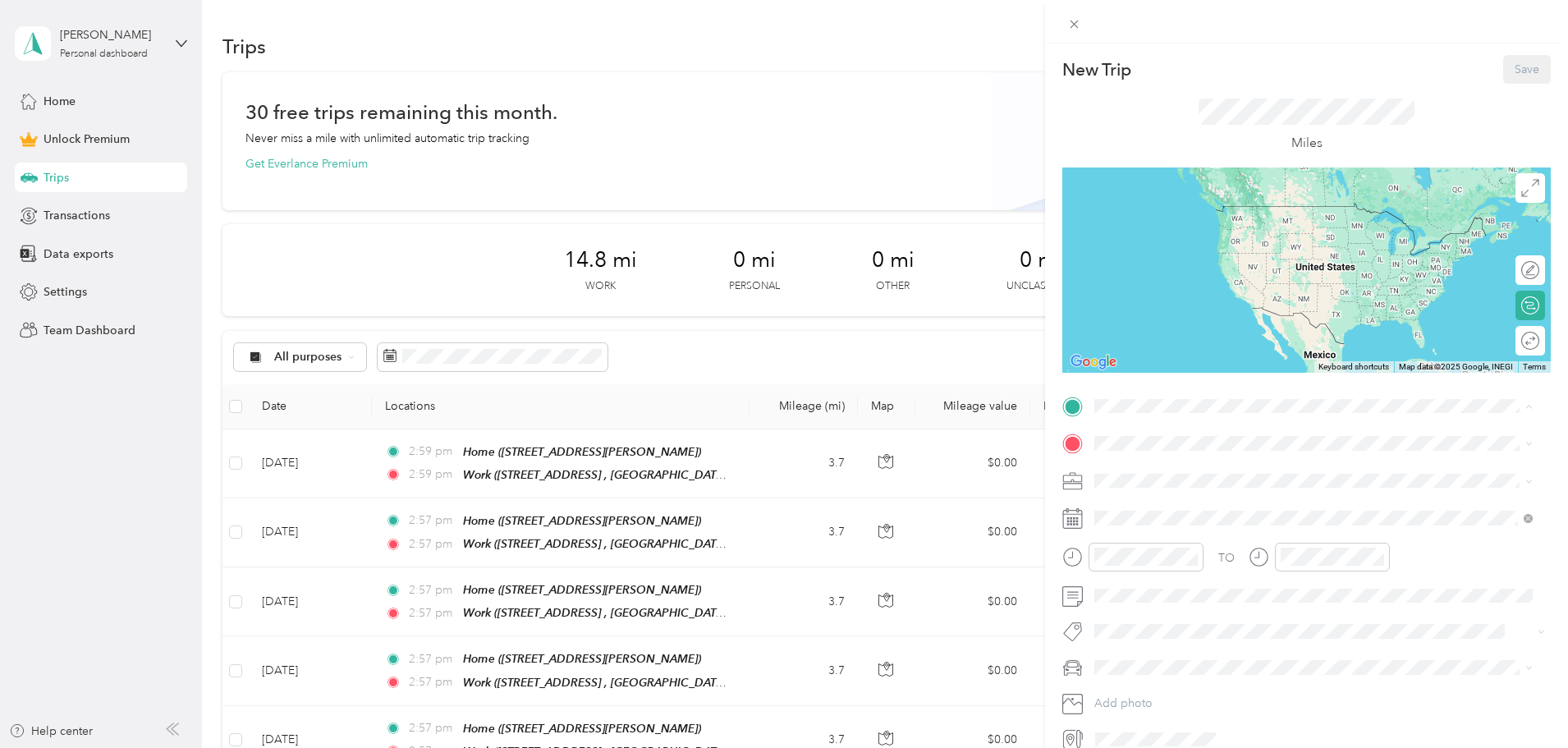
click at [1158, 501] on span "[STREET_ADDRESS][PERSON_NAME], [GEOGRAPHIC_DATA], [GEOGRAPHIC_DATA], [GEOGRAPHI…" at bounding box center [1287, 498] width 324 height 31
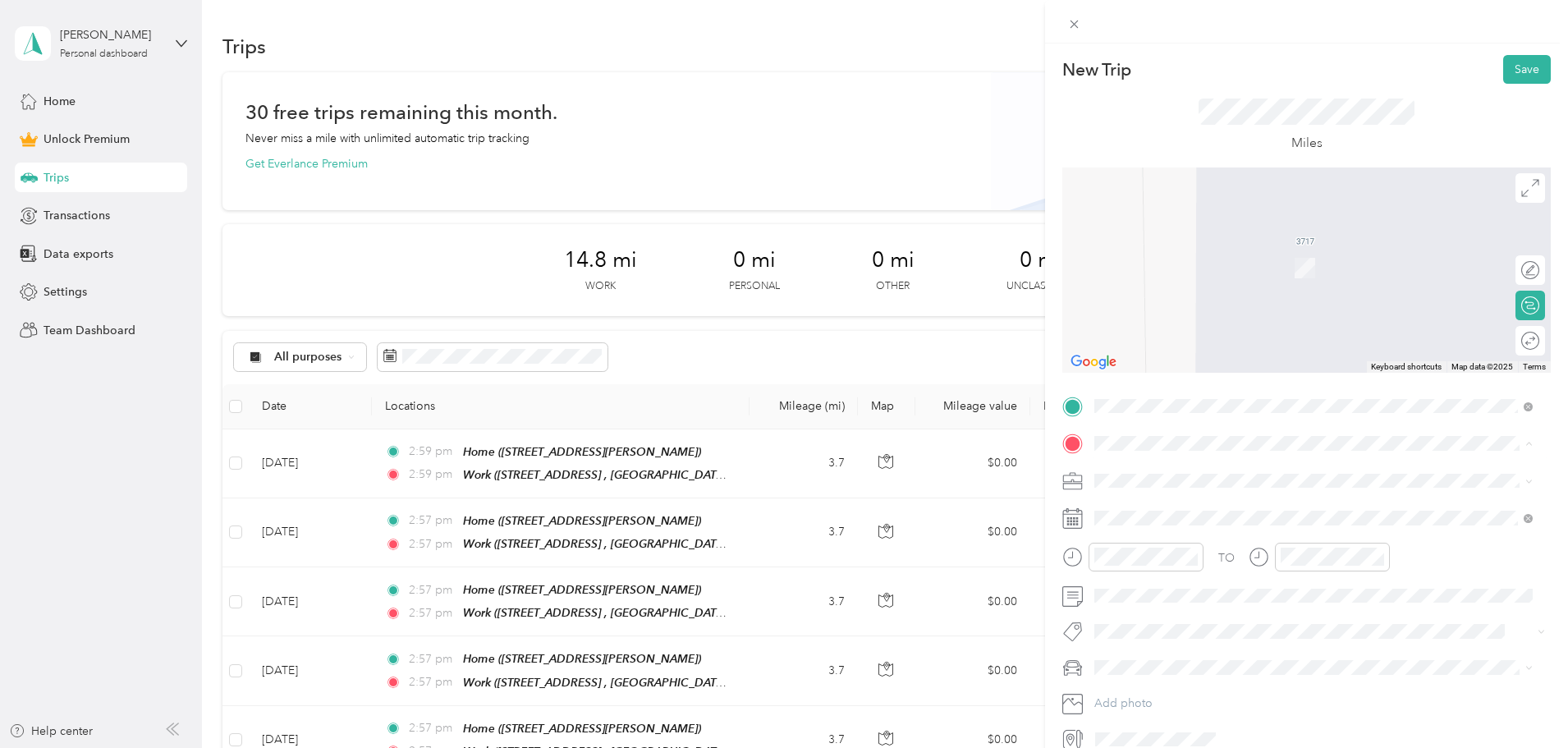
click at [1194, 598] on span "[GEOGRAPHIC_DATA][STREET_ADDRESS], [GEOGRAPHIC_DATA], [GEOGRAPHIC_DATA]" at bounding box center [1301, 604] width 350 height 31
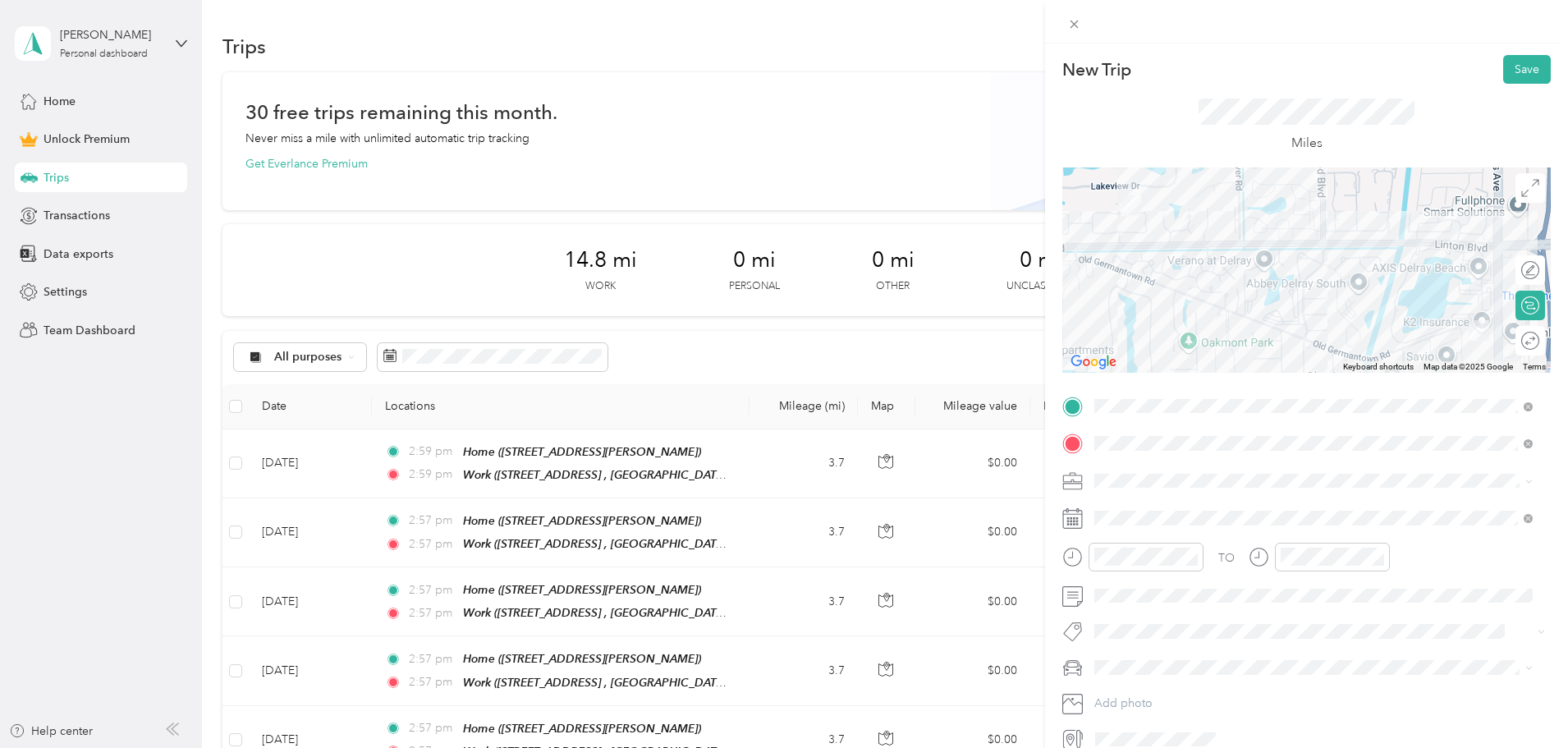
click at [1521, 339] on icon at bounding box center [1530, 341] width 18 height 18
click at [1525, 339] on div at bounding box center [1532, 341] width 15 height 17
click at [1140, 559] on li "FAVR" at bounding box center [1313, 567] width 450 height 28
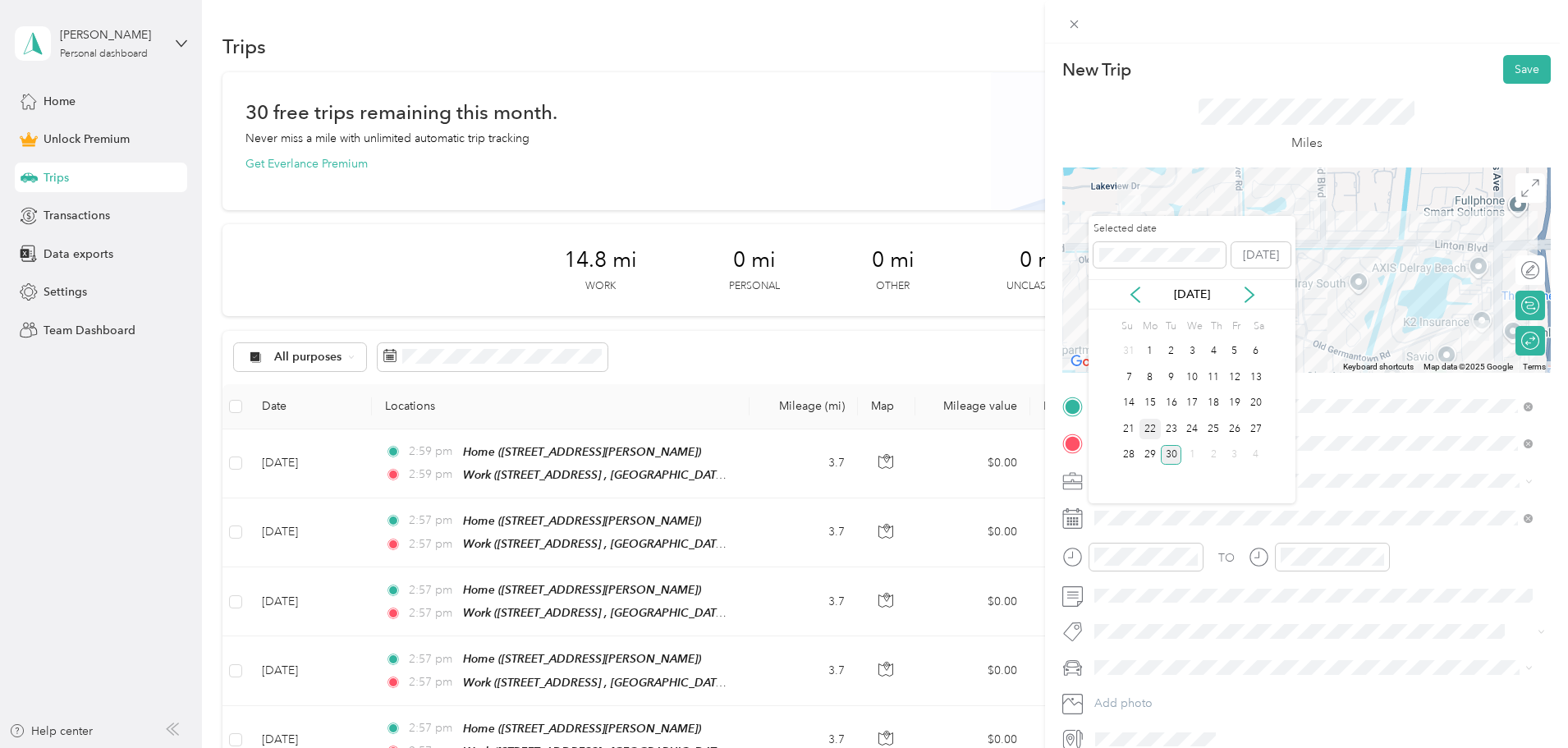
click at [1147, 428] on div "22" at bounding box center [1150, 428] width 21 height 20
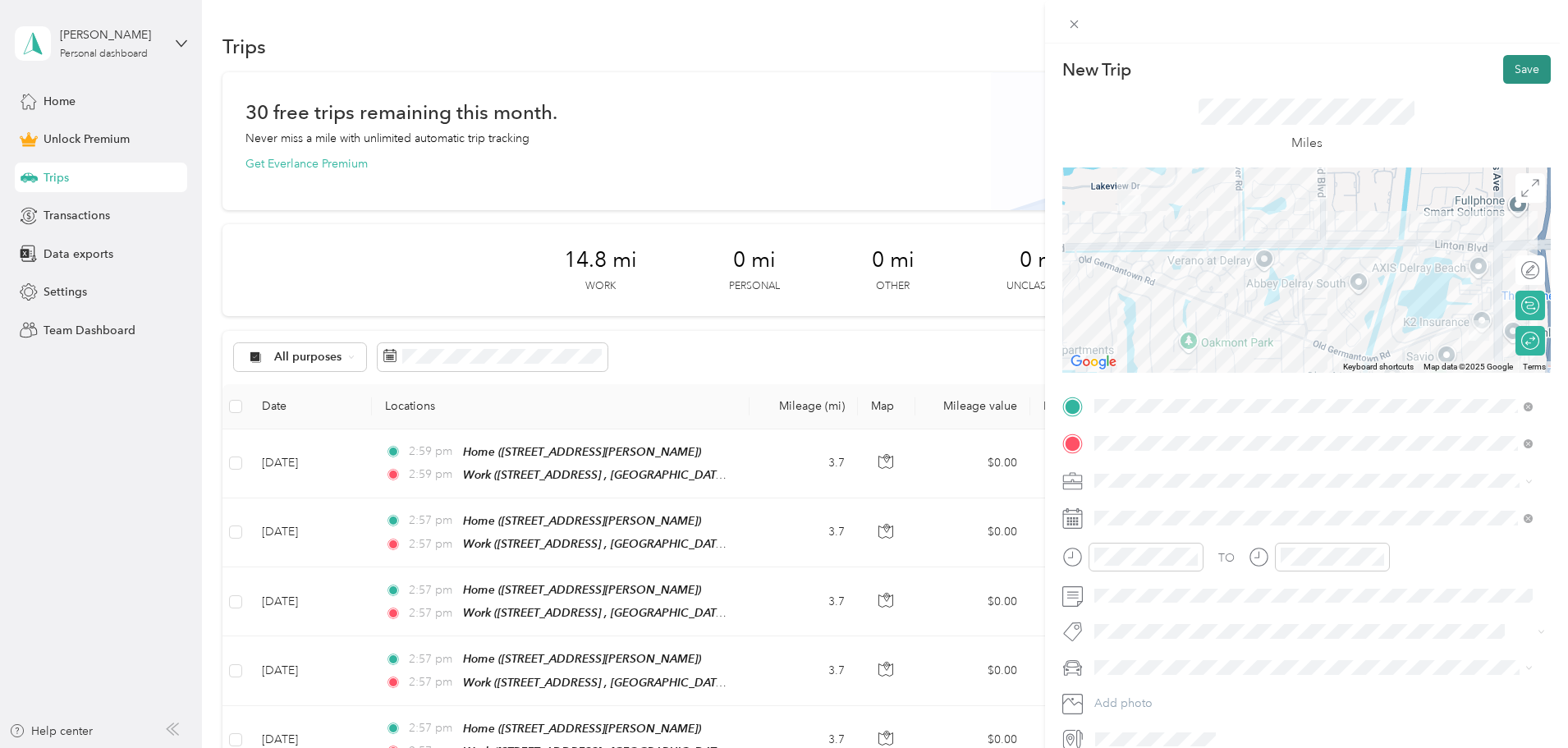
click at [1503, 62] on button "Save" at bounding box center [1527, 69] width 48 height 28
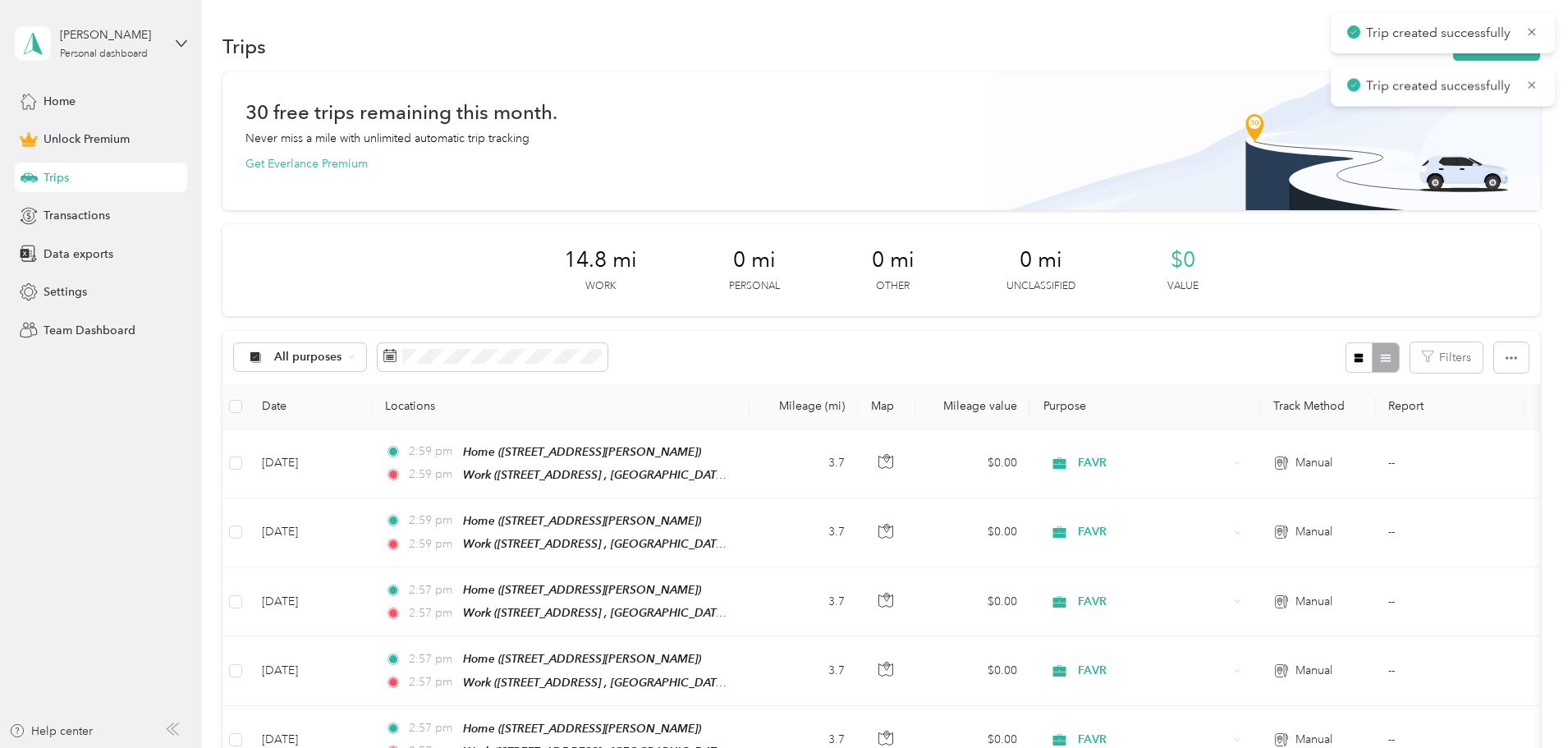
click at [1372, 52] on div "Trip created successfully" at bounding box center [1442, 33] width 224 height 40
click at [1453, 59] on button "New trip" at bounding box center [1496, 46] width 87 height 28
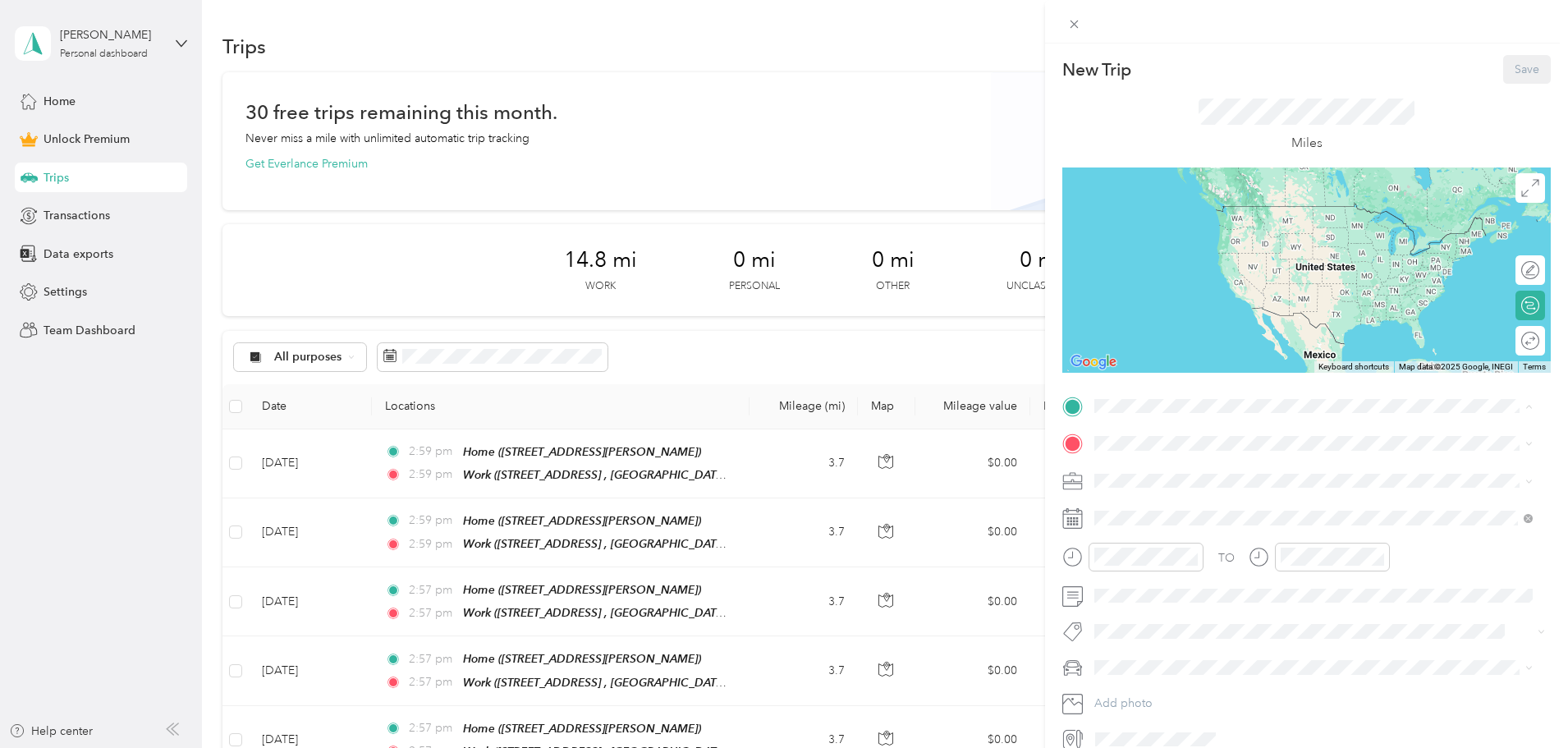
click at [1186, 485] on span "[STREET_ADDRESS][PERSON_NAME], [GEOGRAPHIC_DATA], [GEOGRAPHIC_DATA], [GEOGRAPHI…" at bounding box center [1287, 498] width 324 height 31
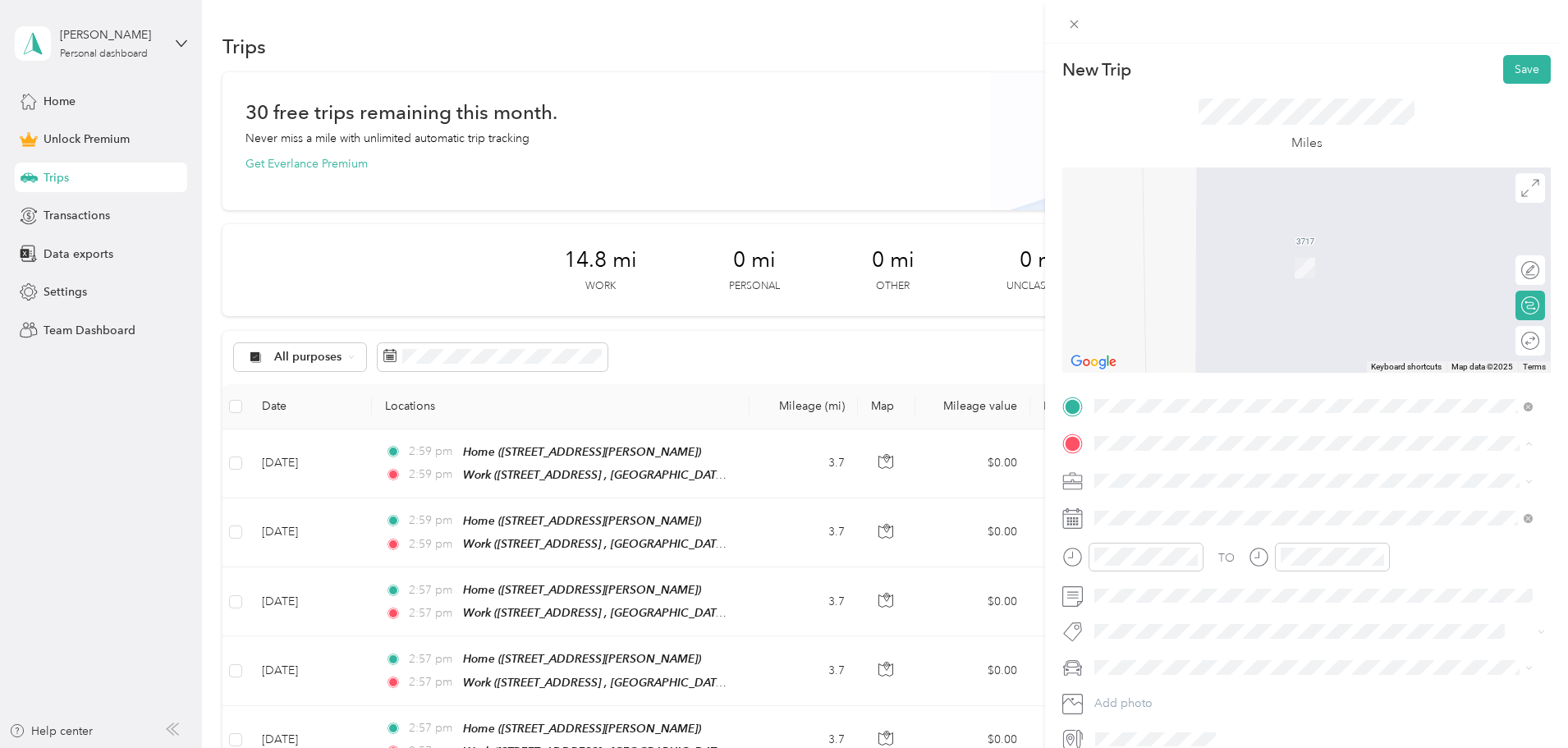
click at [1163, 582] on div "Work [GEOGRAPHIC_DATA][STREET_ADDRESS], [GEOGRAPHIC_DATA], [GEOGRAPHIC_DATA]" at bounding box center [1326, 596] width 402 height 51
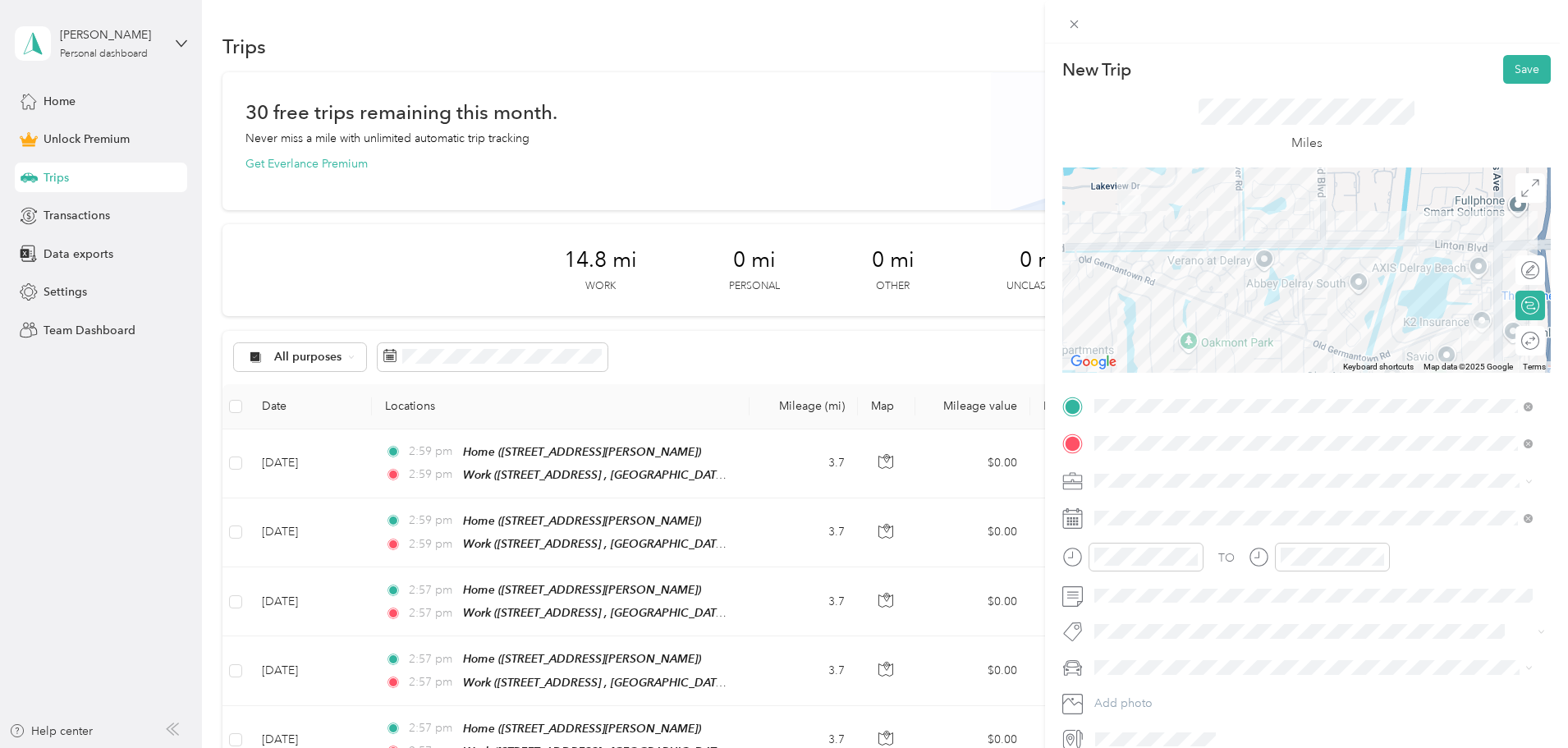
click at [1522, 335] on circle at bounding box center [1530, 341] width 17 height 17
click at [1510, 338] on div at bounding box center [1522, 341] width 35 height 17
click at [1162, 474] on span at bounding box center [1319, 482] width 462 height 27
click at [1139, 571] on div "FAVR" at bounding box center [1313, 567] width 427 height 17
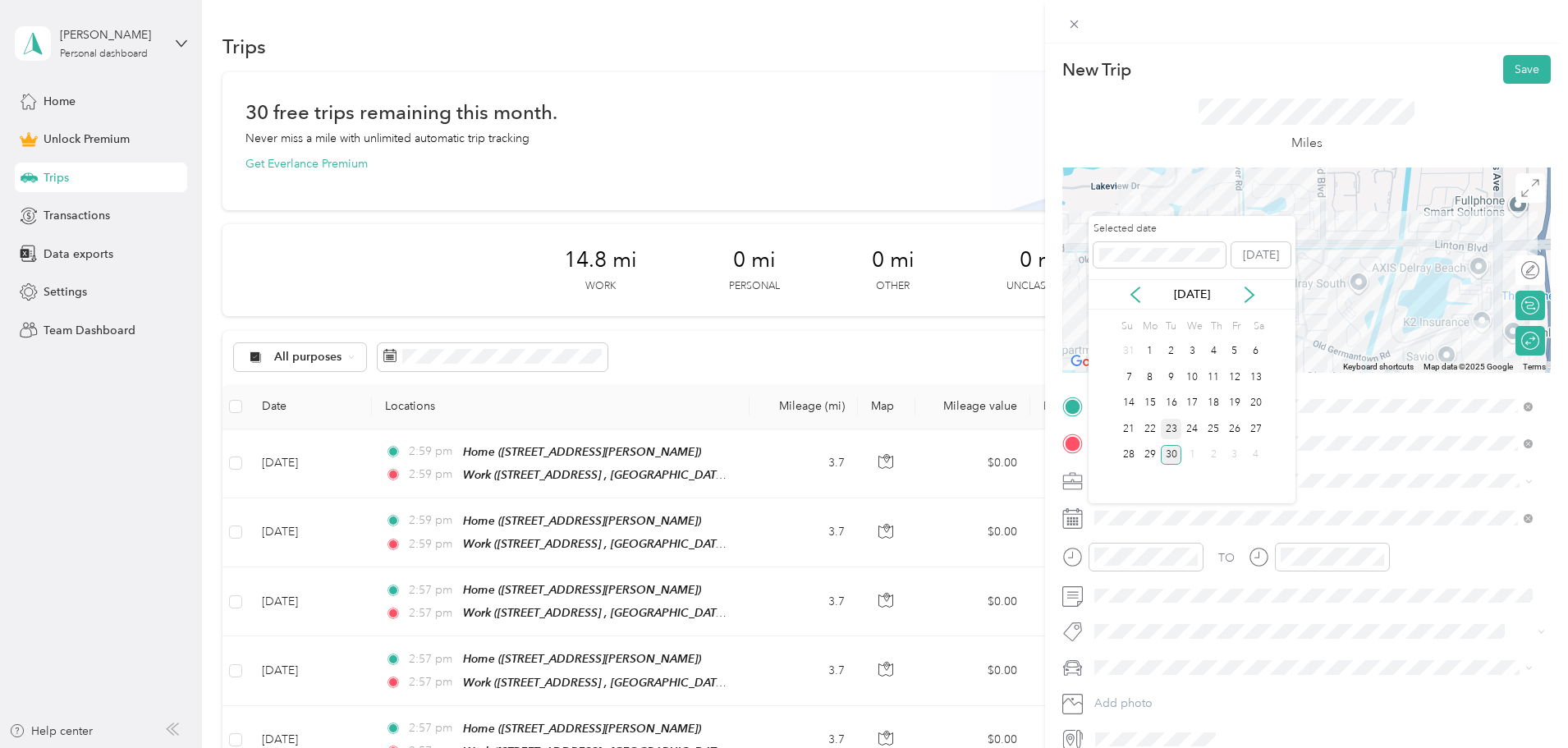
click at [1169, 431] on div "23" at bounding box center [1172, 428] width 21 height 20
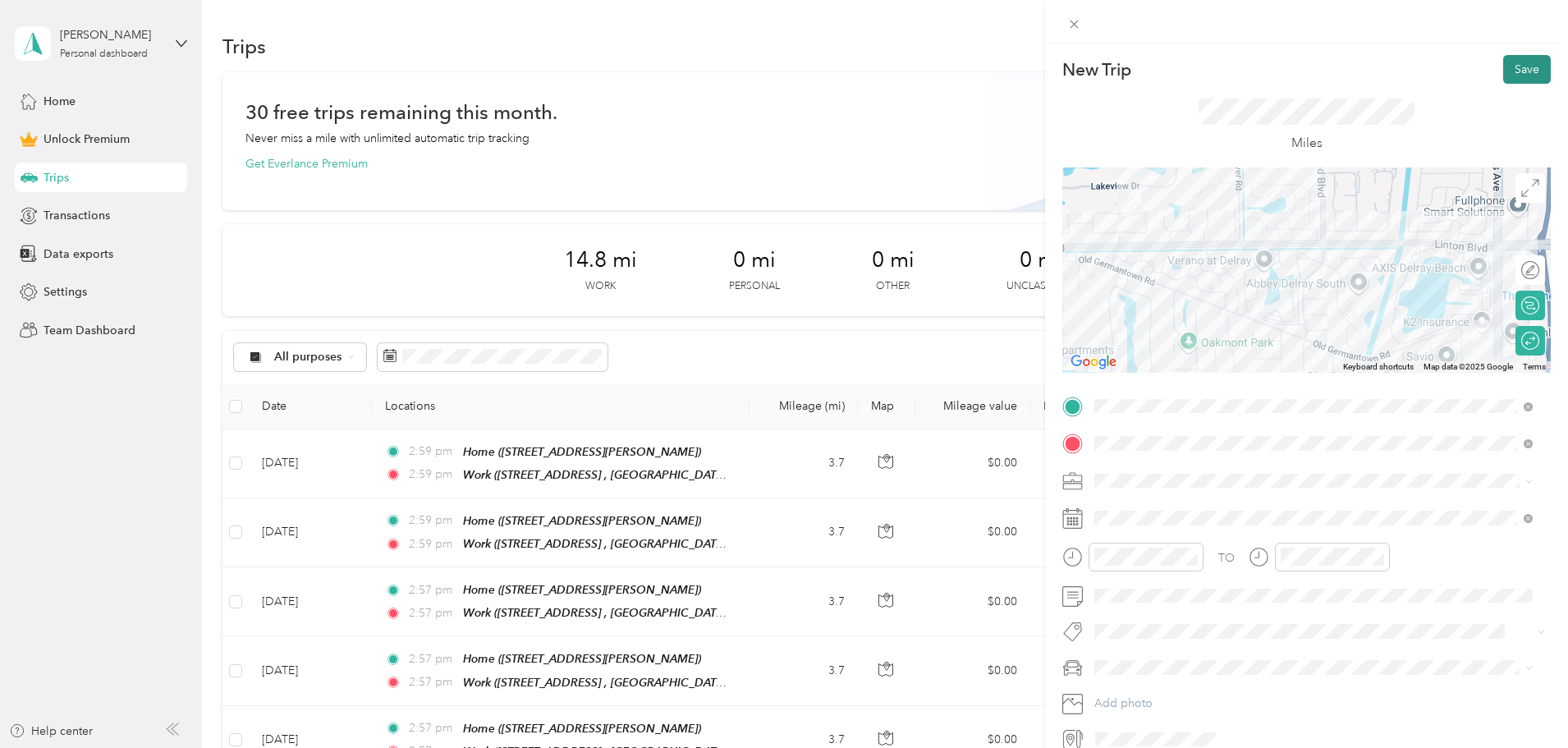
click at [1516, 73] on button "Save" at bounding box center [1527, 69] width 48 height 28
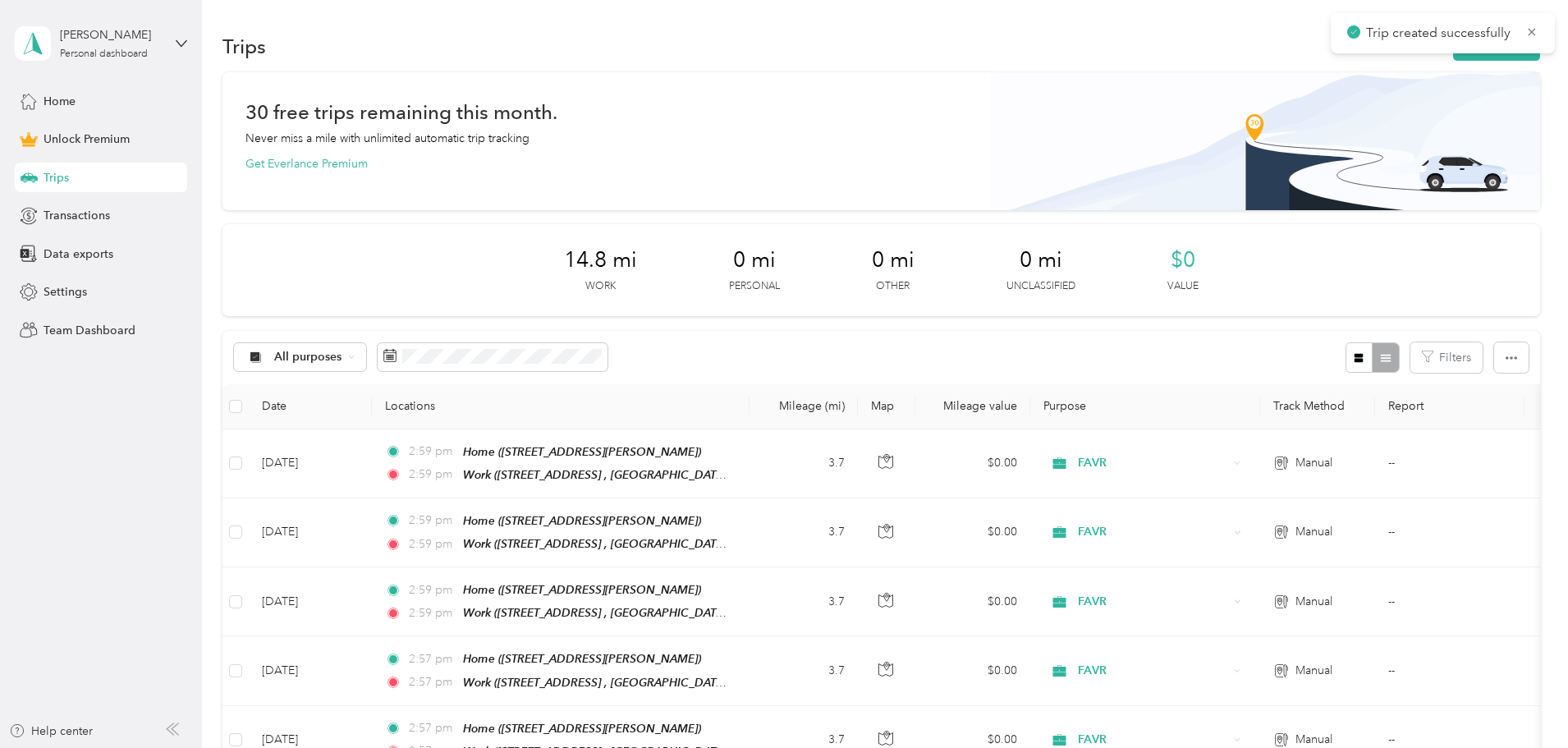
click at [1376, 51] on div "Trip created successfully" at bounding box center [1442, 33] width 224 height 40
click at [1453, 60] on button "New trip" at bounding box center [1496, 46] width 87 height 28
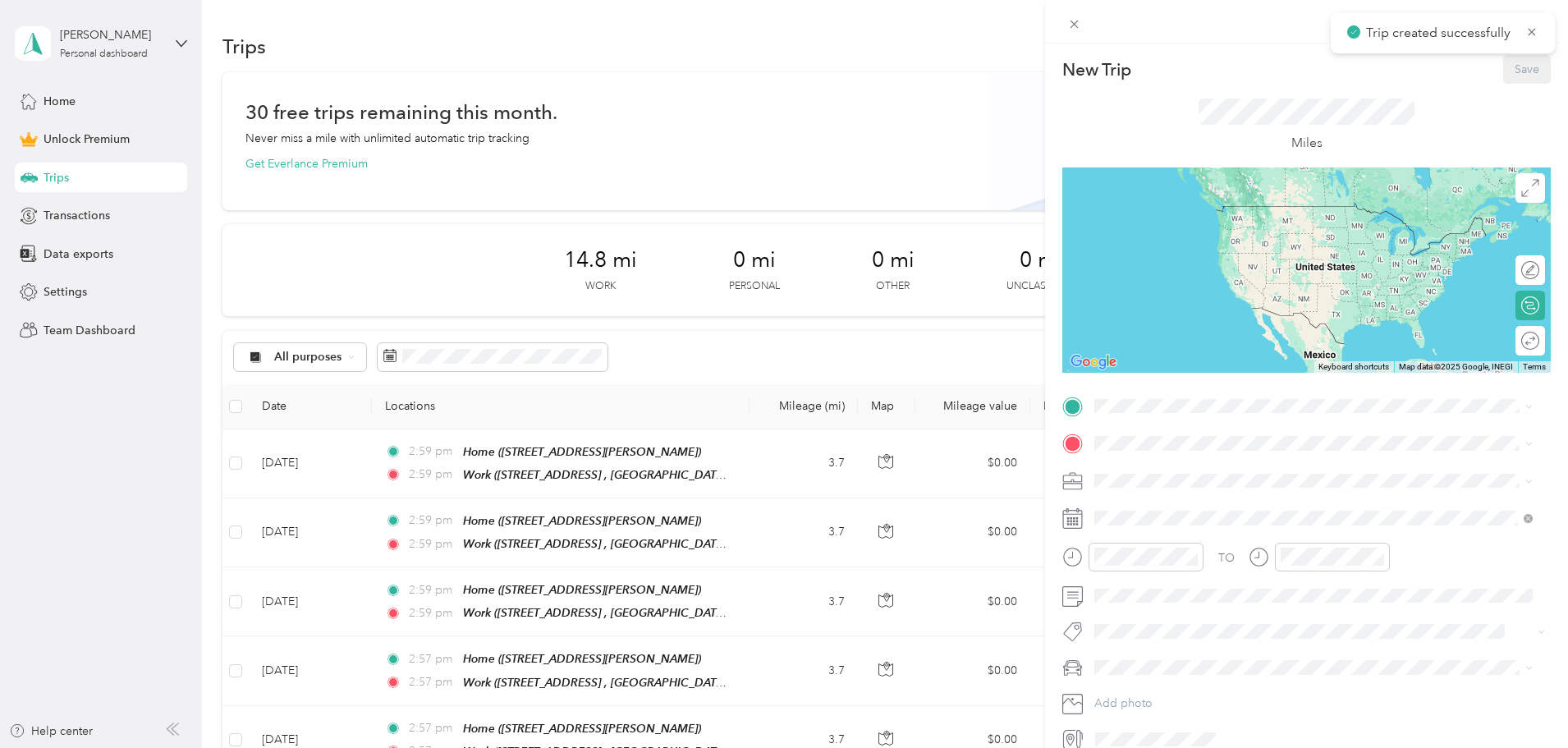
click at [1173, 422] on div "TO Add photo" at bounding box center [1307, 573] width 488 height 359
click at [1175, 416] on span at bounding box center [1319, 406] width 462 height 27
click at [1156, 496] on span "[STREET_ADDRESS][PERSON_NAME], [GEOGRAPHIC_DATA], [GEOGRAPHIC_DATA], [GEOGRAPHI…" at bounding box center [1287, 498] width 324 height 31
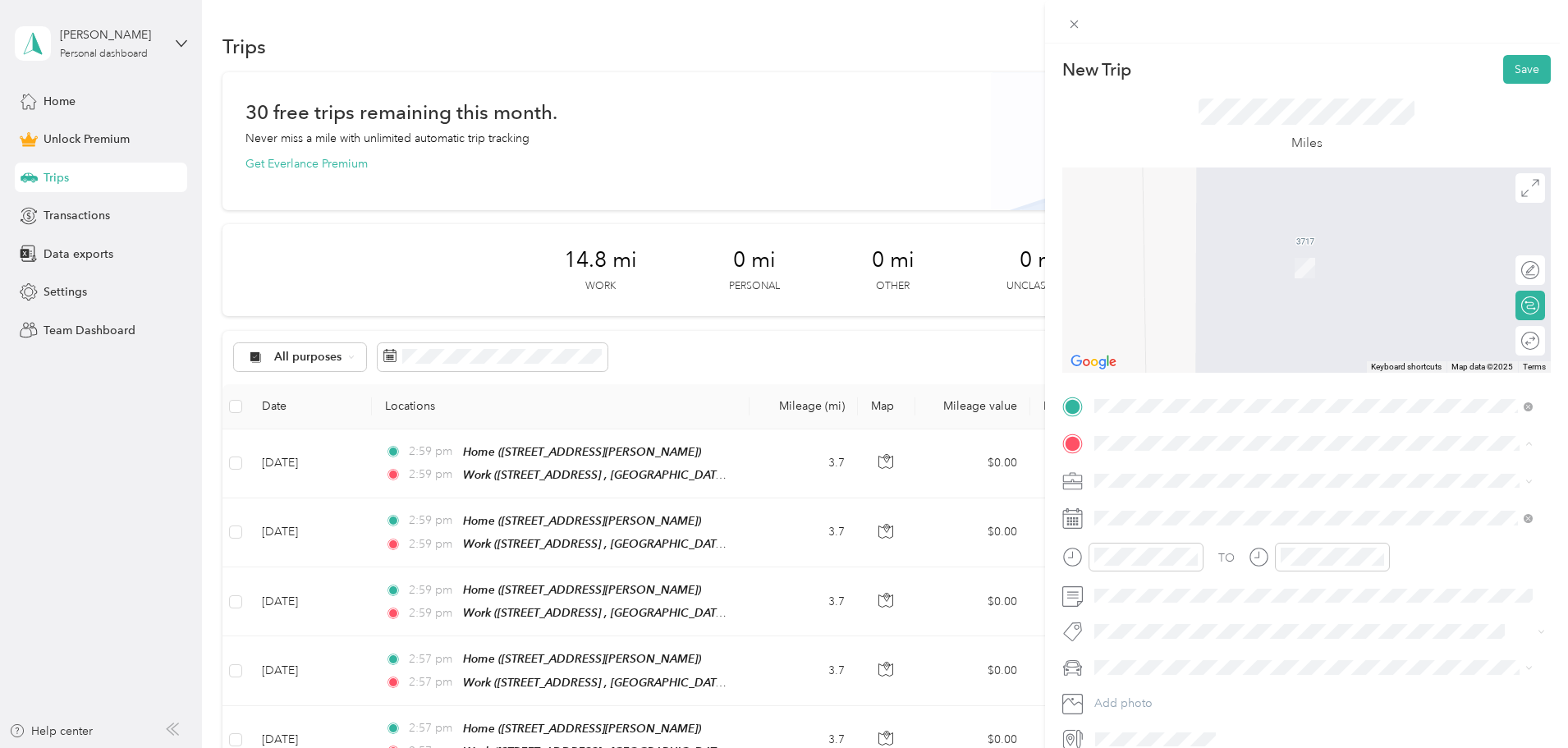
drag, startPoint x: 1172, startPoint y: 593, endPoint x: 1170, endPoint y: 534, distance: 59.0
click at [1172, 590] on span "[GEOGRAPHIC_DATA][STREET_ADDRESS], [GEOGRAPHIC_DATA], [GEOGRAPHIC_DATA]" at bounding box center [1301, 604] width 350 height 31
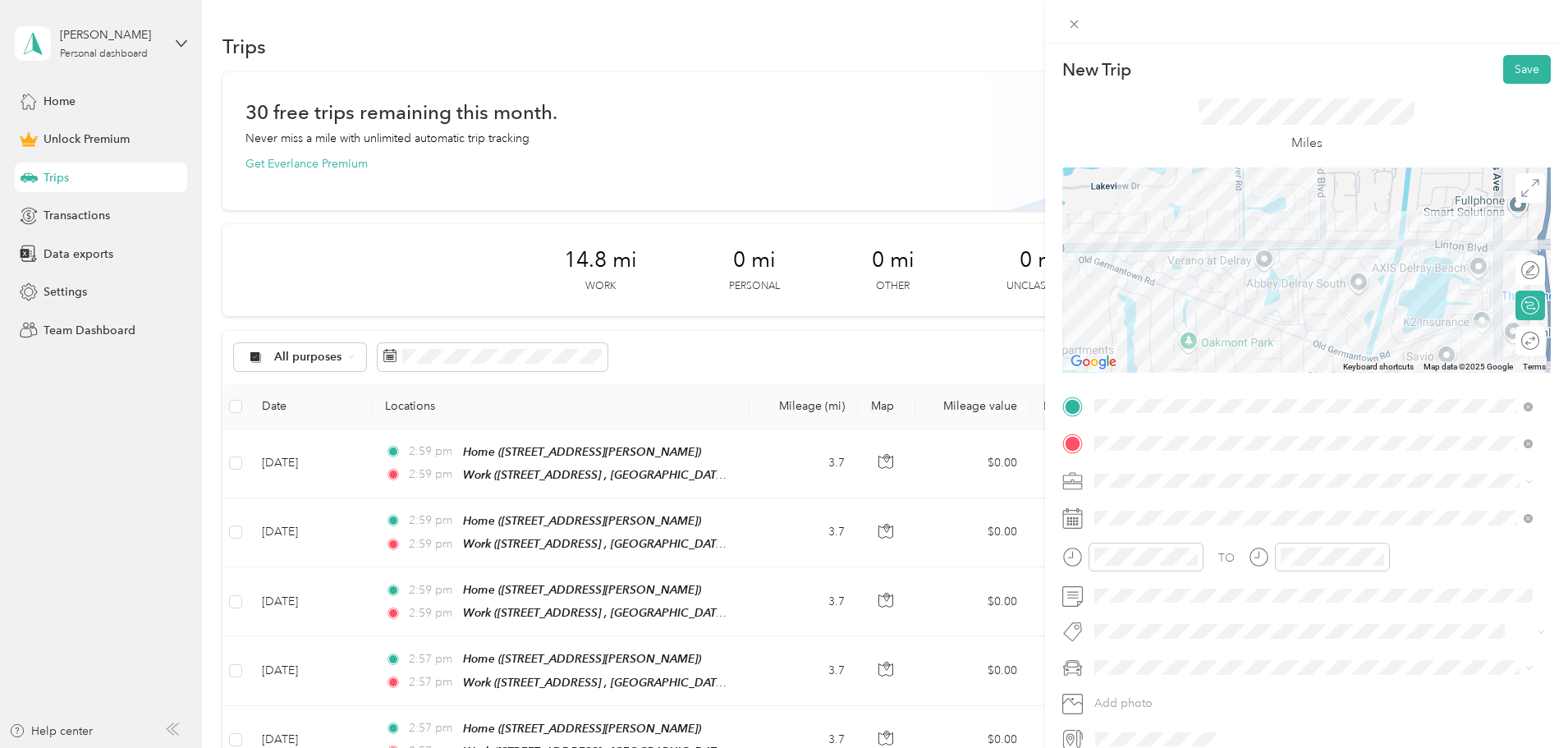
click at [1521, 344] on icon at bounding box center [1530, 341] width 18 height 18
click at [1514, 344] on div at bounding box center [1522, 341] width 35 height 17
click at [1121, 490] on span at bounding box center [1319, 482] width 462 height 27
click at [1163, 562] on div "FAVR" at bounding box center [1313, 567] width 427 height 17
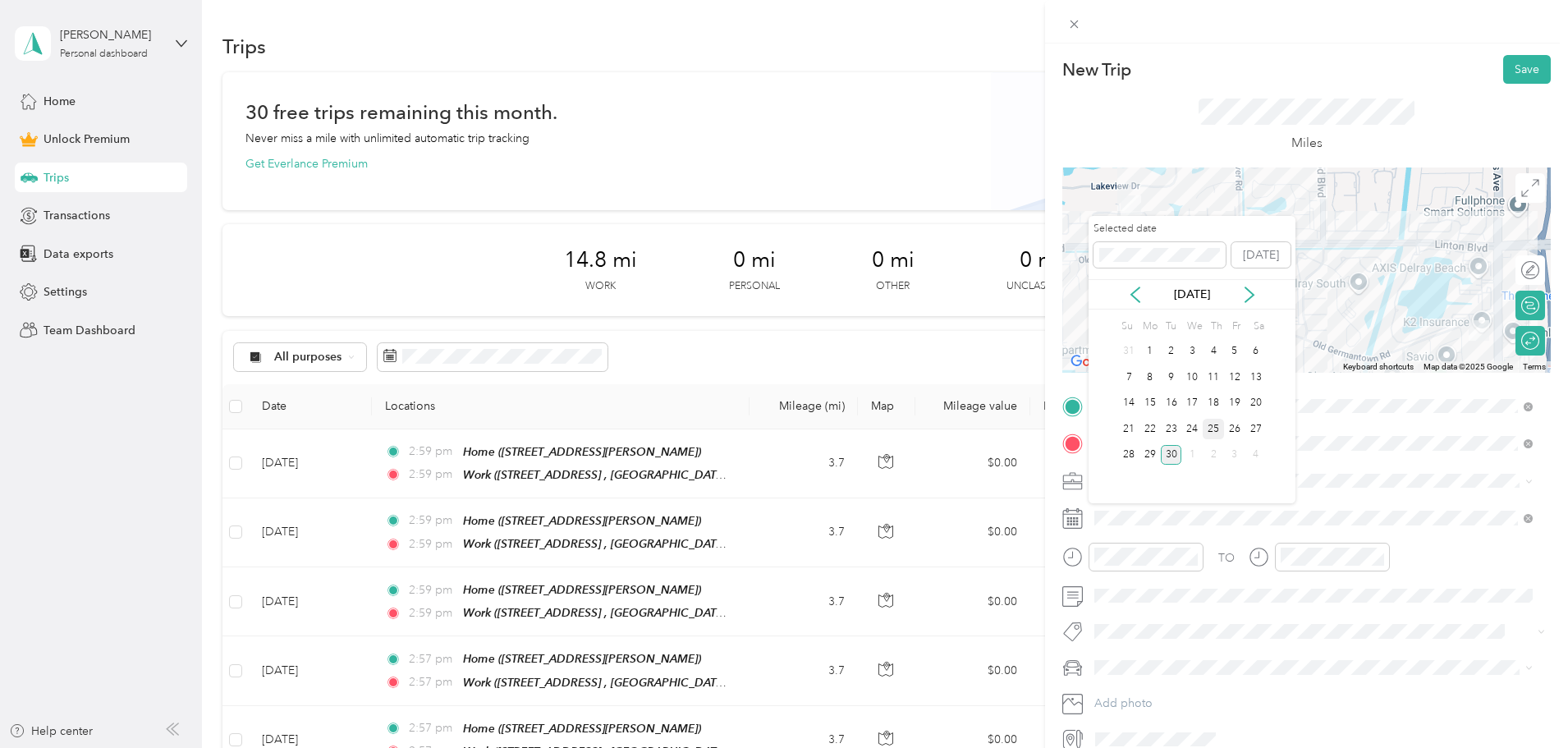
click at [1212, 429] on div "25" at bounding box center [1213, 428] width 21 height 20
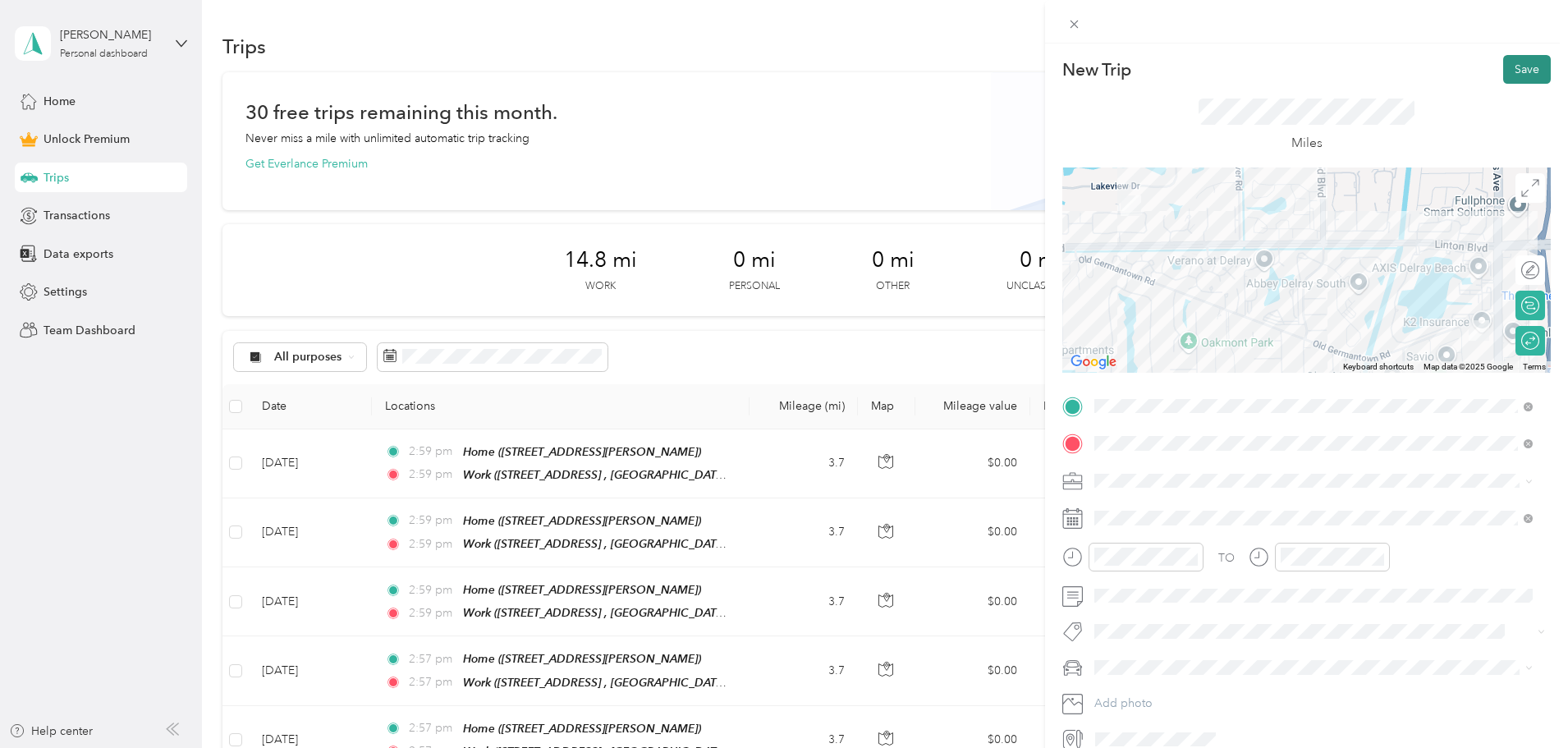
click at [1507, 69] on button "Save" at bounding box center [1527, 69] width 48 height 28
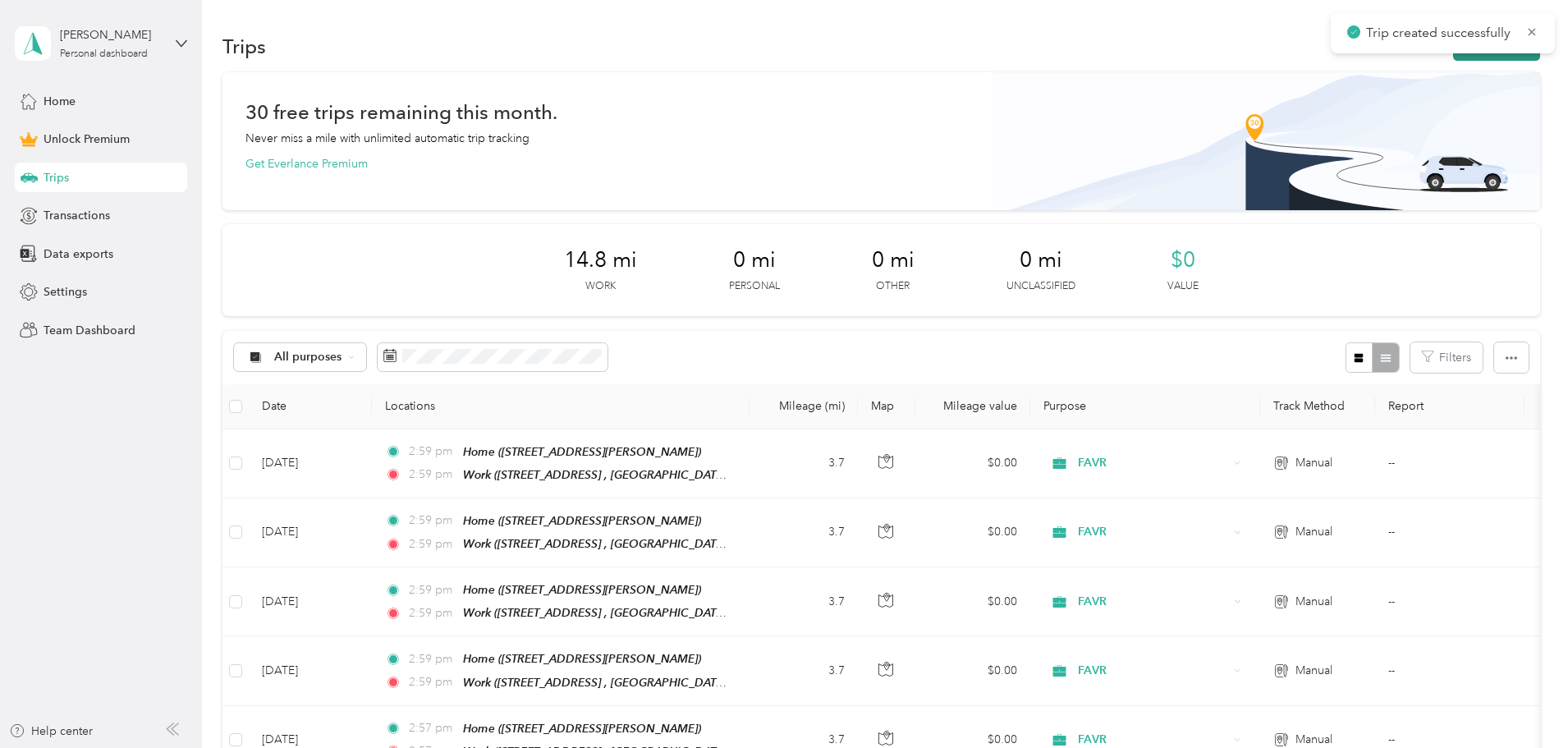
click at [1453, 55] on button "New trip" at bounding box center [1496, 46] width 87 height 28
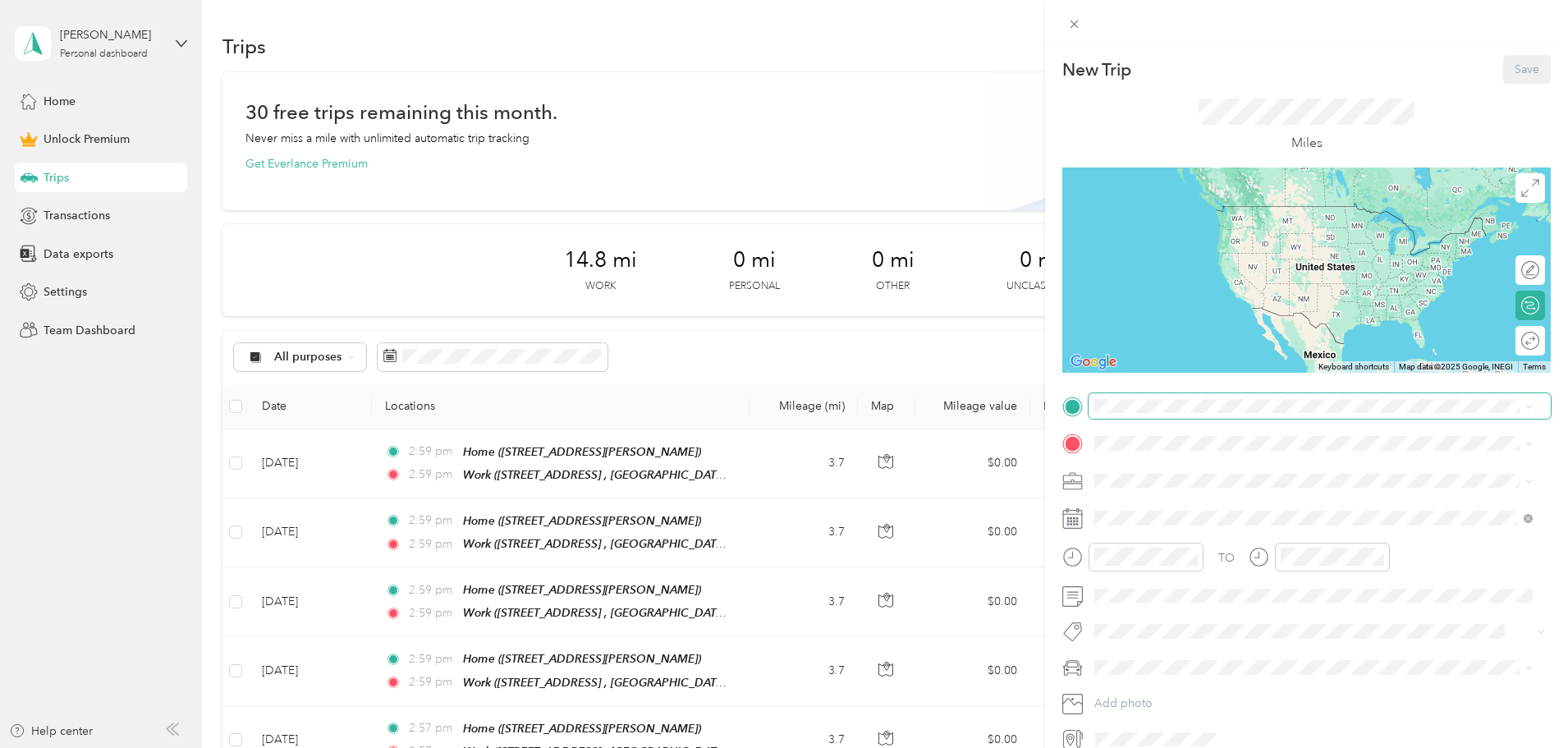
click at [1148, 413] on span at bounding box center [1319, 406] width 462 height 27
click at [1159, 480] on div "Home [STREET_ADDRESS][PERSON_NAME]" at bounding box center [1326, 490] width 402 height 51
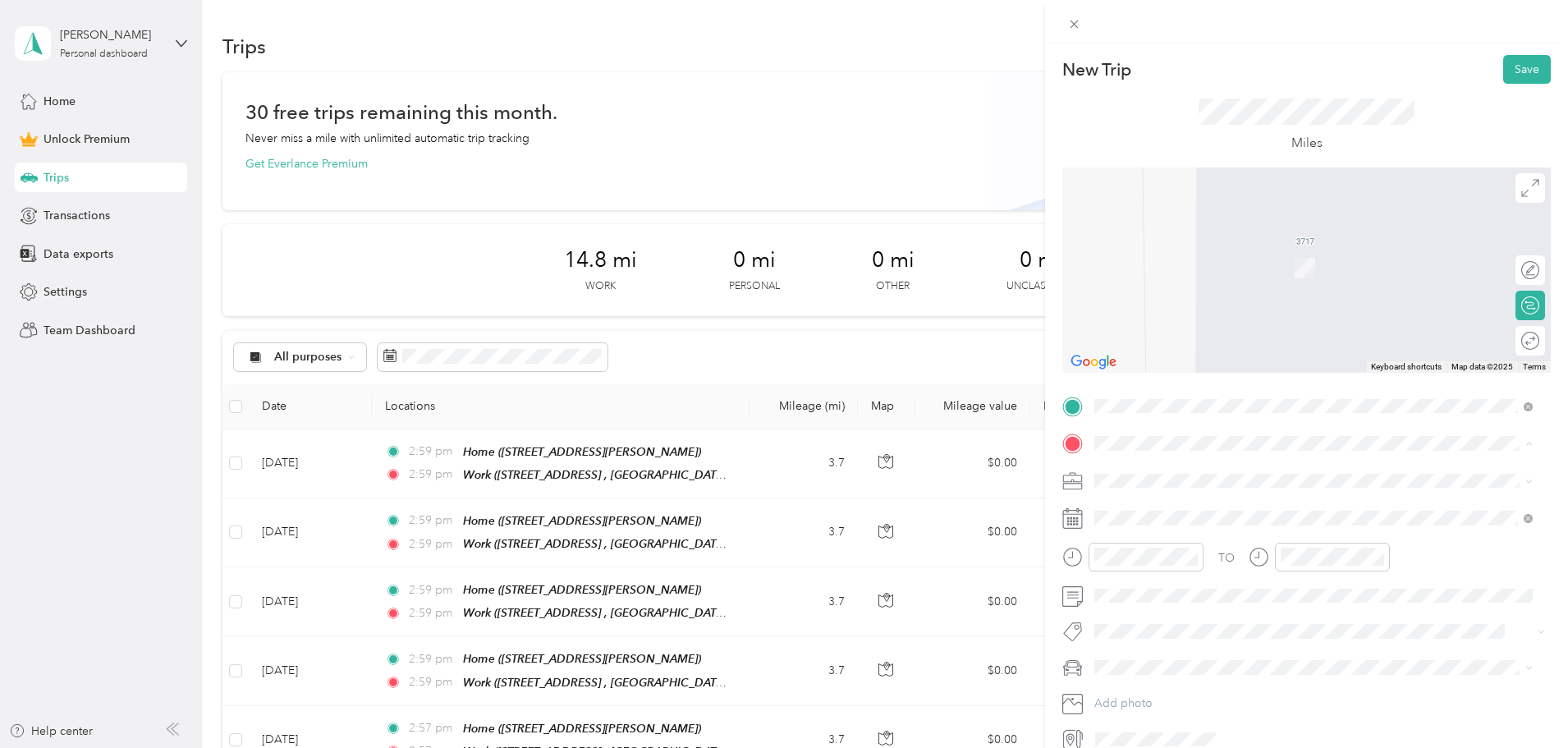
click at [1192, 584] on div "Work [GEOGRAPHIC_DATA][STREET_ADDRESS], [GEOGRAPHIC_DATA], [GEOGRAPHIC_DATA]" at bounding box center [1326, 596] width 402 height 51
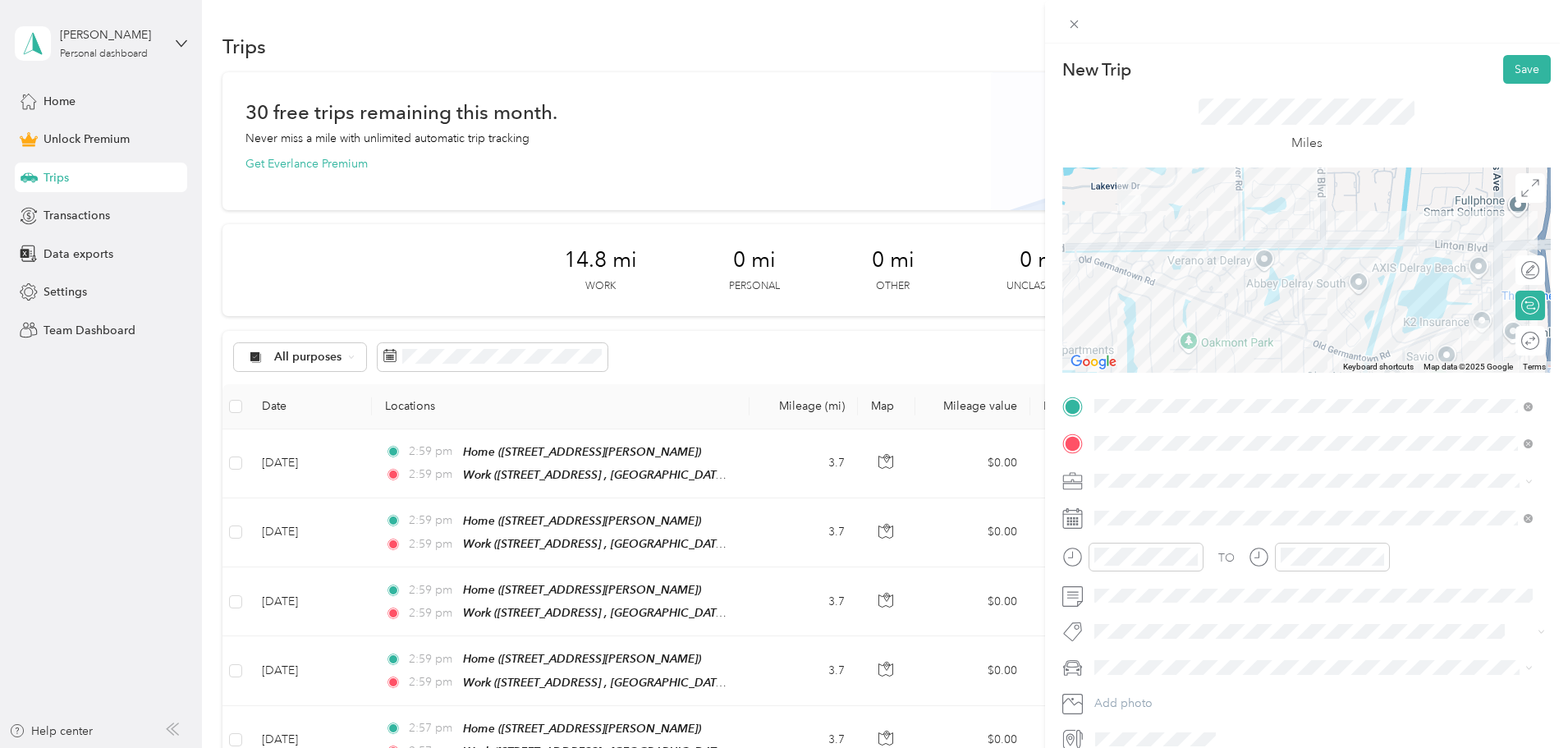
click at [1540, 336] on div "Round trip" at bounding box center [1540, 341] width 0 height 17
click at [1524, 336] on div at bounding box center [1525, 341] width 28 height 17
click at [1145, 562] on div "FAVR" at bounding box center [1313, 567] width 427 height 17
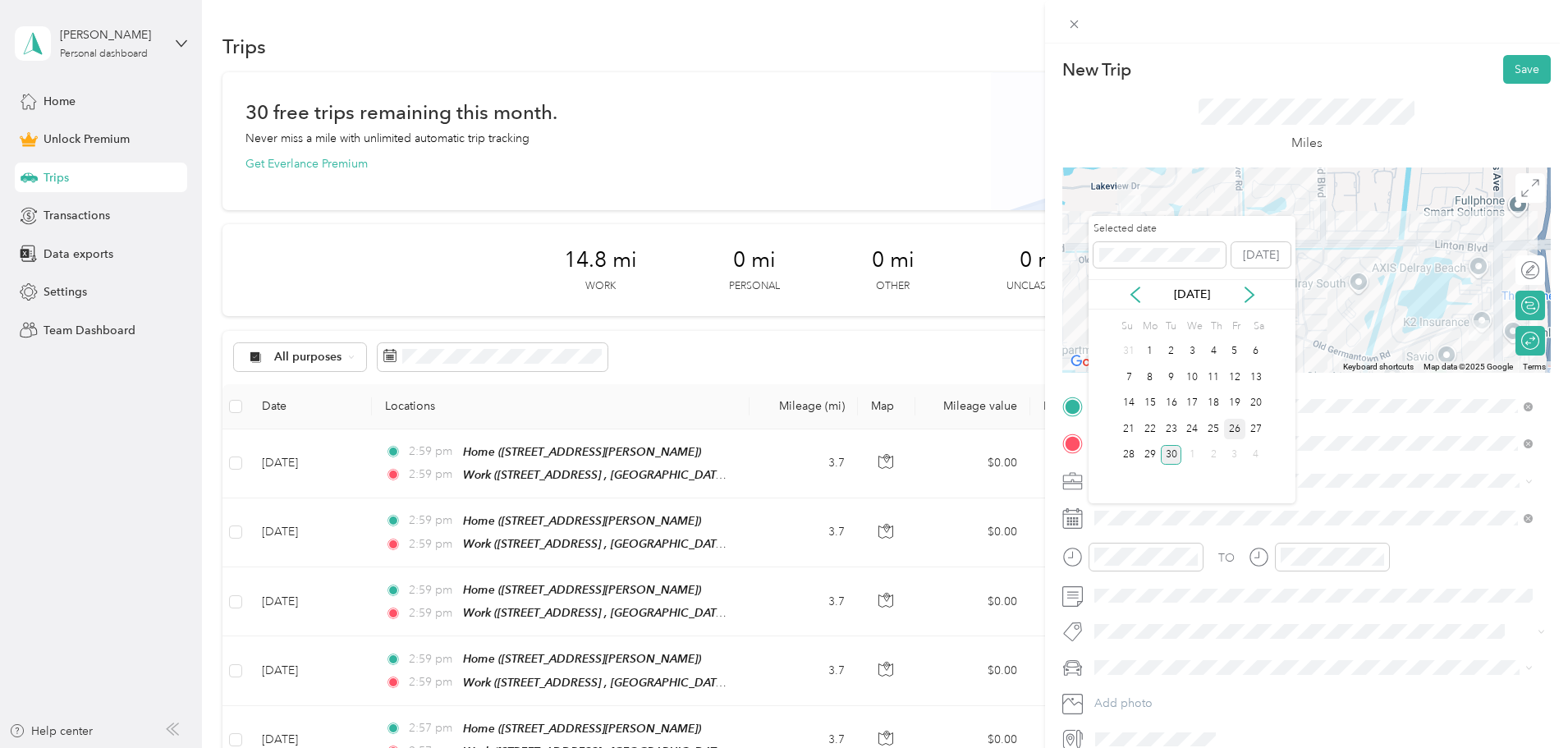
click at [1236, 427] on div "26" at bounding box center [1235, 428] width 21 height 20
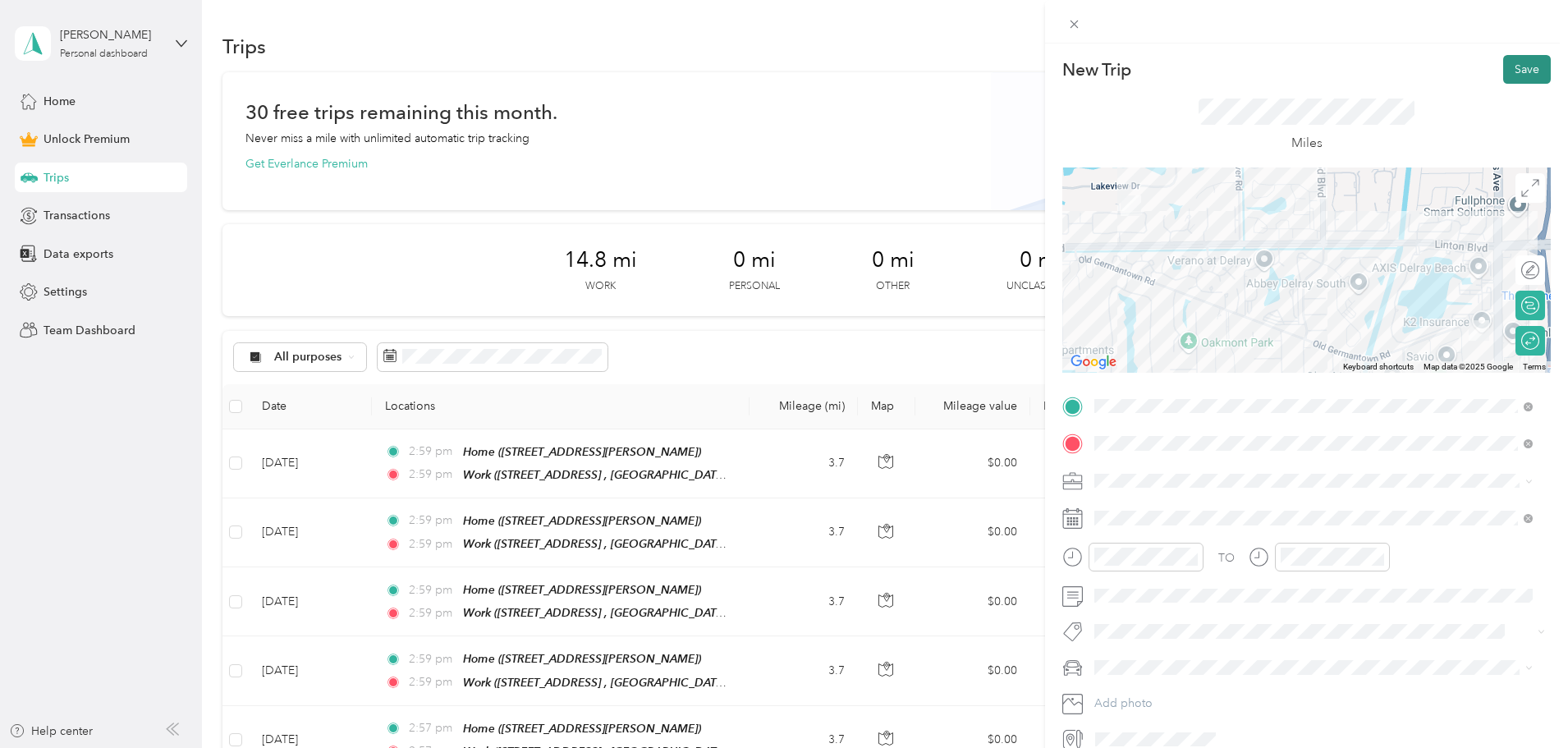
click at [1521, 66] on button "Save" at bounding box center [1527, 69] width 48 height 28
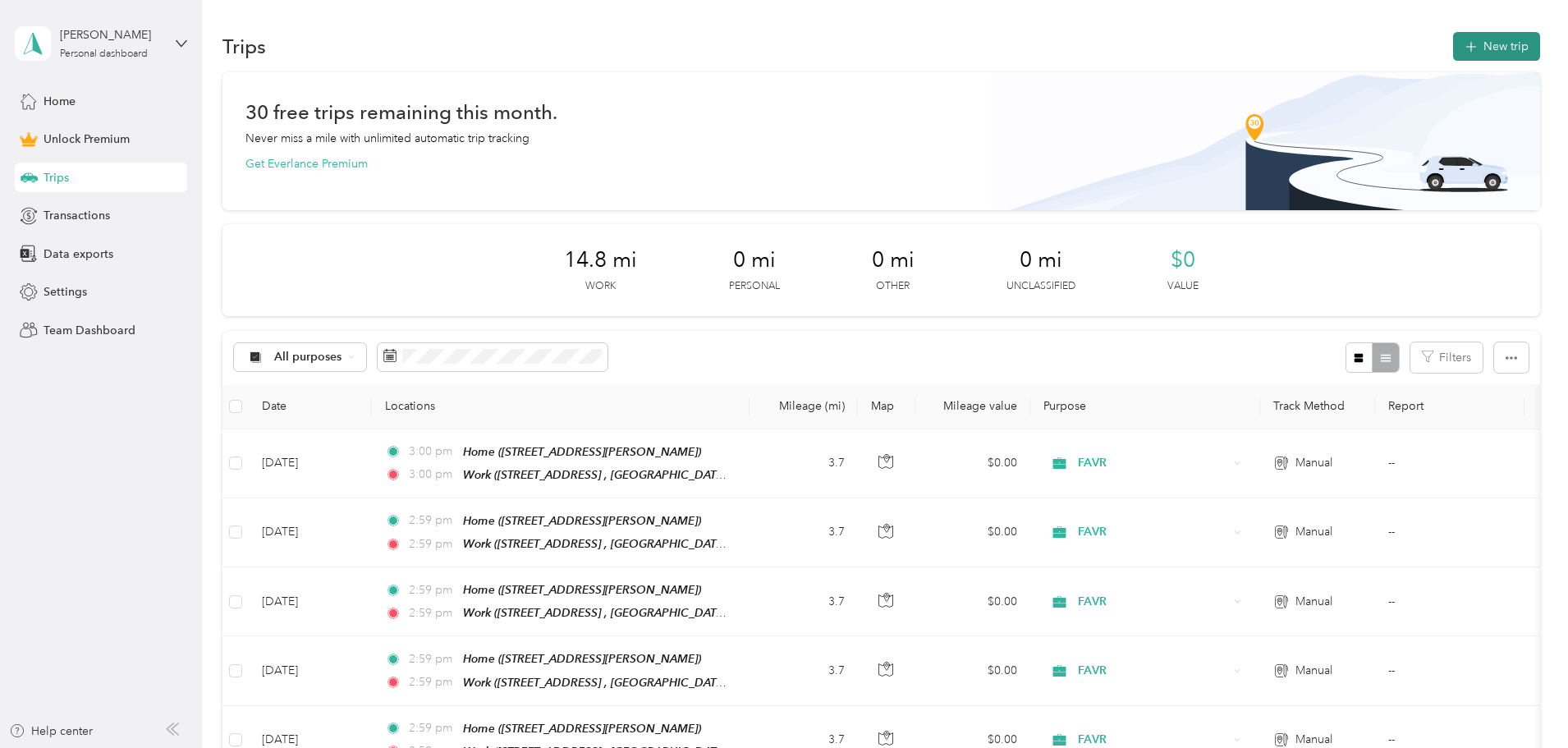
click at [1453, 54] on button "New trip" at bounding box center [1496, 46] width 87 height 28
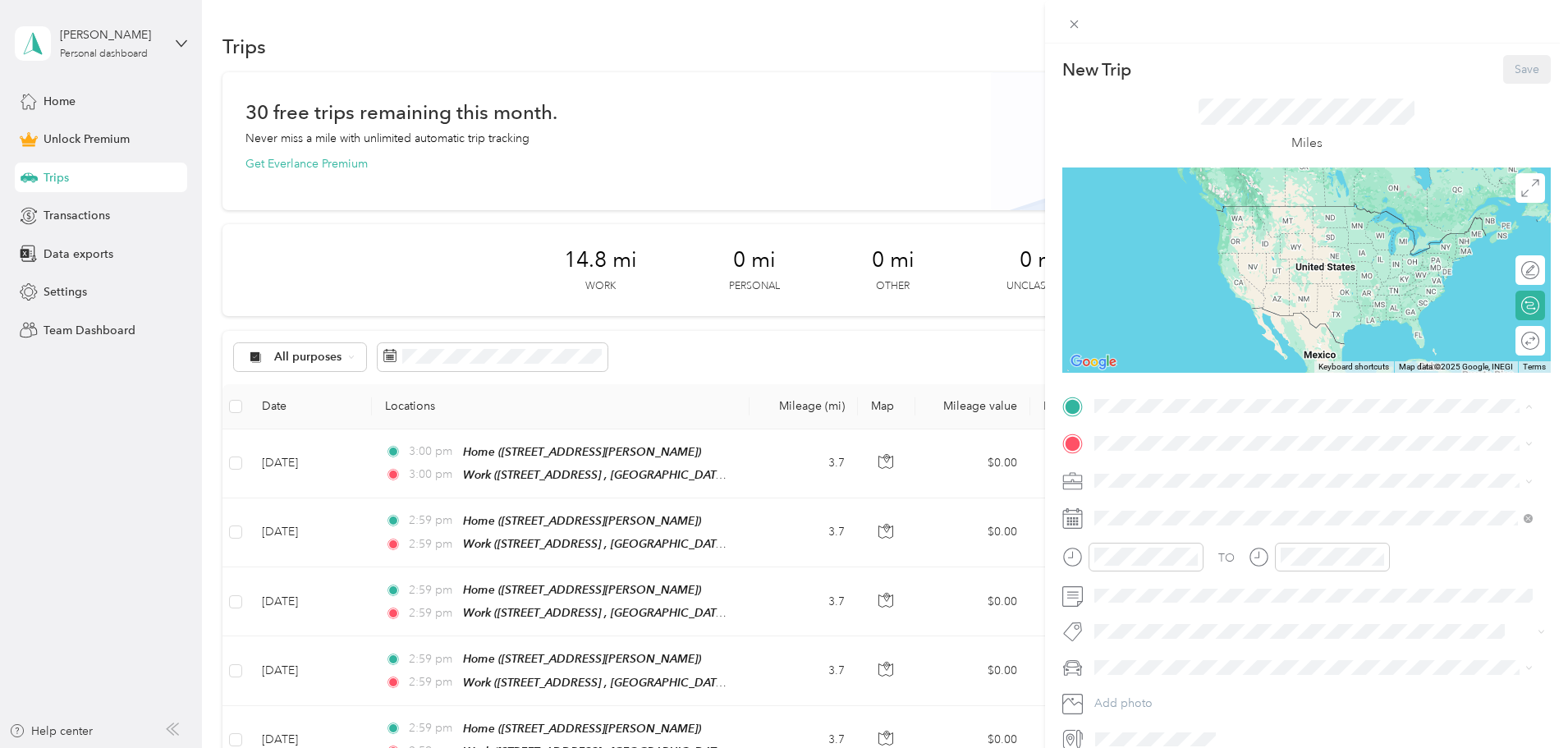
click at [1168, 512] on span "[STREET_ADDRESS][PERSON_NAME], [GEOGRAPHIC_DATA], [GEOGRAPHIC_DATA], [GEOGRAPHI…" at bounding box center [1287, 498] width 324 height 31
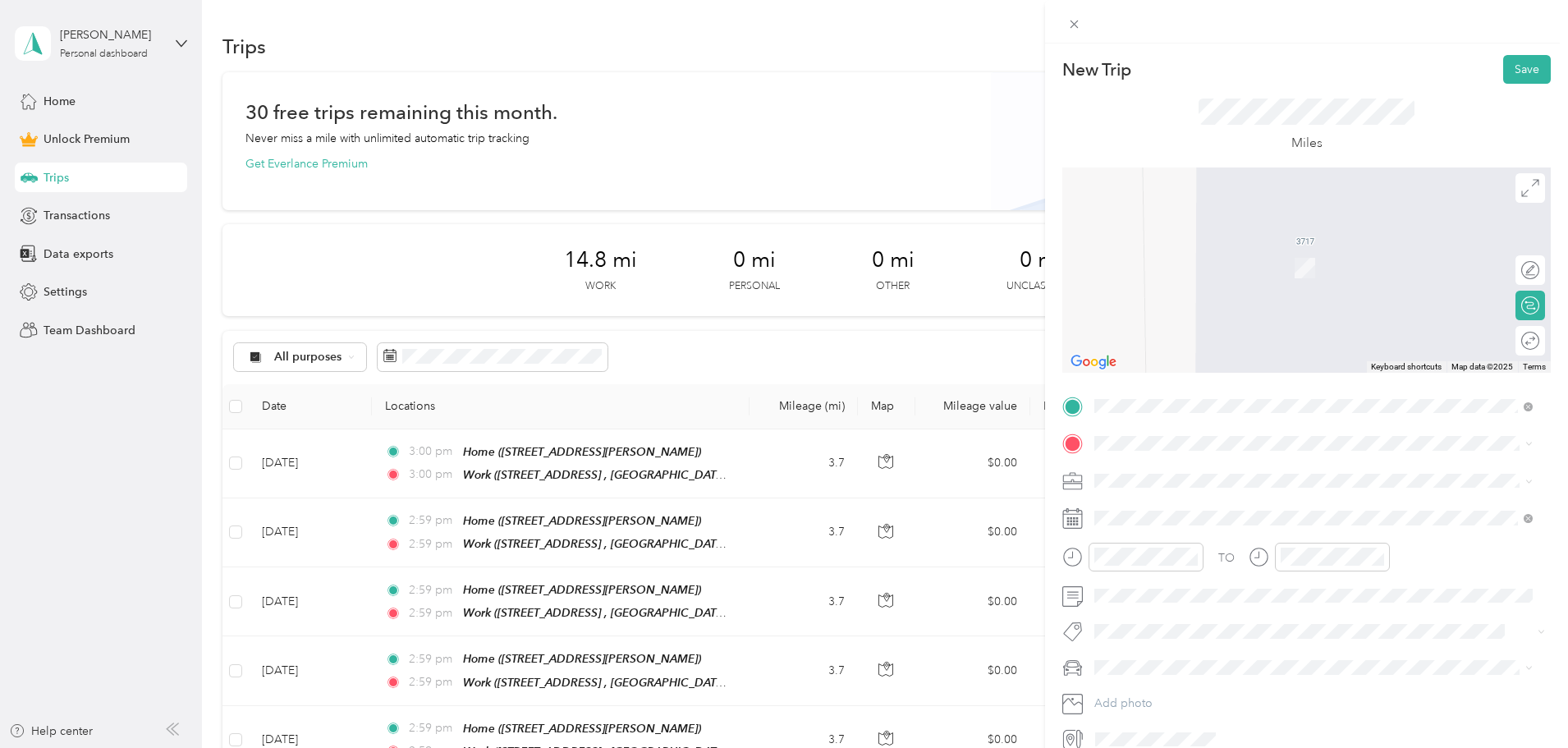
click at [1168, 459] on div "TO Add photo" at bounding box center [1307, 573] width 488 height 359
click at [1222, 598] on span "[GEOGRAPHIC_DATA][STREET_ADDRESS], [GEOGRAPHIC_DATA], [GEOGRAPHIC_DATA]" at bounding box center [1301, 604] width 350 height 31
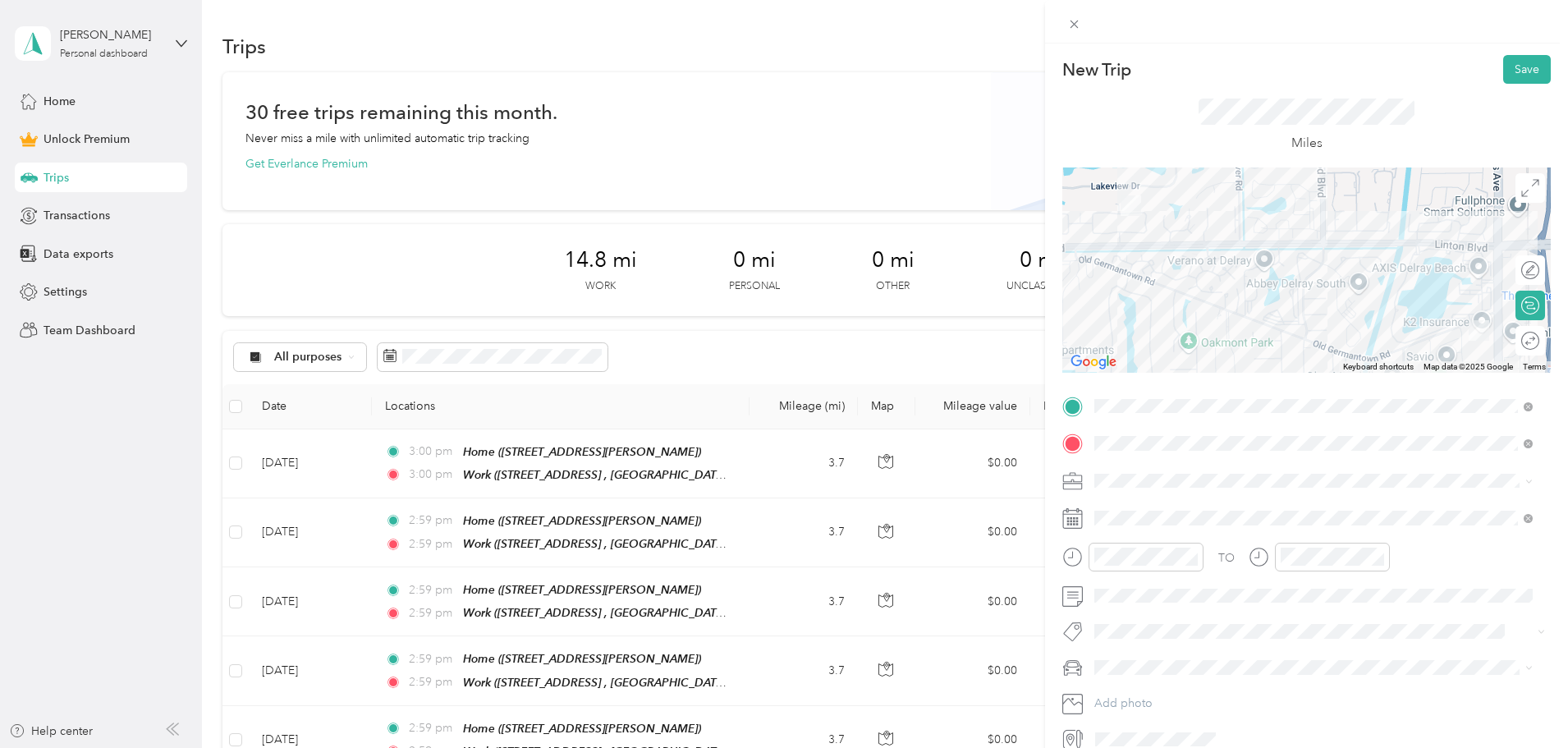
click at [1516, 327] on div "Round trip" at bounding box center [1530, 340] width 29 height 29
click at [1516, 333] on div at bounding box center [1522, 341] width 35 height 17
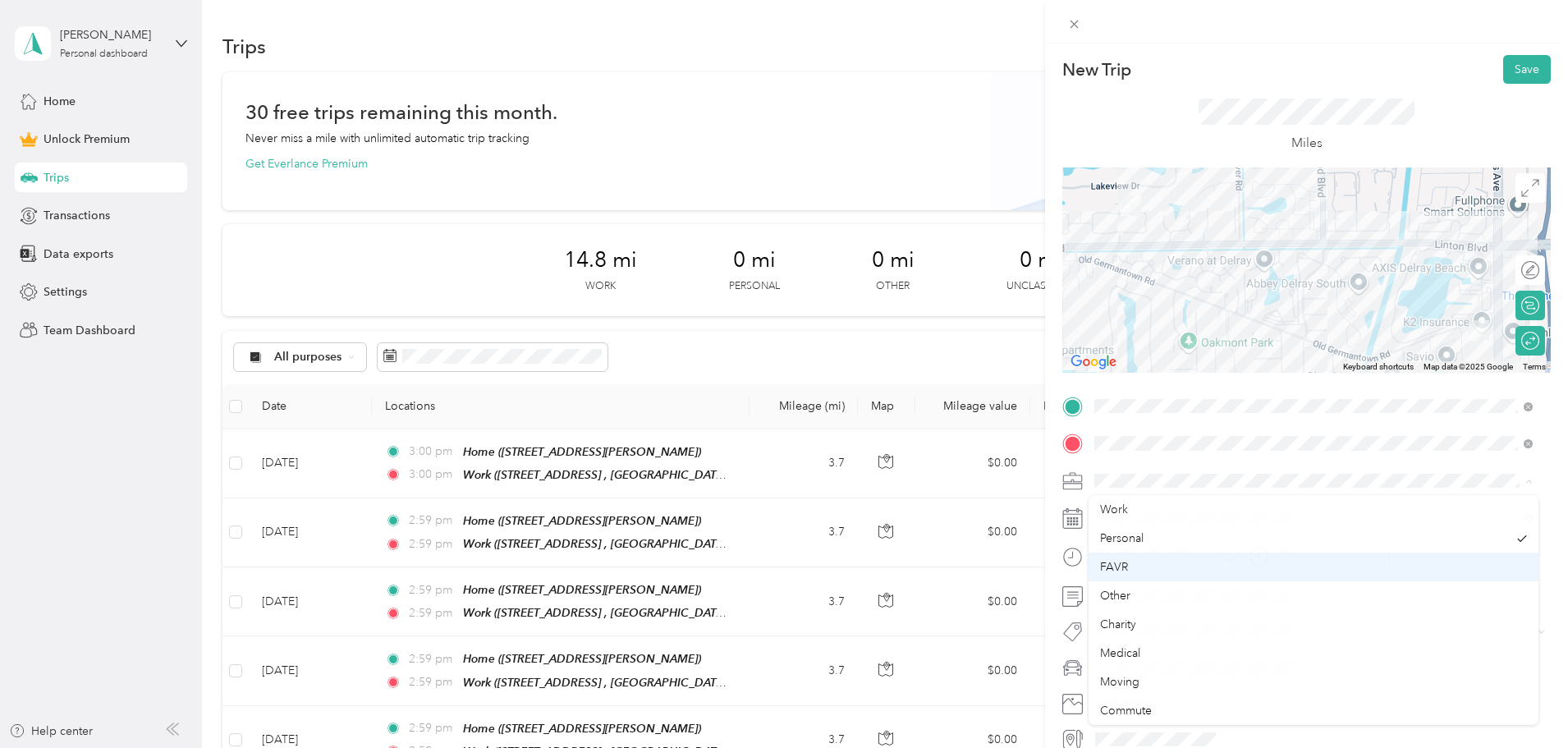
click at [1139, 558] on li "FAVR" at bounding box center [1313, 567] width 450 height 28
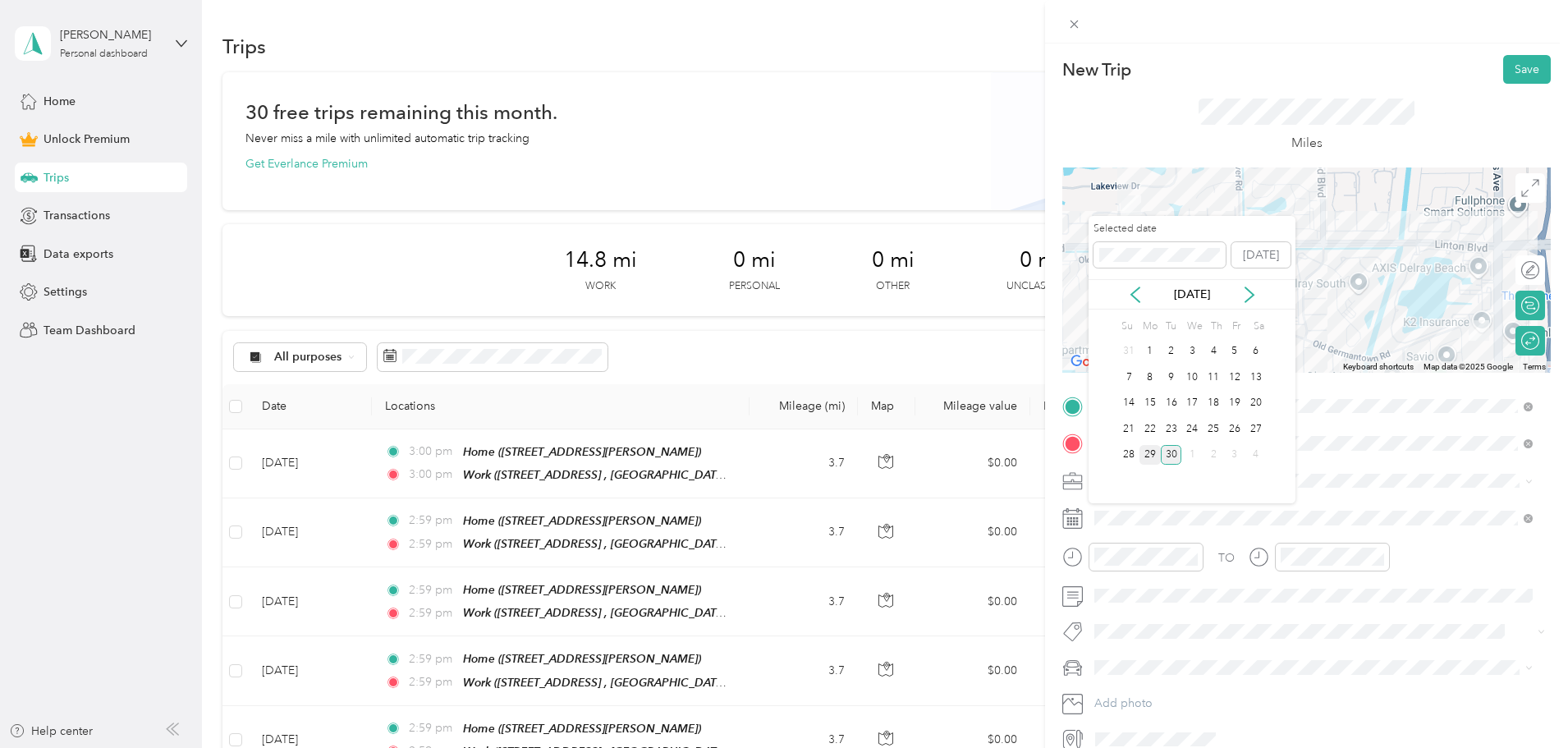
click at [1147, 457] on div "29" at bounding box center [1150, 455] width 21 height 20
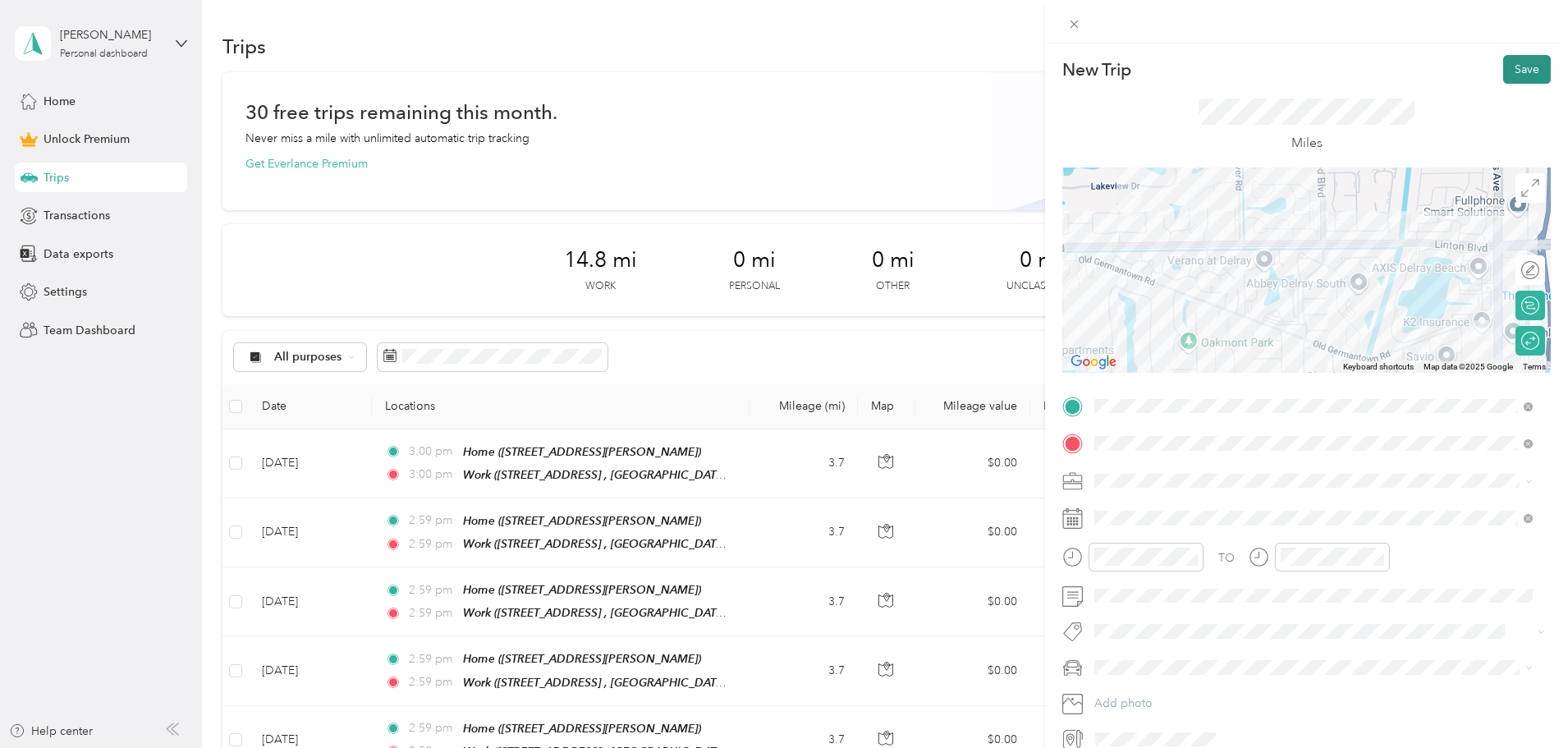
click at [1513, 69] on button "Save" at bounding box center [1527, 69] width 48 height 28
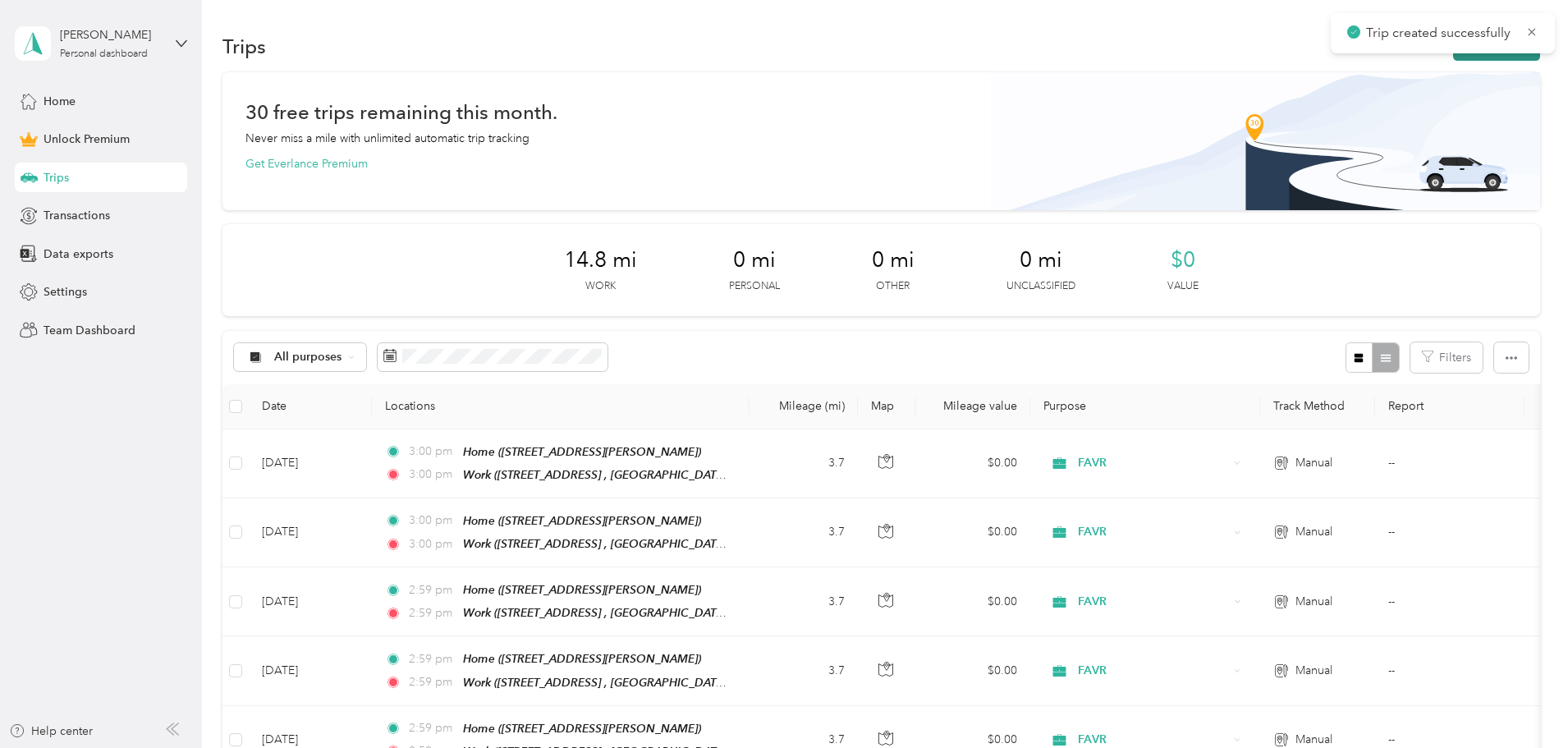
click at [1453, 56] on button "New trip" at bounding box center [1496, 46] width 87 height 28
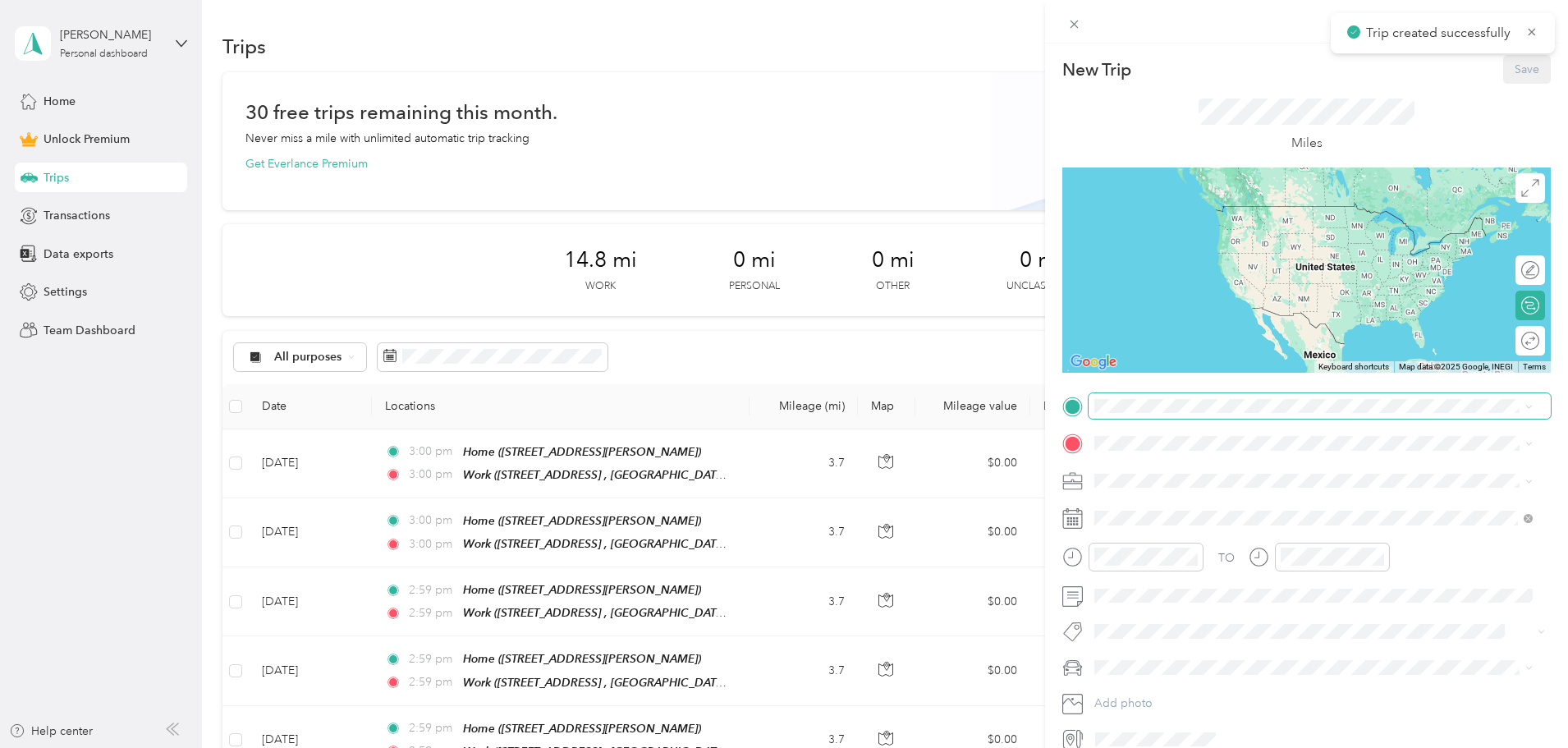
click at [1204, 414] on span at bounding box center [1319, 406] width 462 height 27
click at [1174, 481] on div "Home [STREET_ADDRESS][PERSON_NAME]" at bounding box center [1326, 490] width 402 height 51
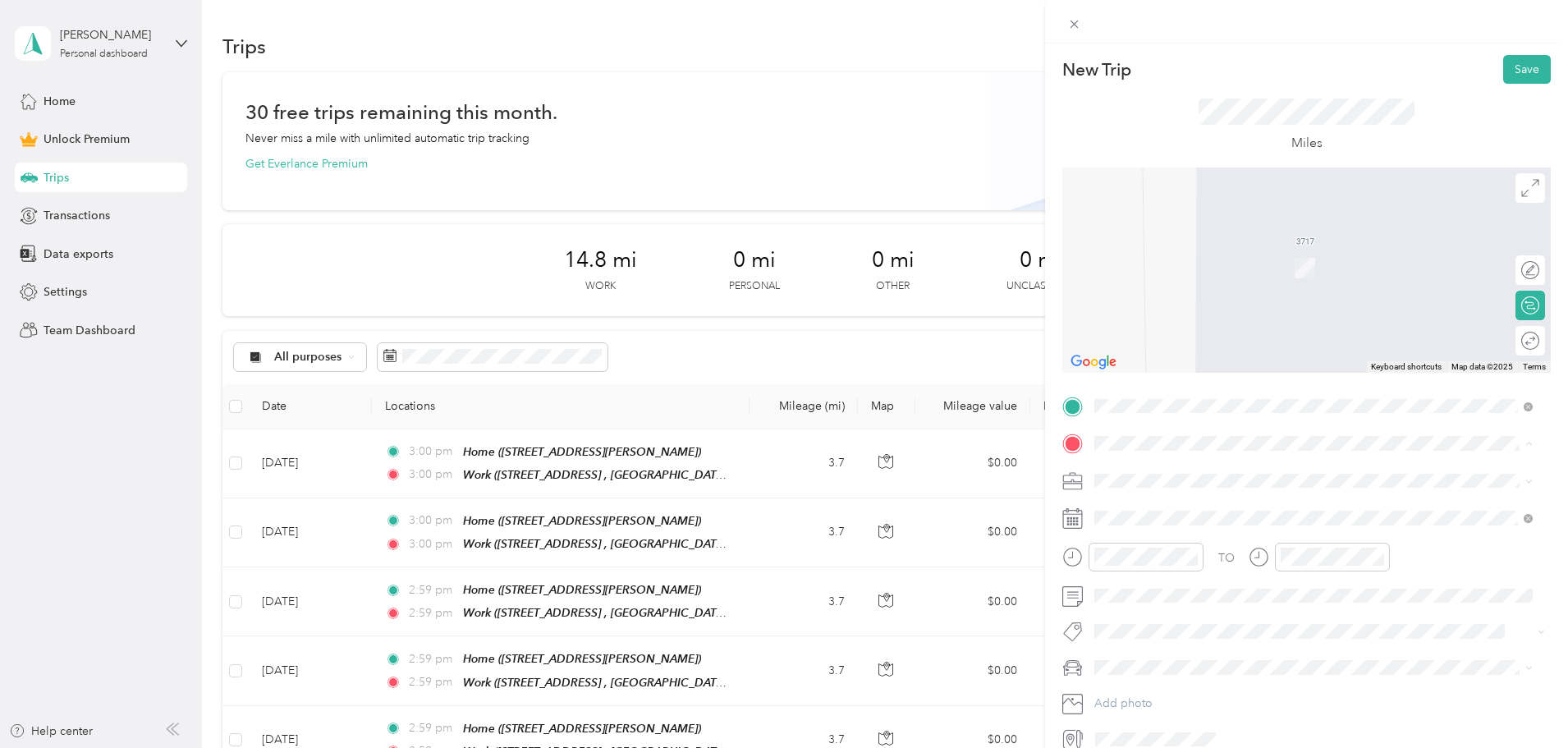
drag, startPoint x: 1171, startPoint y: 570, endPoint x: 1172, endPoint y: 537, distance: 33.0
click at [1171, 571] on div "Work" at bounding box center [1326, 577] width 402 height 15
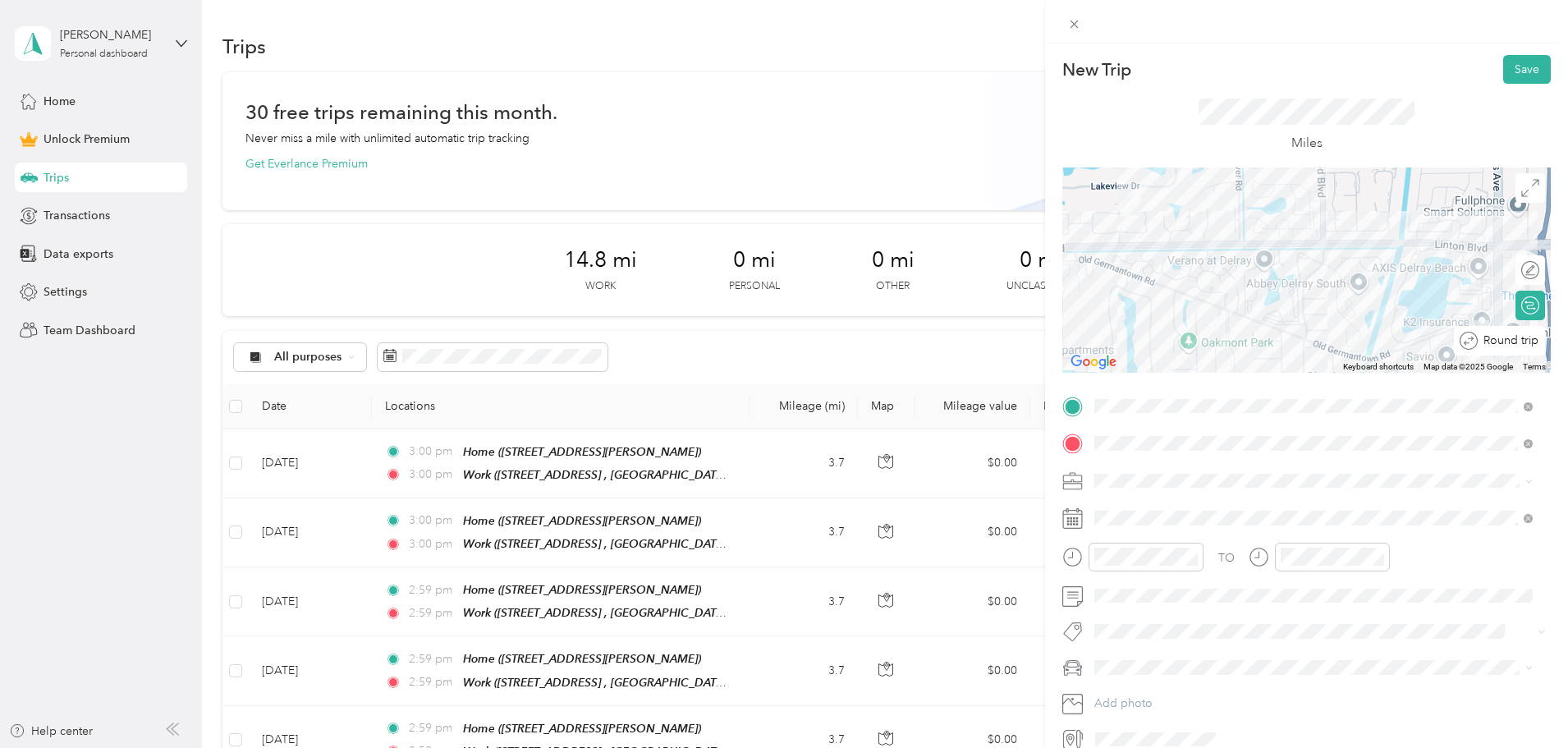
click at [1567, 343] on div at bounding box center [1570, 341] width 0 height 17
click at [1506, 339] on div at bounding box center [1522, 341] width 35 height 17
click at [1507, 345] on div at bounding box center [1514, 341] width 15 height 15
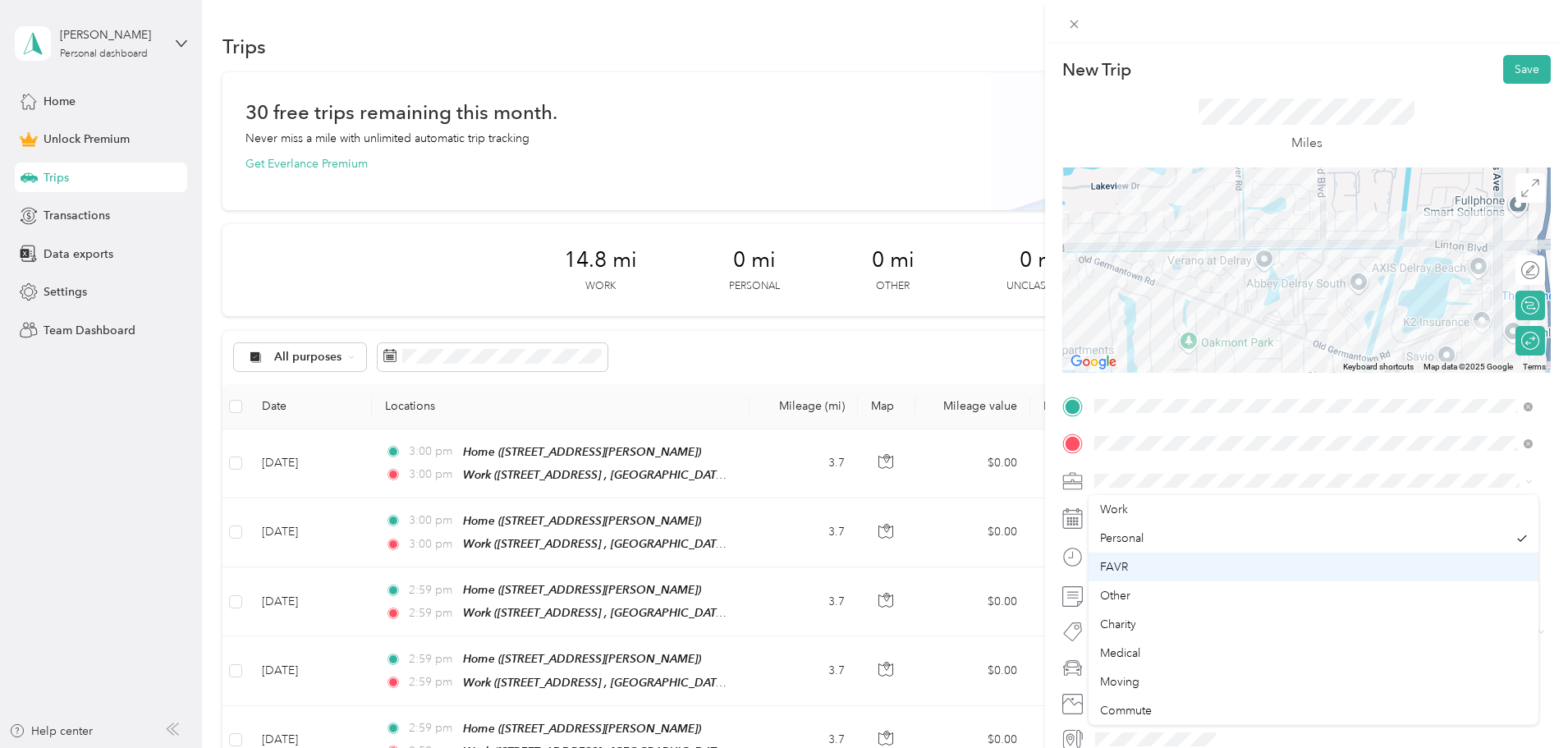
click at [1157, 574] on li "FAVR" at bounding box center [1313, 567] width 450 height 28
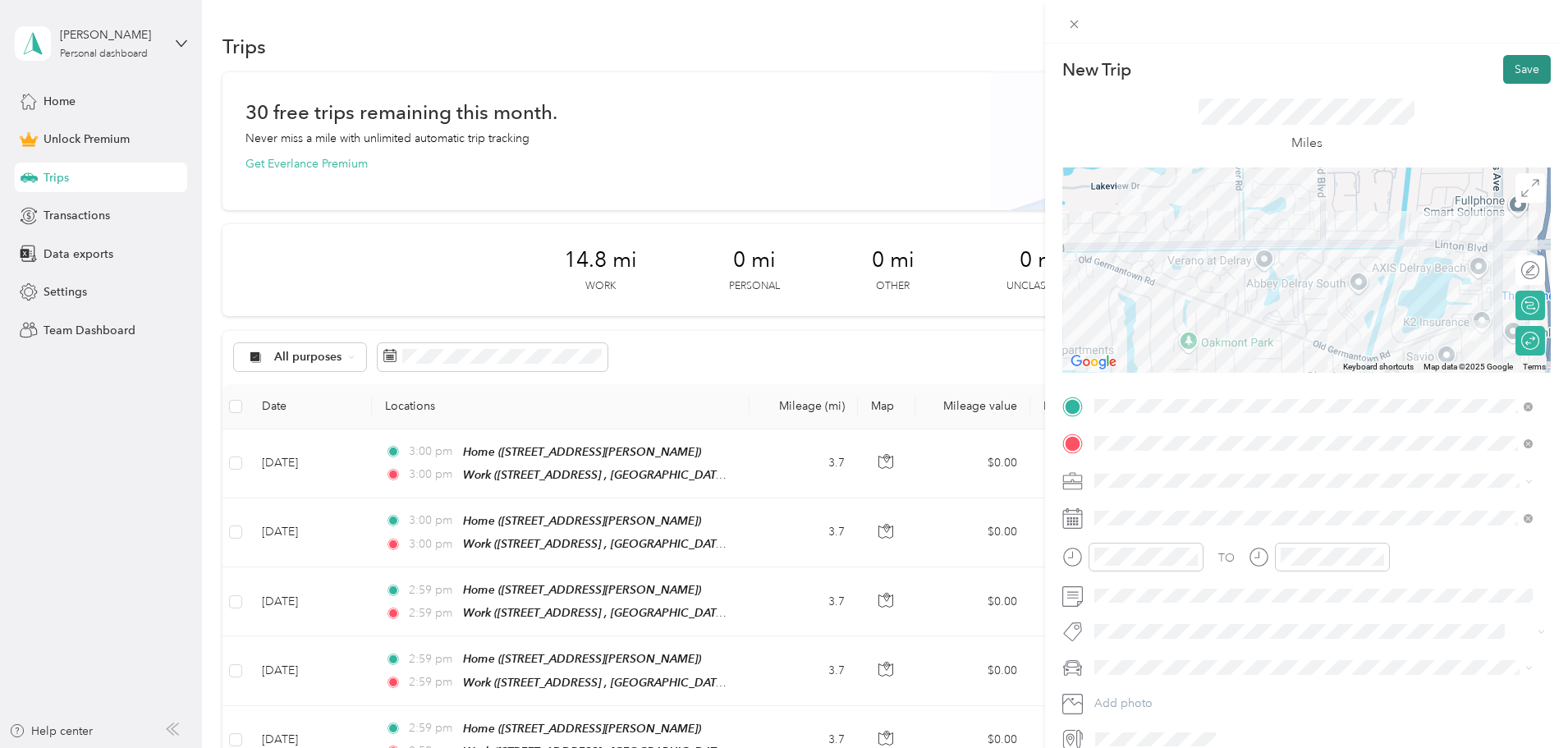
click at [1517, 63] on button "Save" at bounding box center [1527, 69] width 48 height 28
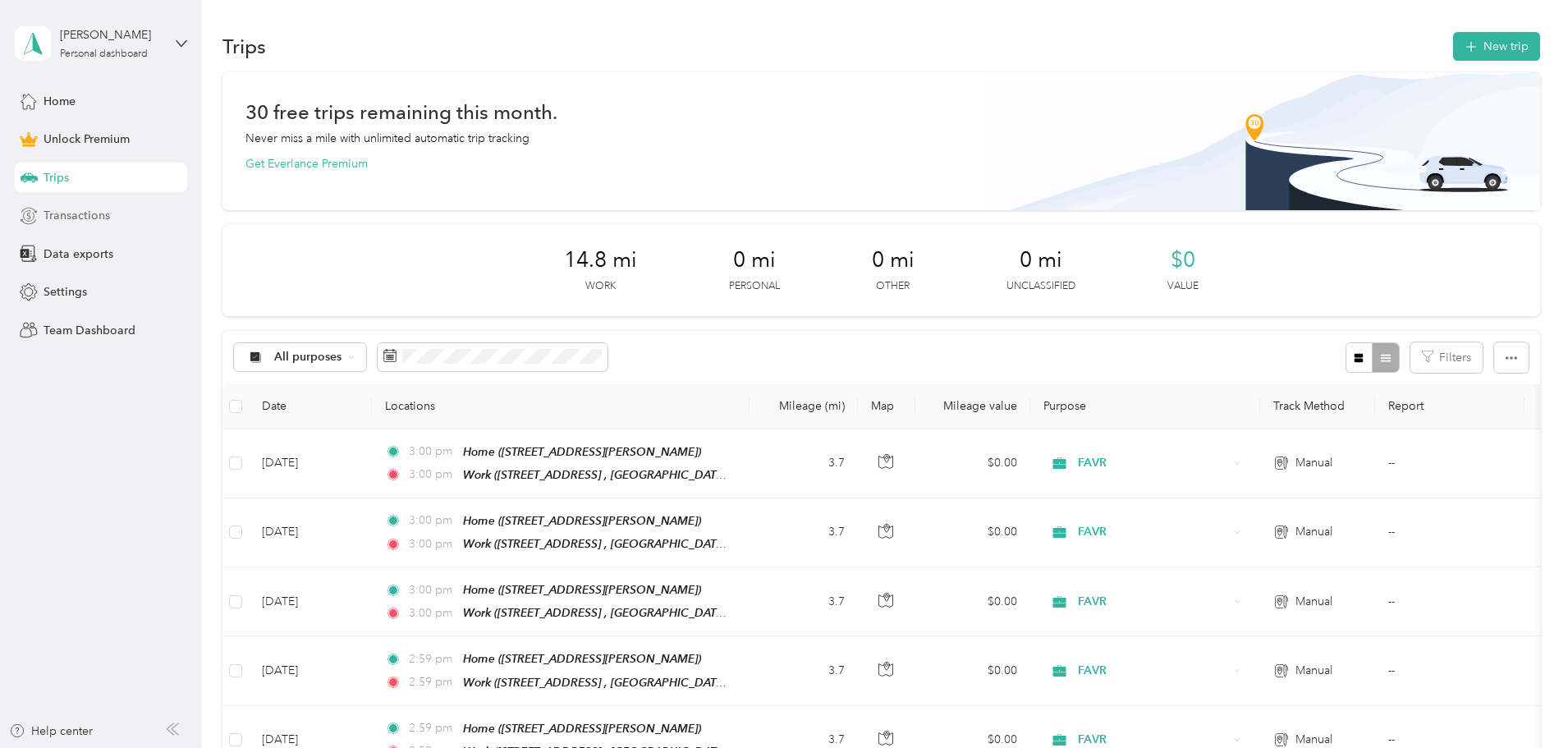
click at [96, 204] on div "Transactions" at bounding box center [101, 215] width 173 height 29
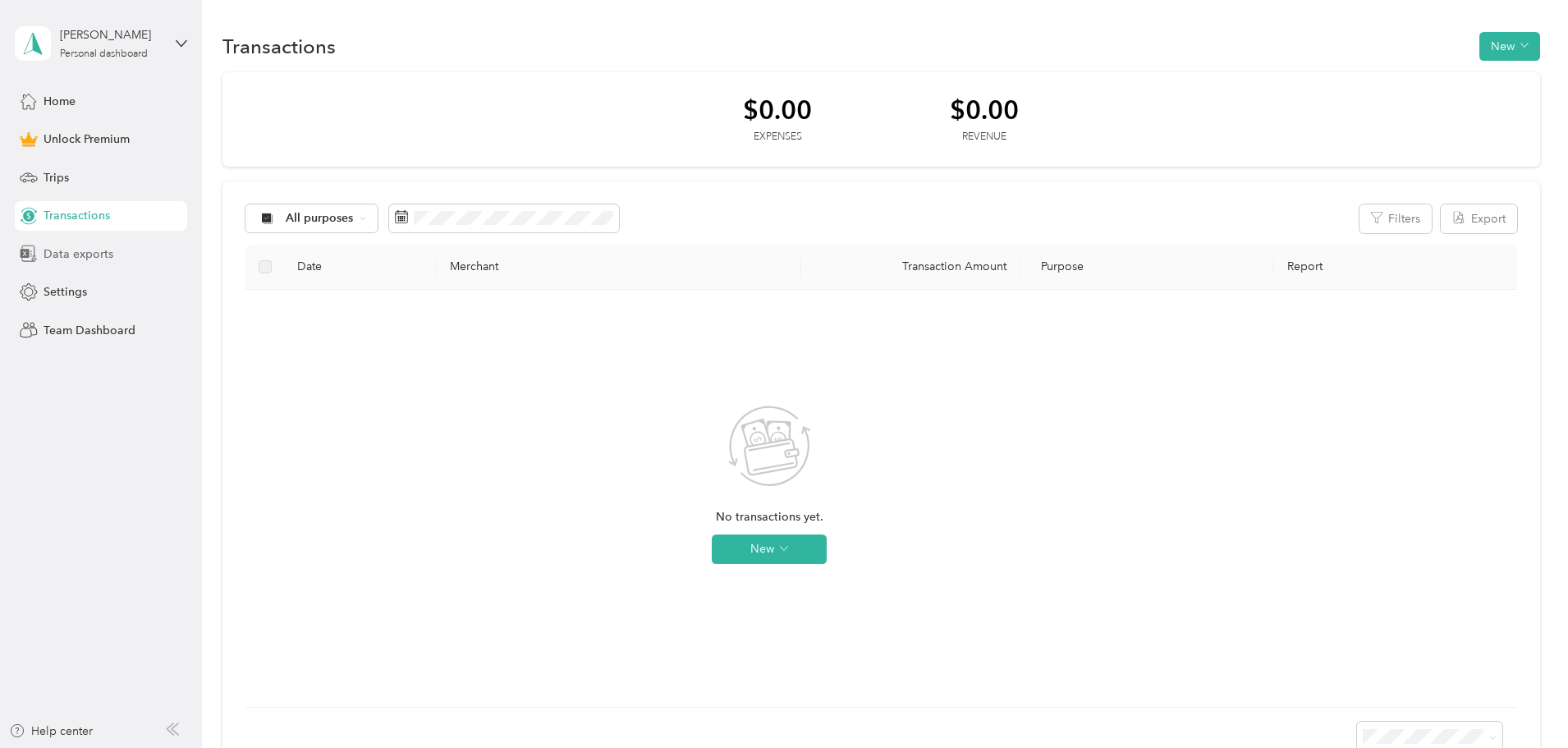
click at [58, 253] on span "Data exports" at bounding box center [78, 253] width 70 height 17
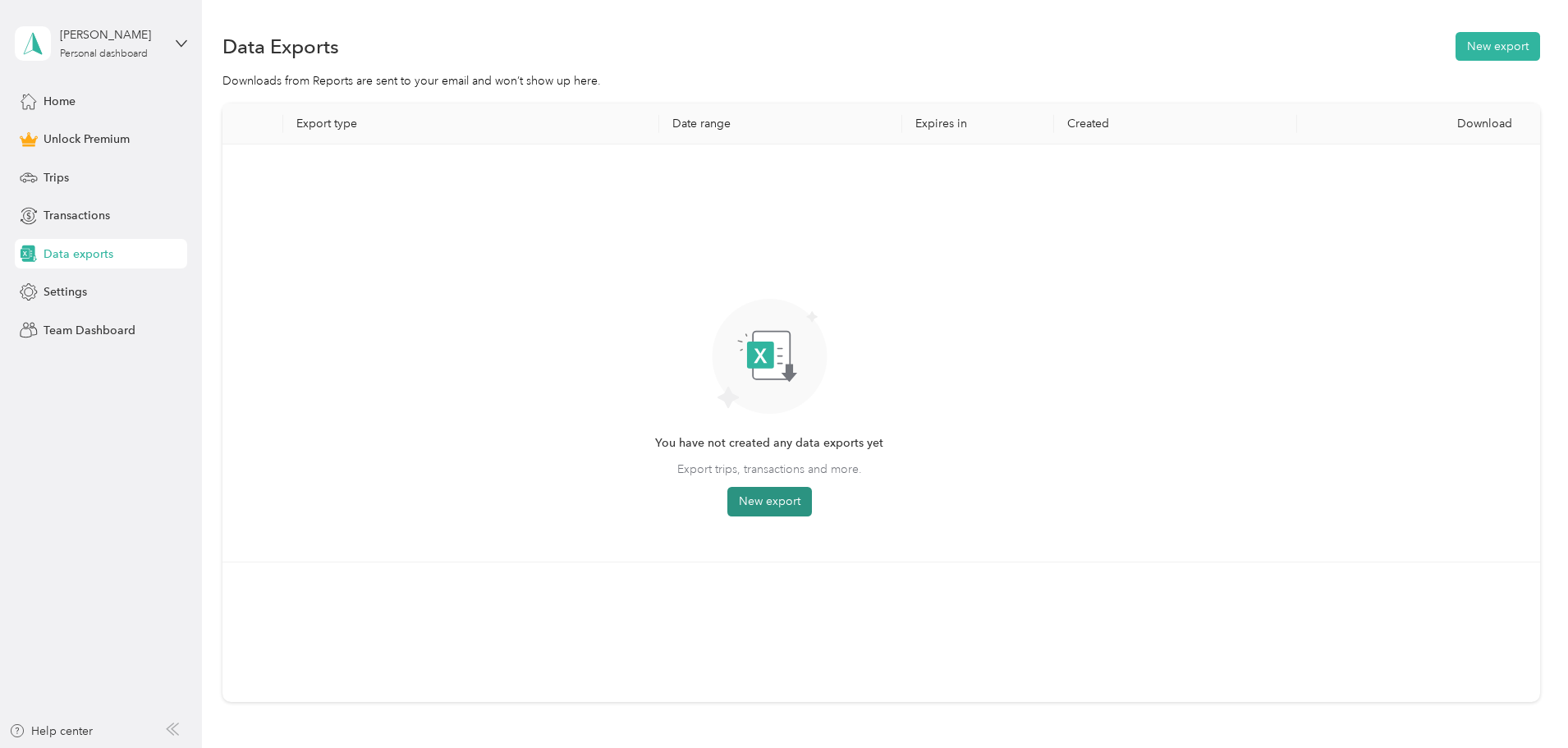
click at [812, 490] on button "New export" at bounding box center [770, 501] width 85 height 29
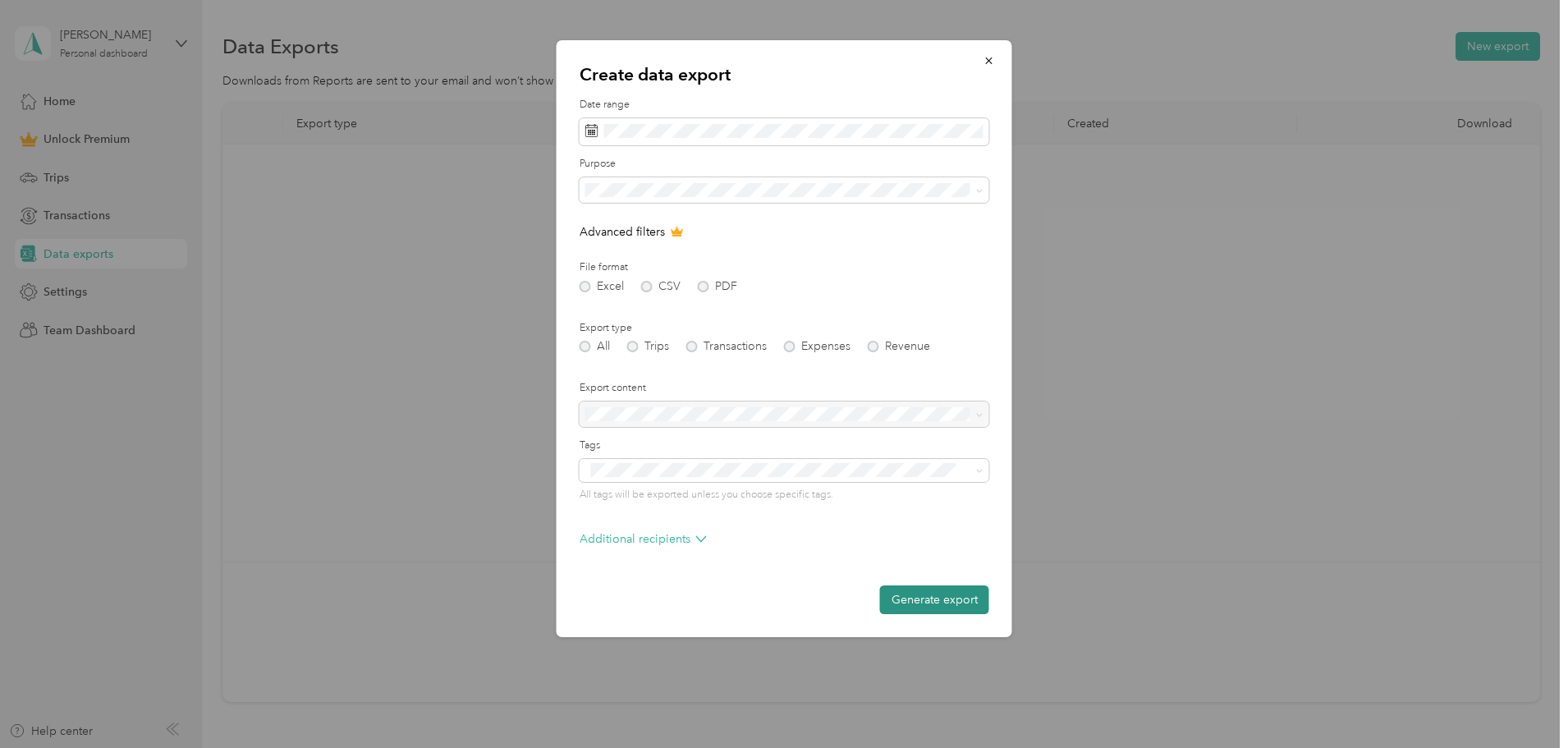
click at [951, 599] on button "Generate export" at bounding box center [934, 600] width 109 height 28
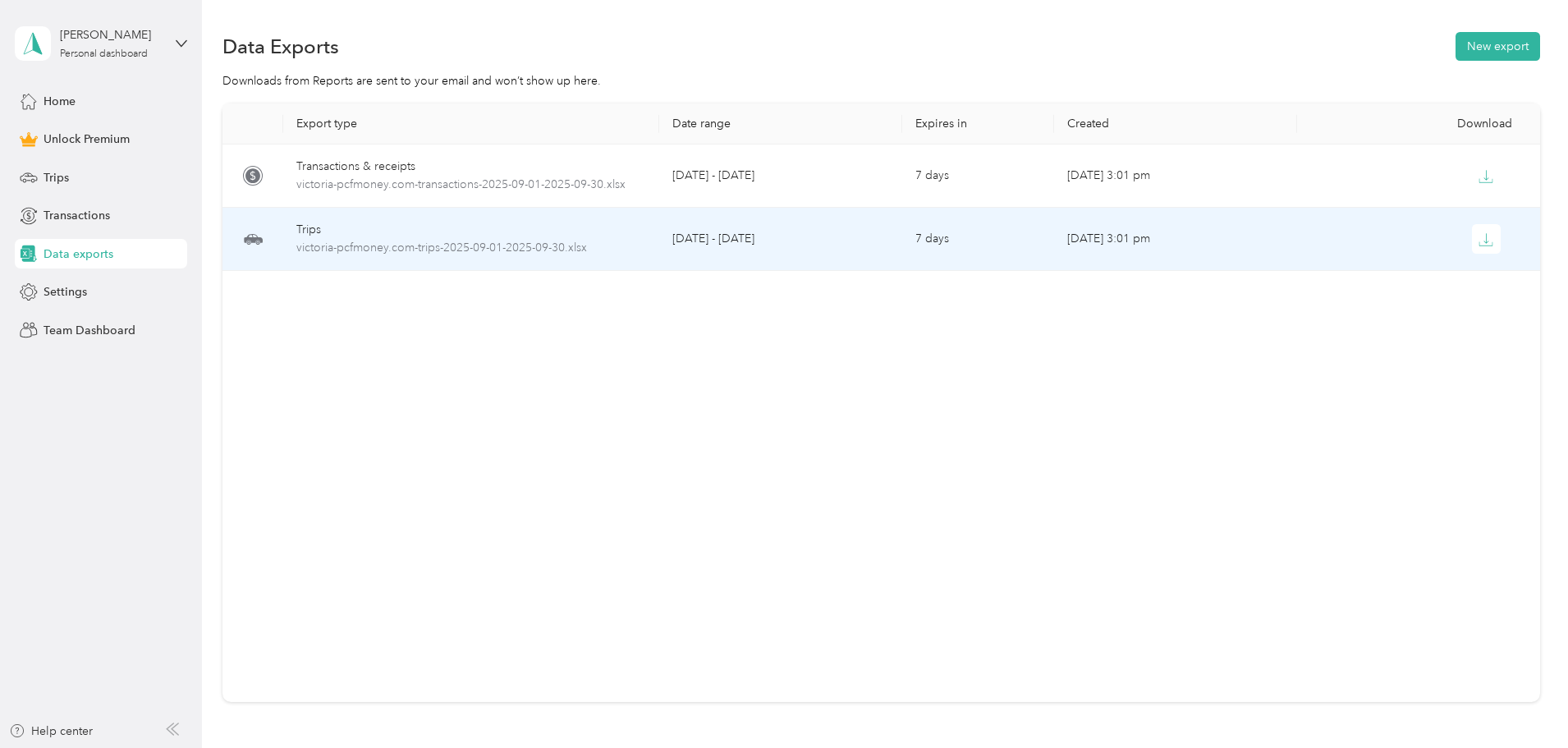
click at [1350, 239] on div at bounding box center [1418, 238] width 217 height 29
click at [1479, 240] on icon "button" at bounding box center [1486, 240] width 15 height 15
